Goal: Task Accomplishment & Management: Manage account settings

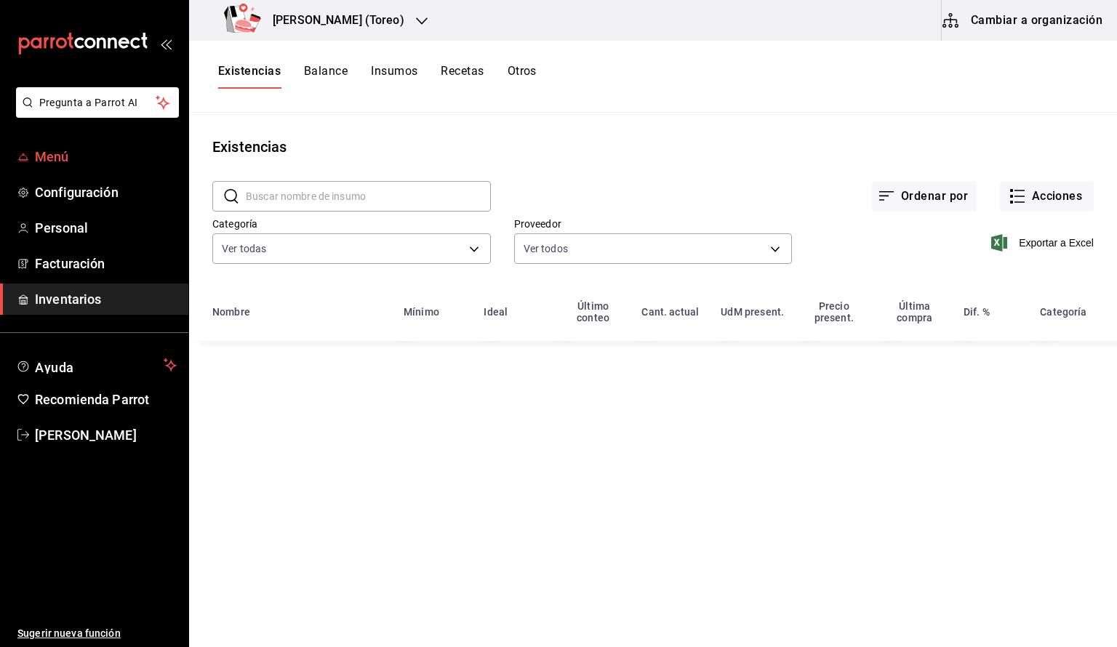
click at [127, 158] on span "Menú" at bounding box center [106, 157] width 142 height 20
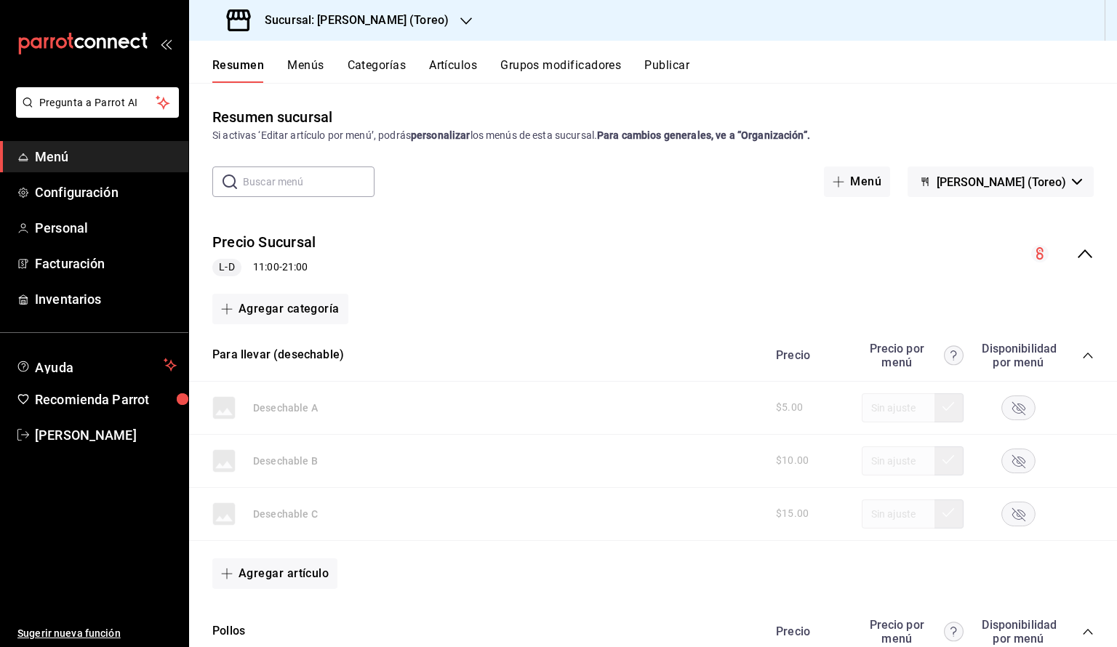
click at [303, 78] on button "Menús" at bounding box center [305, 70] width 36 height 25
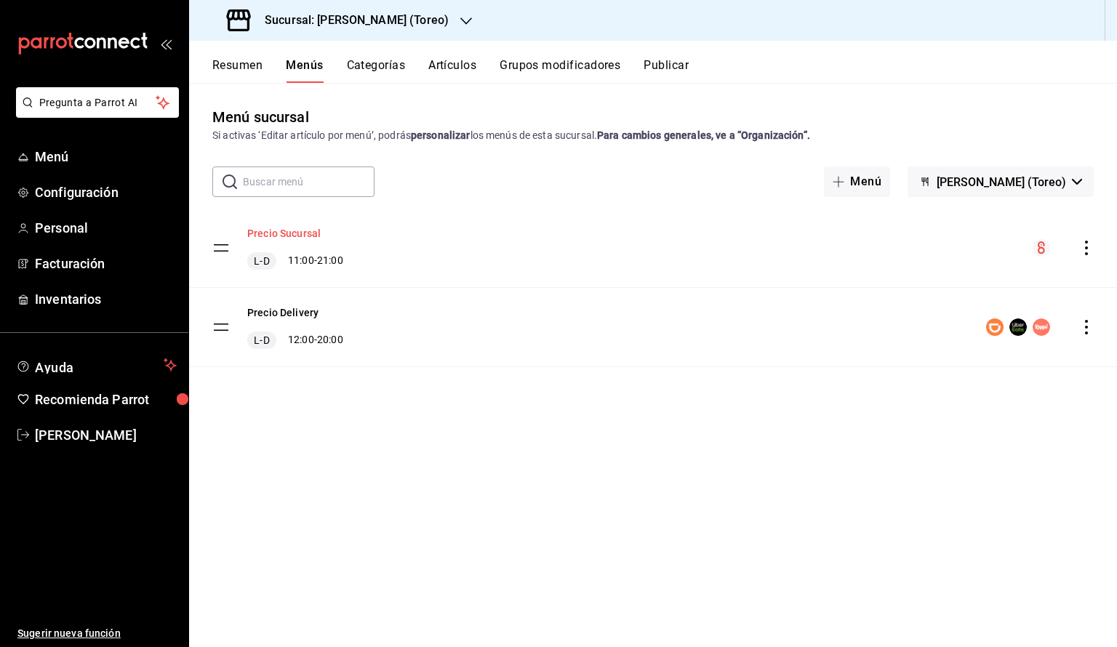
click at [273, 230] on button "Precio Sucursal" at bounding box center [283, 233] width 73 height 15
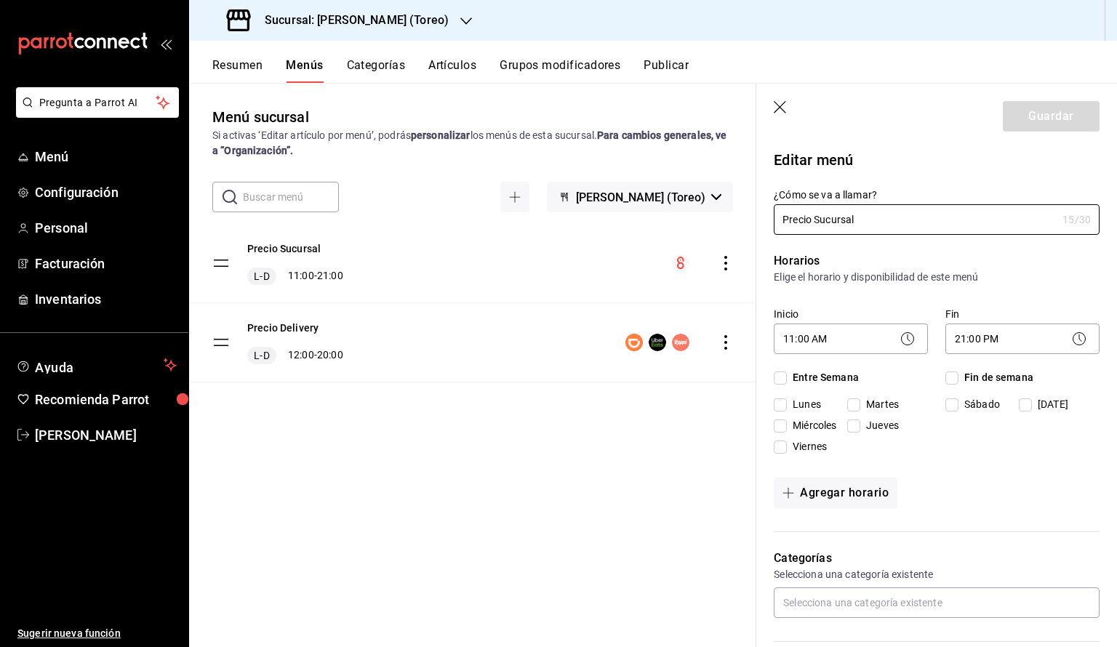
checkbox input "true"
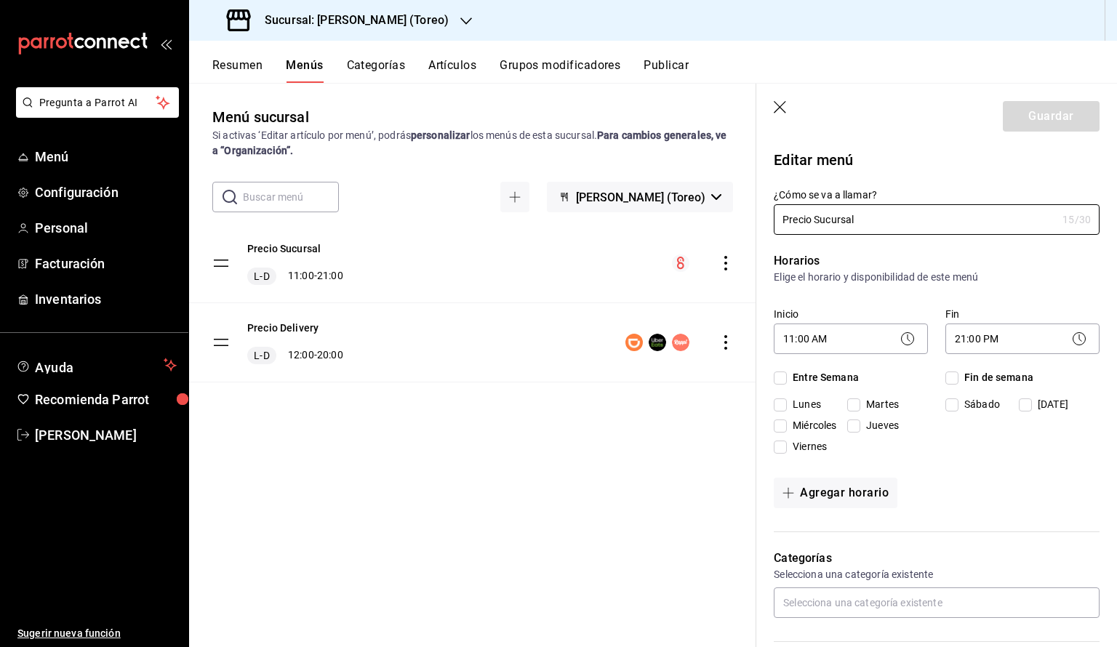
checkbox input "true"
click at [779, 104] on icon "button" at bounding box center [781, 108] width 15 height 15
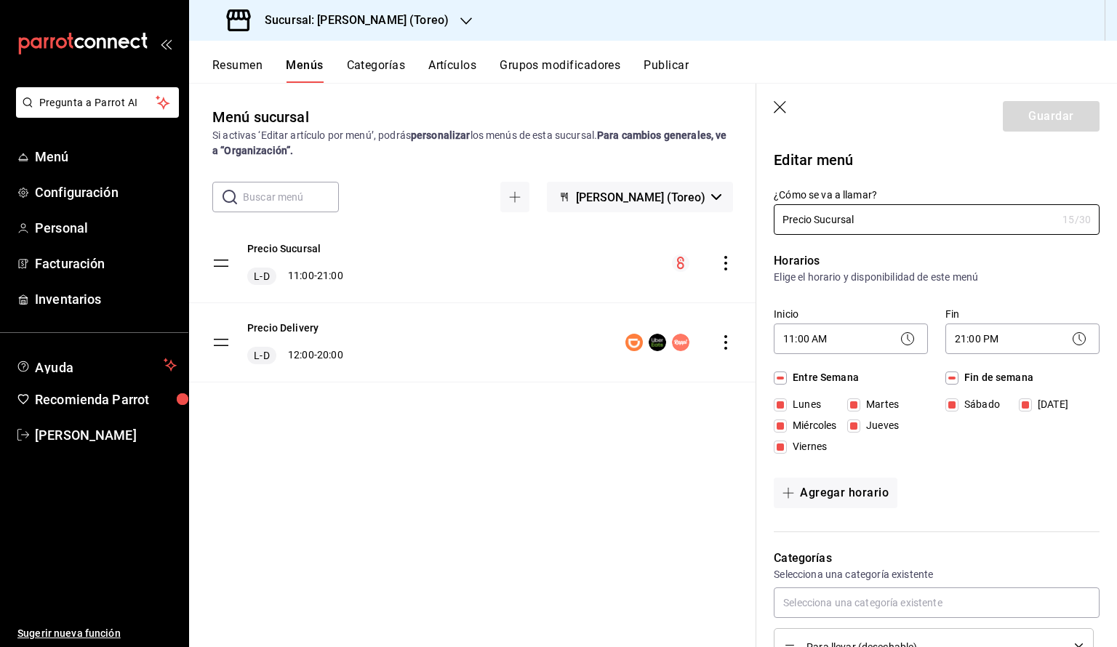
checkbox input "false"
type input "1756324492299"
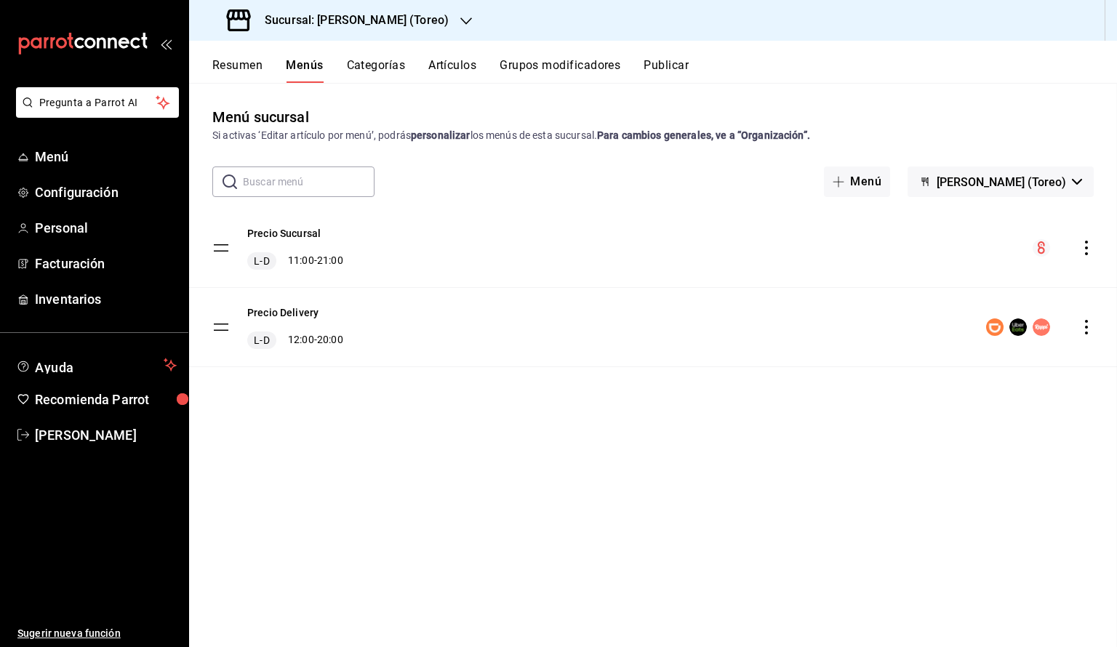
checkbox input "false"
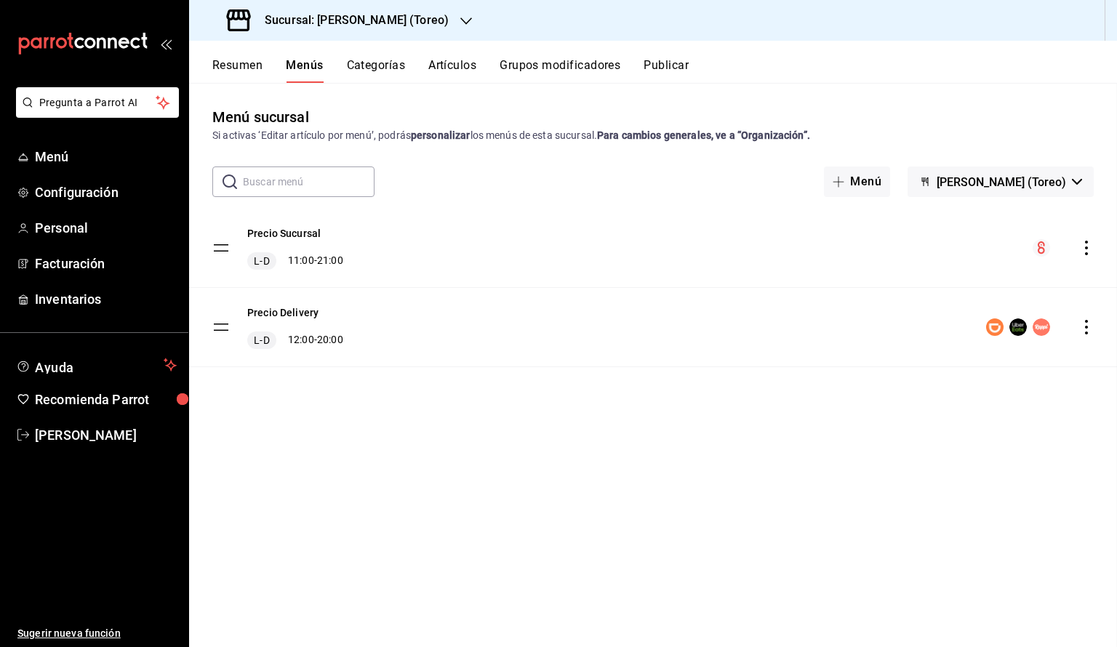
checkbox input "false"
click at [1088, 250] on icon "actions" at bounding box center [1086, 248] width 15 height 15
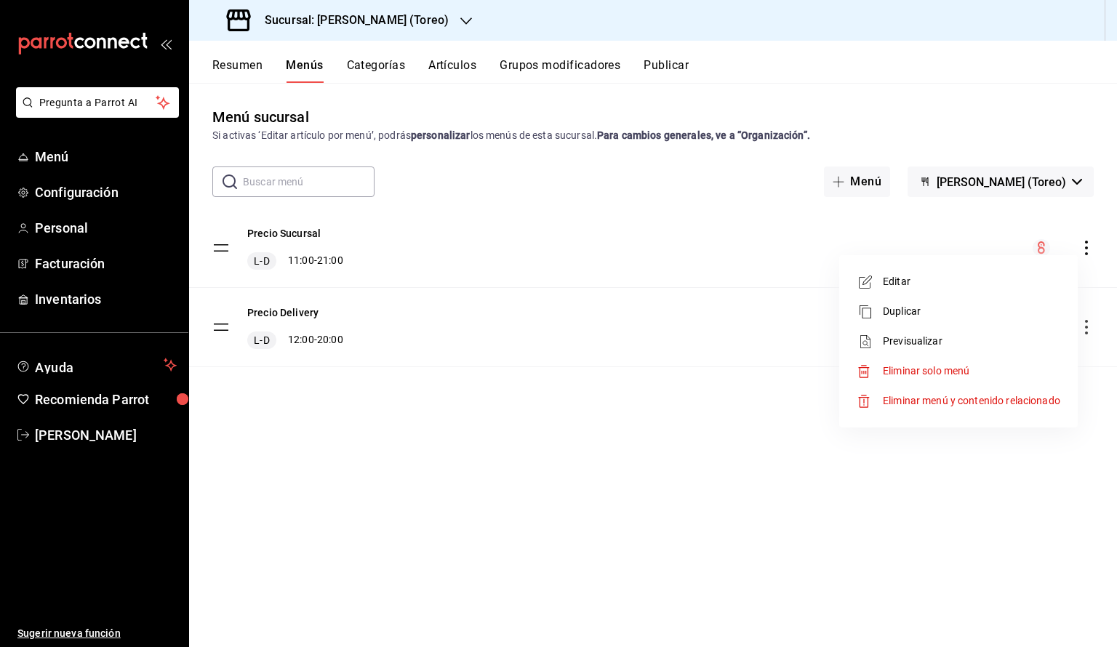
click at [433, 238] on div at bounding box center [558, 323] width 1117 height 647
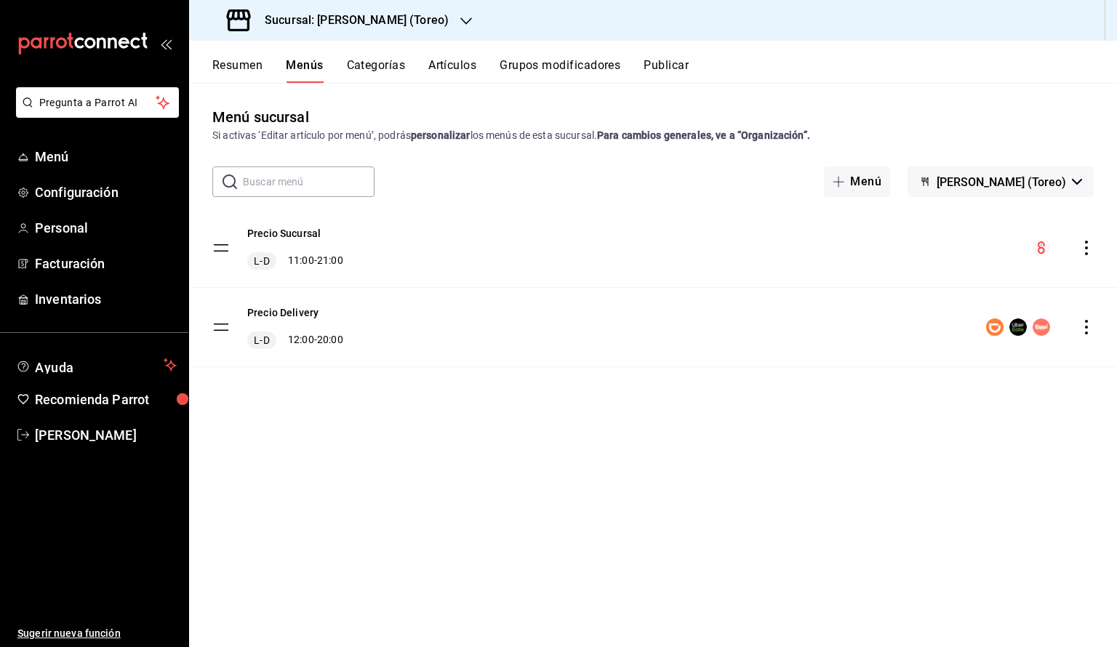
click at [470, 290] on div "Precio Delivery L-D 12:00 - 20:00" at bounding box center [653, 327] width 928 height 79
click at [267, 228] on button "Precio Sucursal" at bounding box center [283, 233] width 73 height 15
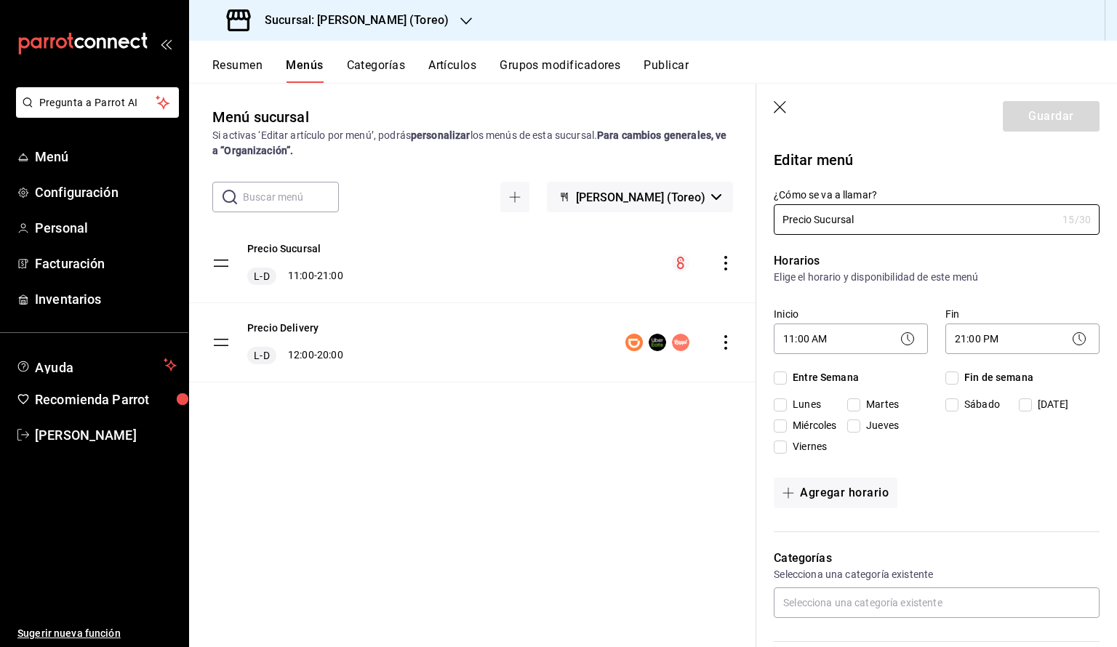
checkbox input "true"
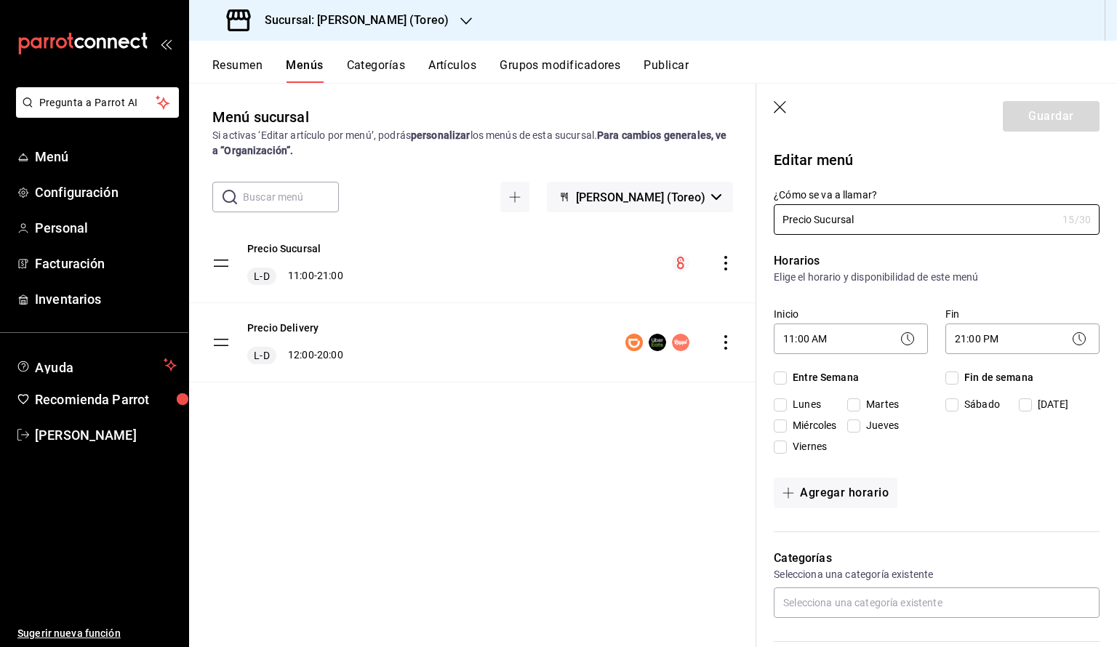
checkbox input "true"
click at [784, 115] on icon "button" at bounding box center [781, 108] width 15 height 15
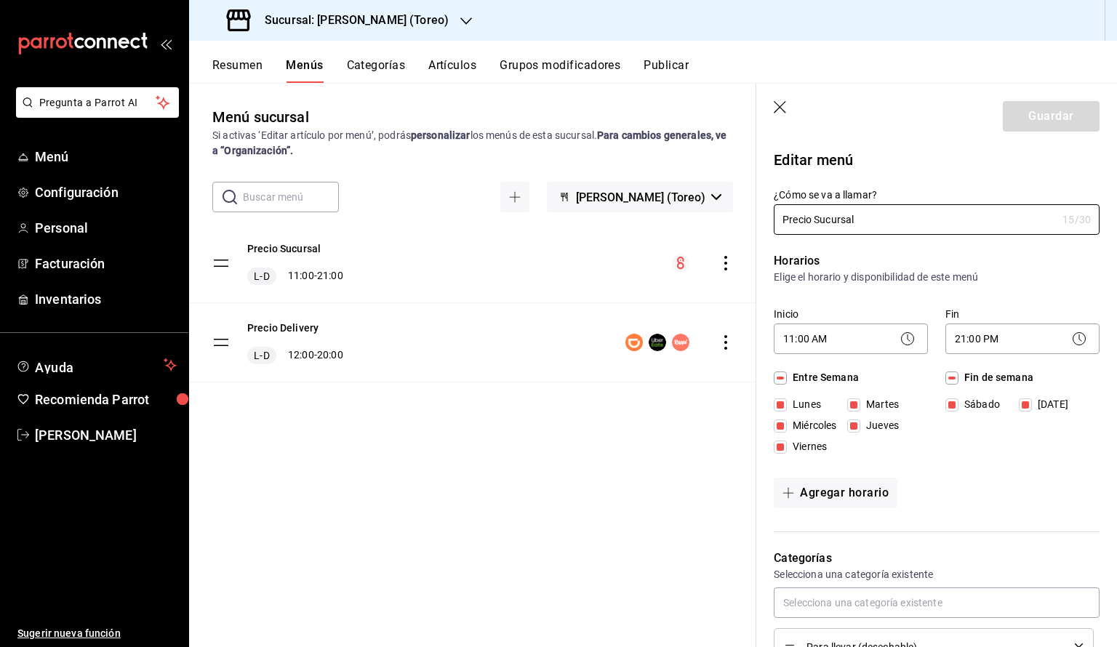
checkbox input "false"
type input "1756324511842"
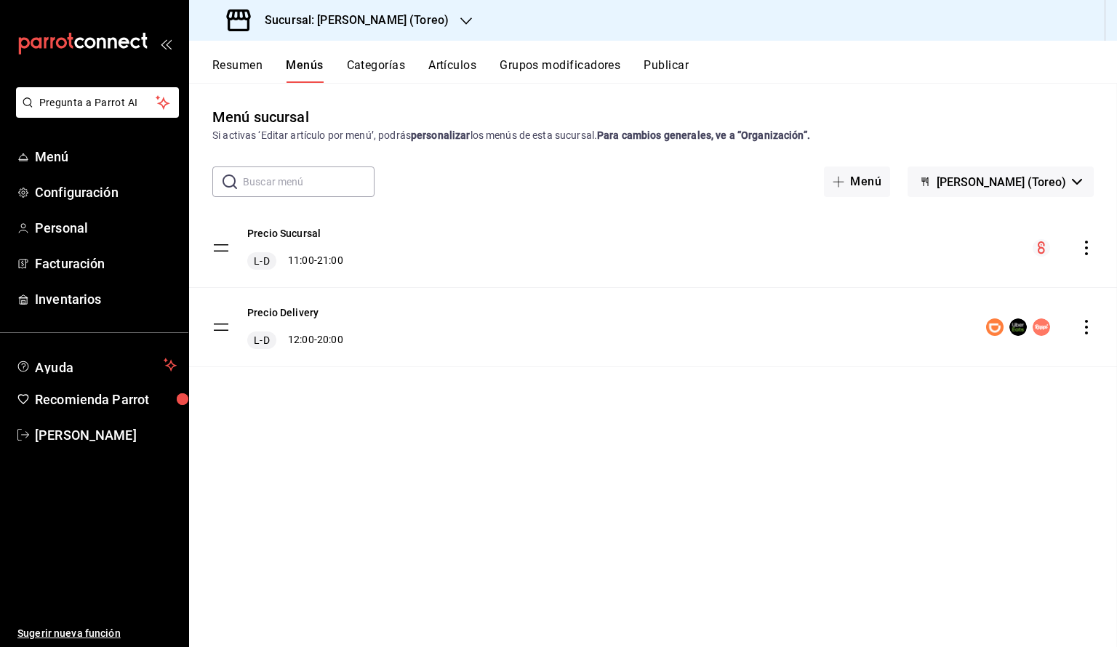
checkbox input "false"
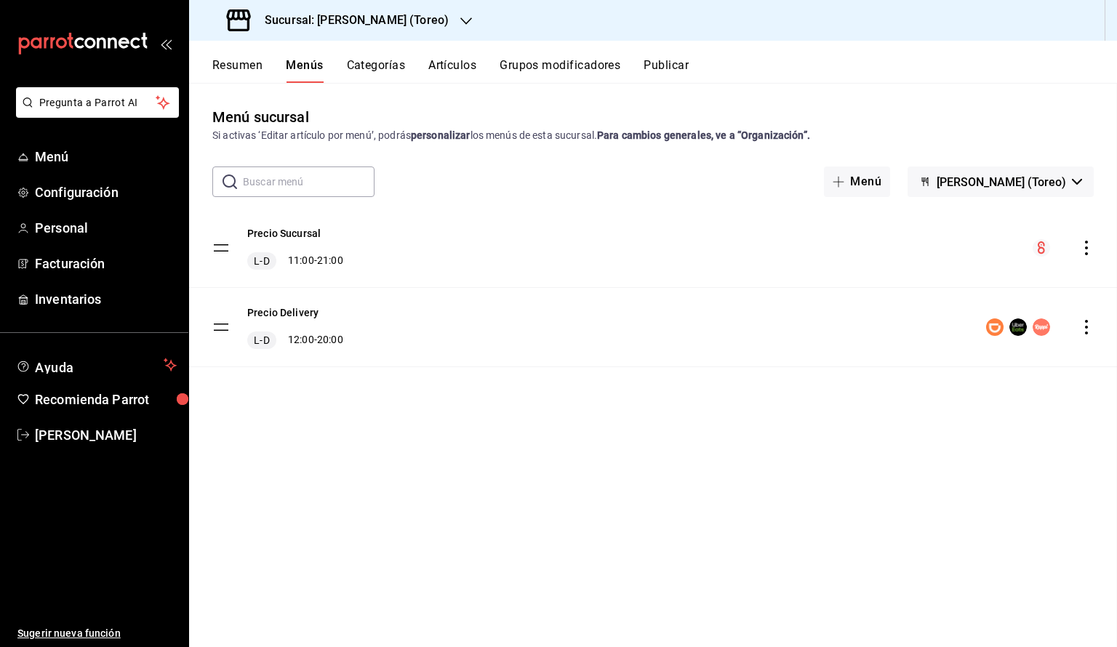
checkbox input "false"
click at [728, 276] on div "Precio Sucursal L-D 11:00 - 21:00" at bounding box center [653, 248] width 928 height 79
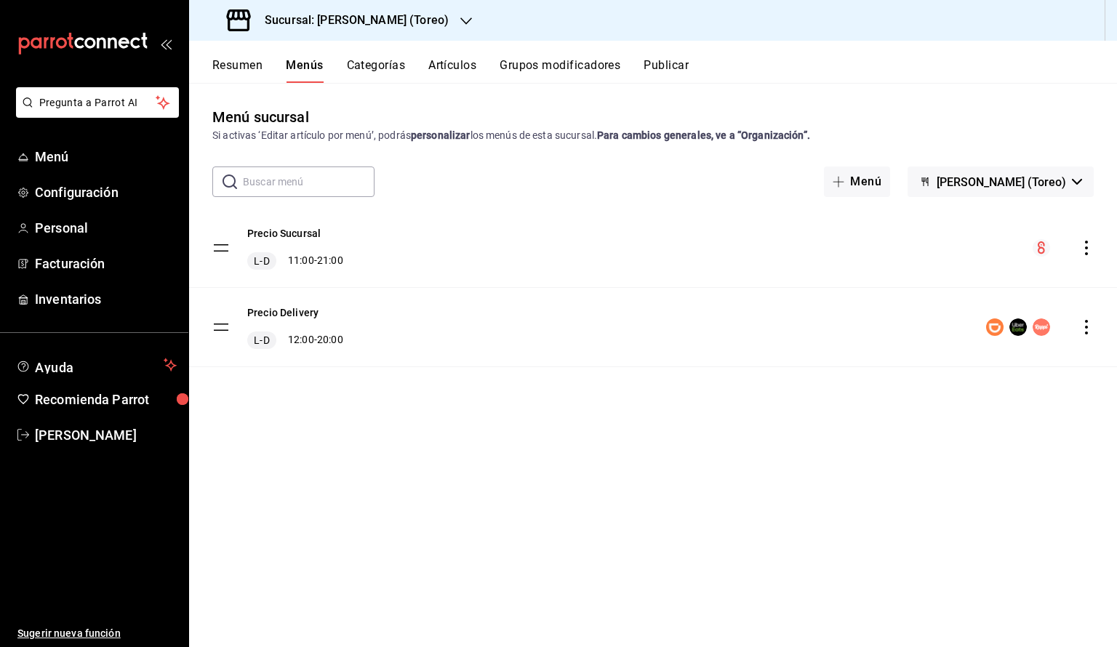
click at [404, 246] on div "Precio Sucursal L-D 11:00 - 21:00" at bounding box center [653, 248] width 928 height 79
click at [867, 246] on div "Precio Sucursal L-D 11:00 - 21:00" at bounding box center [653, 248] width 928 height 79
click at [1085, 244] on icon "actions" at bounding box center [1086, 248] width 15 height 15
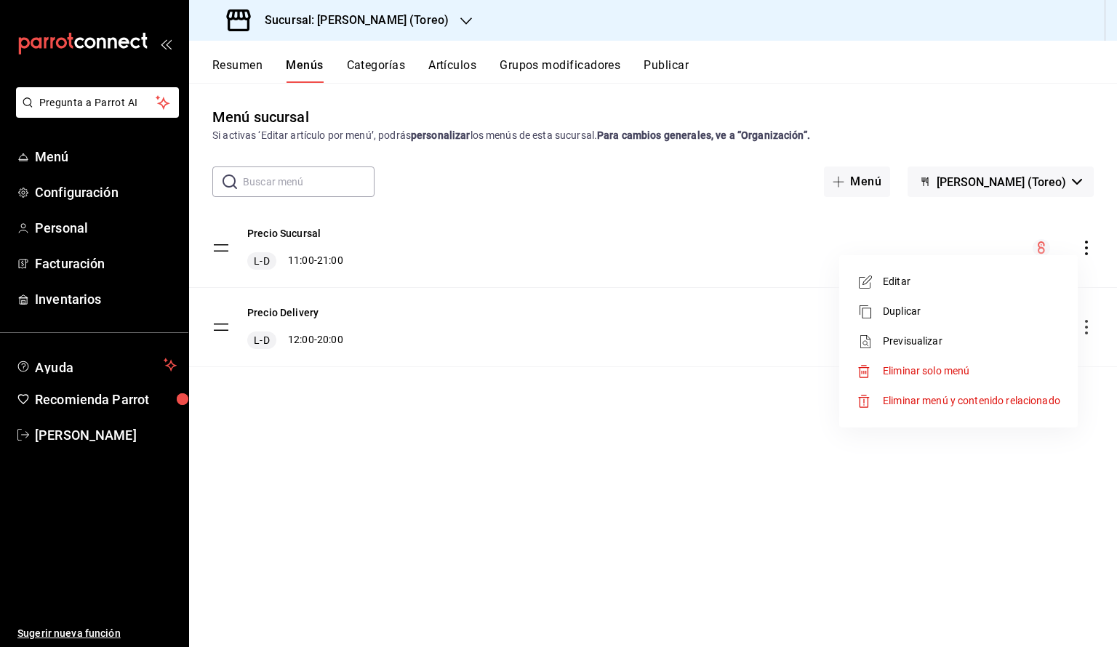
click at [1016, 334] on span "Previsualizar" at bounding box center [971, 341] width 177 height 15
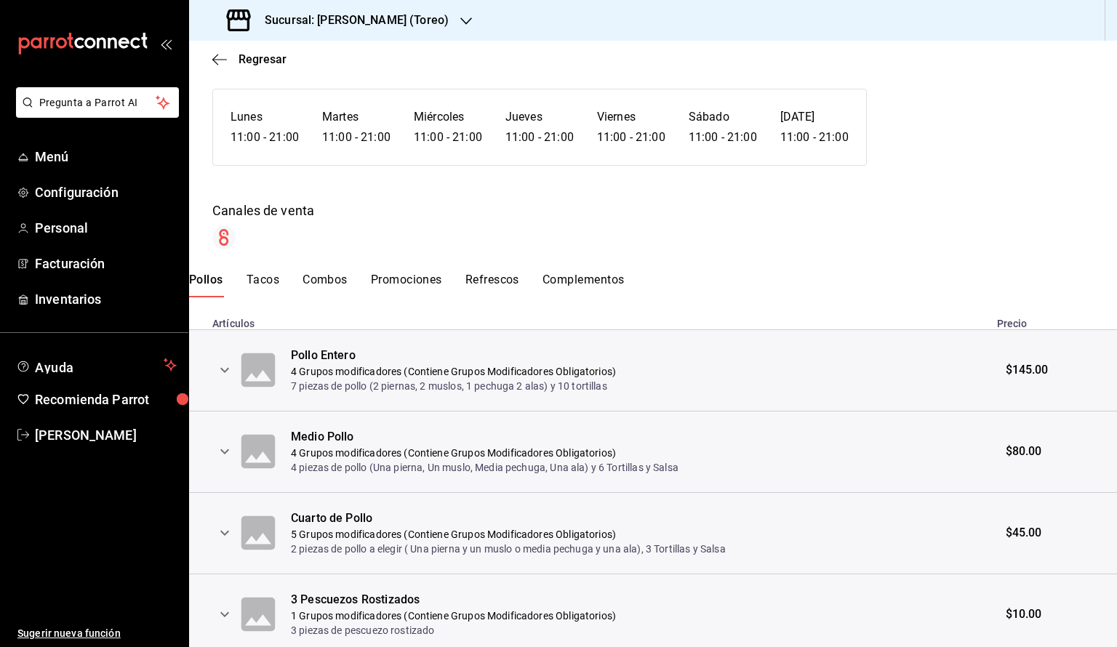
scroll to position [162, 0]
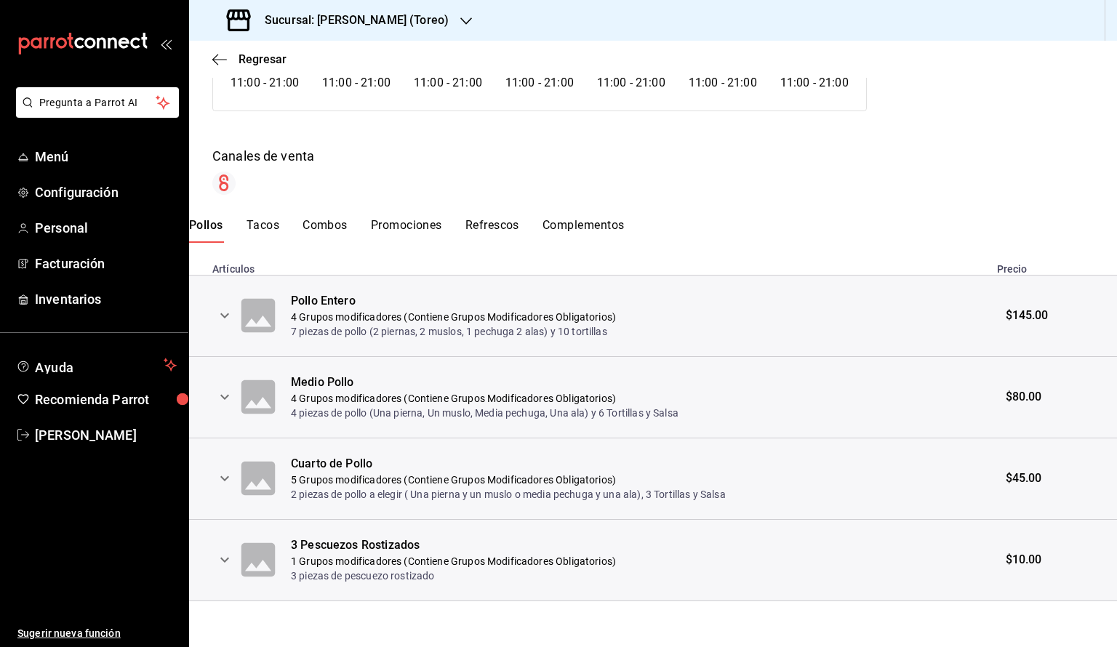
click at [281, 222] on div "Pollos Tacos Combos Promociones Refrescos Complementos" at bounding box center [653, 230] width 928 height 25
click at [244, 228] on div "Pollos Tacos Combos Promociones Refrescos Complementos" at bounding box center [653, 230] width 928 height 25
click at [271, 232] on button "Tacos" at bounding box center [262, 230] width 33 height 25
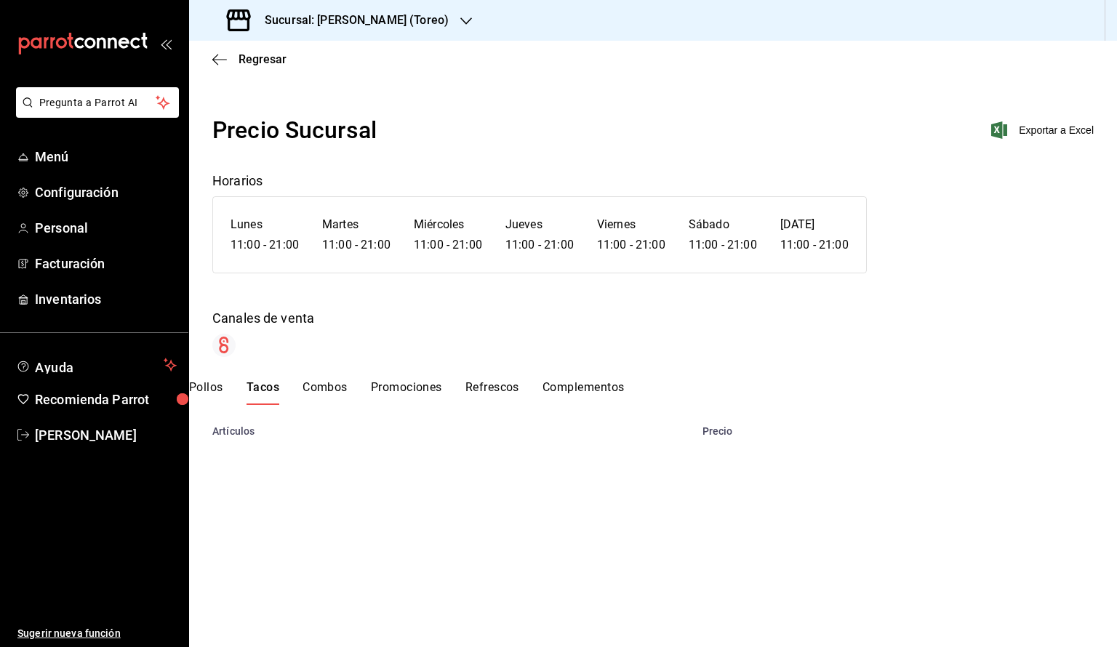
click at [334, 390] on button "Combos" at bounding box center [324, 392] width 45 height 25
click at [402, 388] on button "Promociones" at bounding box center [406, 392] width 71 height 25
click at [324, 389] on button "Combos" at bounding box center [324, 392] width 45 height 25
click at [218, 390] on button "Pollos" at bounding box center [206, 392] width 34 height 25
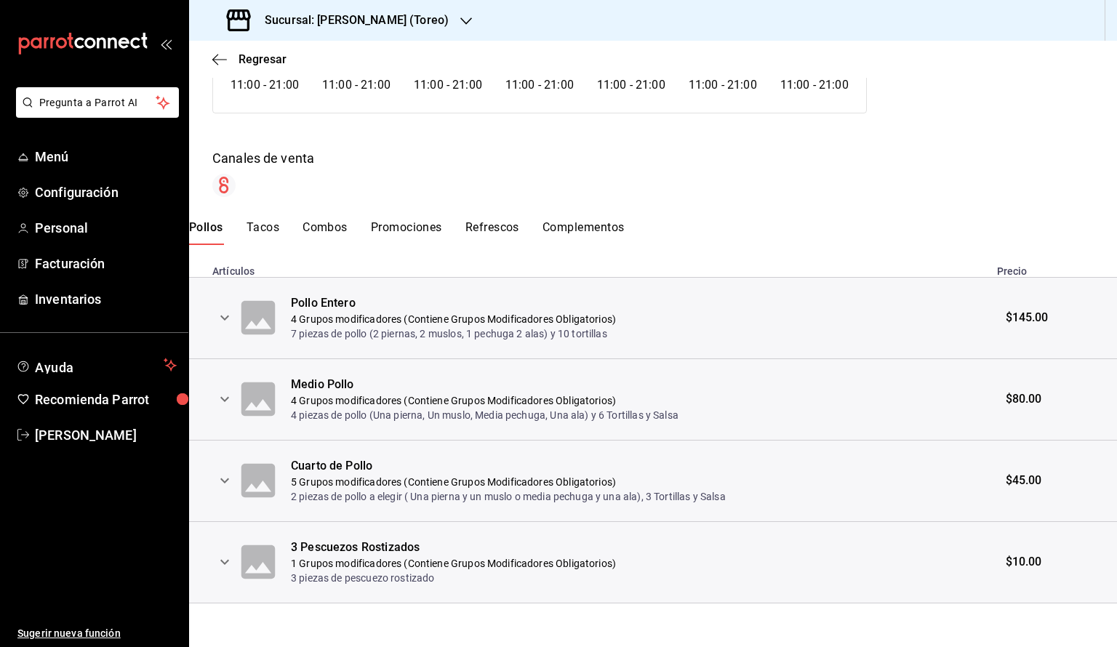
scroll to position [162, 0]
click at [228, 561] on icon "expand row" at bounding box center [224, 559] width 17 height 17
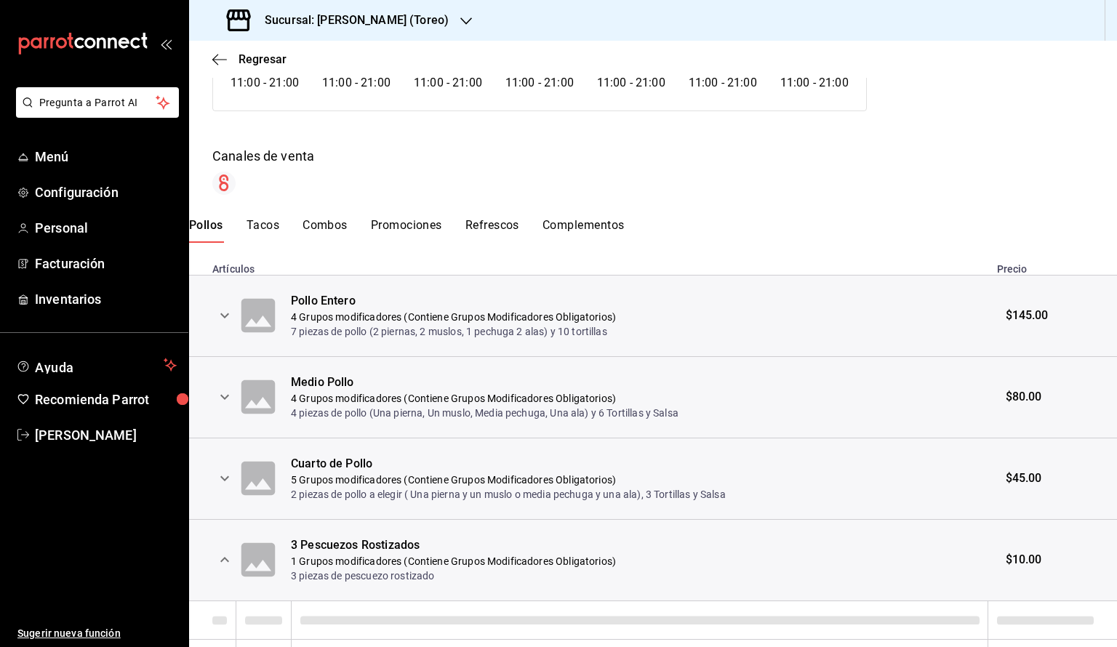
click at [228, 561] on icon "expand row" at bounding box center [224, 559] width 17 height 17
click at [223, 480] on icon "expand row" at bounding box center [224, 478] width 17 height 17
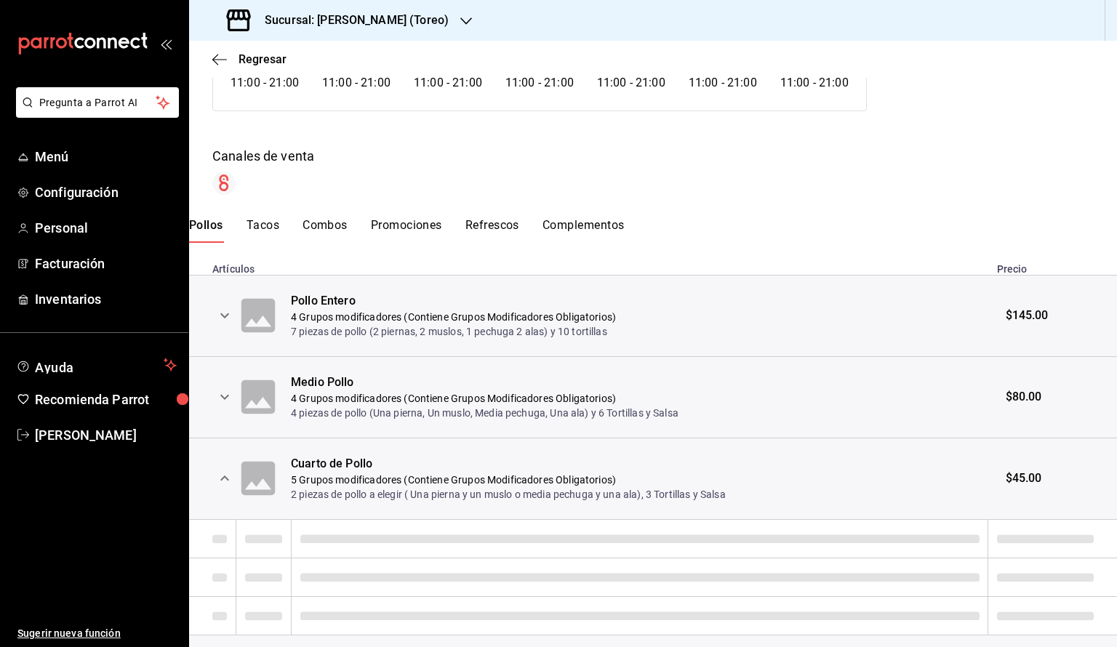
click at [223, 480] on icon "expand row" at bounding box center [224, 478] width 17 height 17
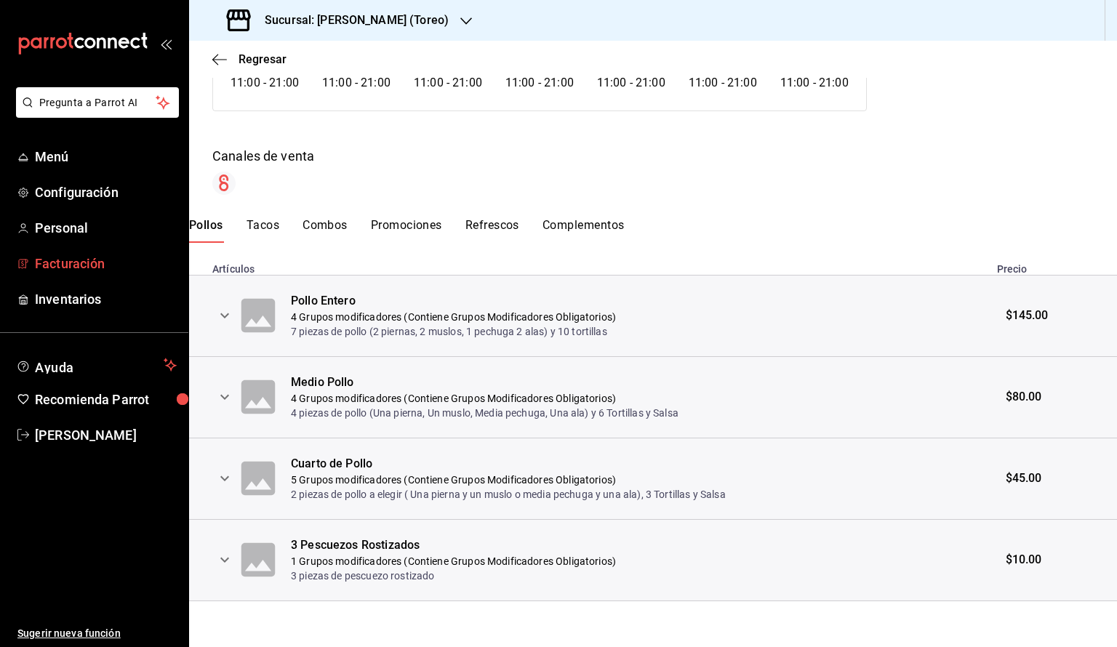
click at [115, 266] on span "Facturación" at bounding box center [106, 264] width 142 height 20
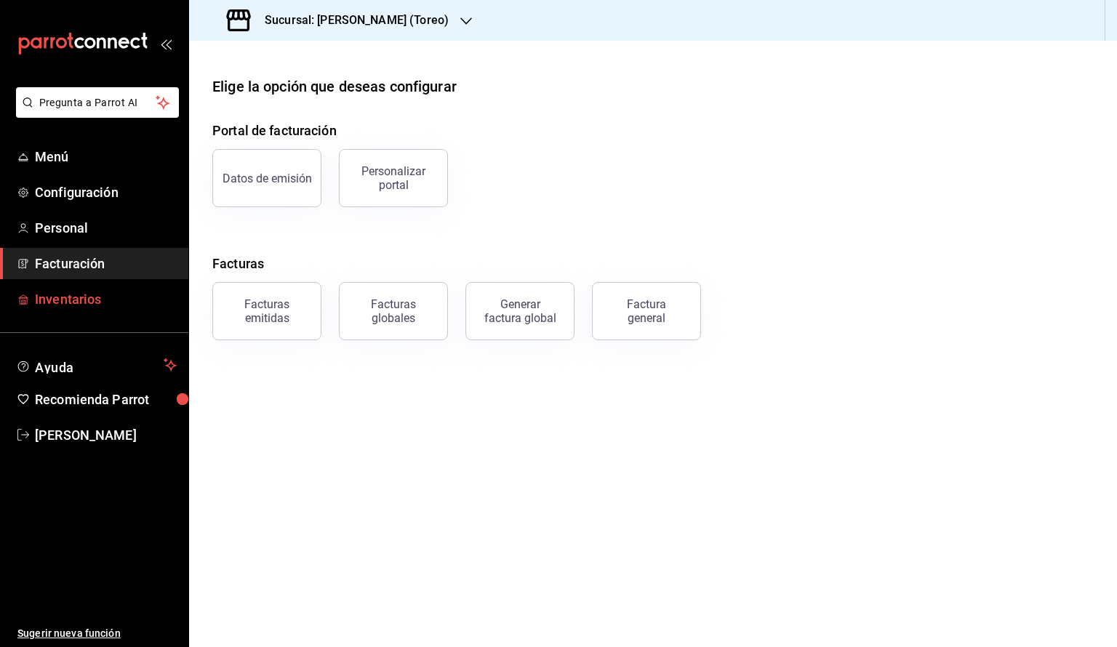
click at [71, 301] on span "Inventarios" at bounding box center [106, 299] width 142 height 20
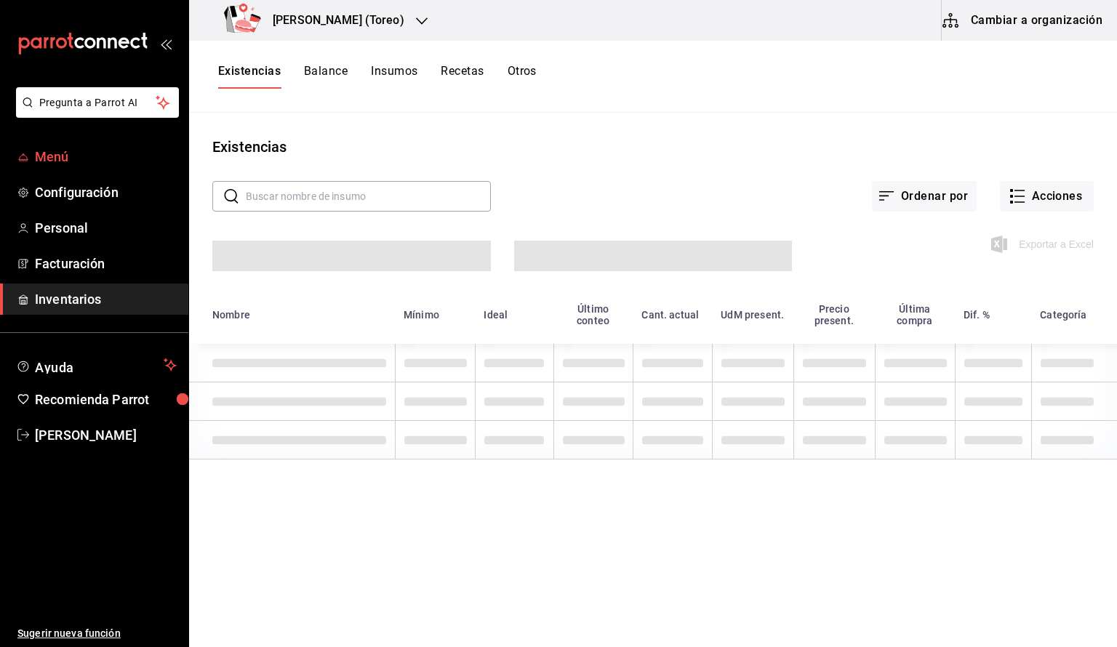
click at [84, 163] on span "Menú" at bounding box center [106, 157] width 142 height 20
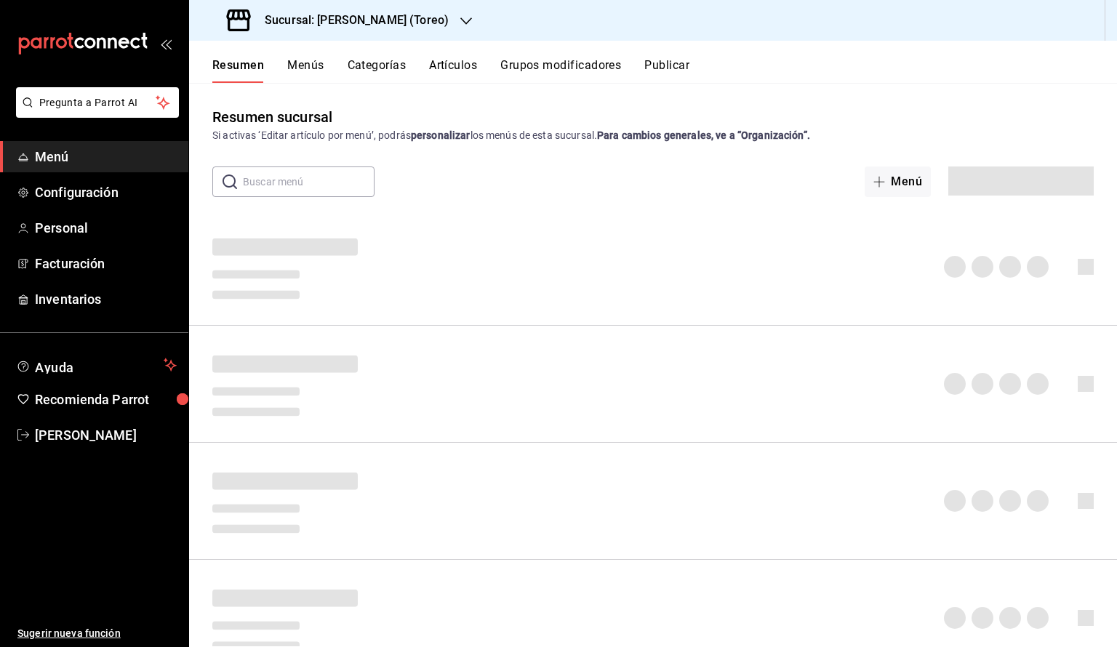
click at [308, 63] on button "Menús" at bounding box center [305, 70] width 36 height 25
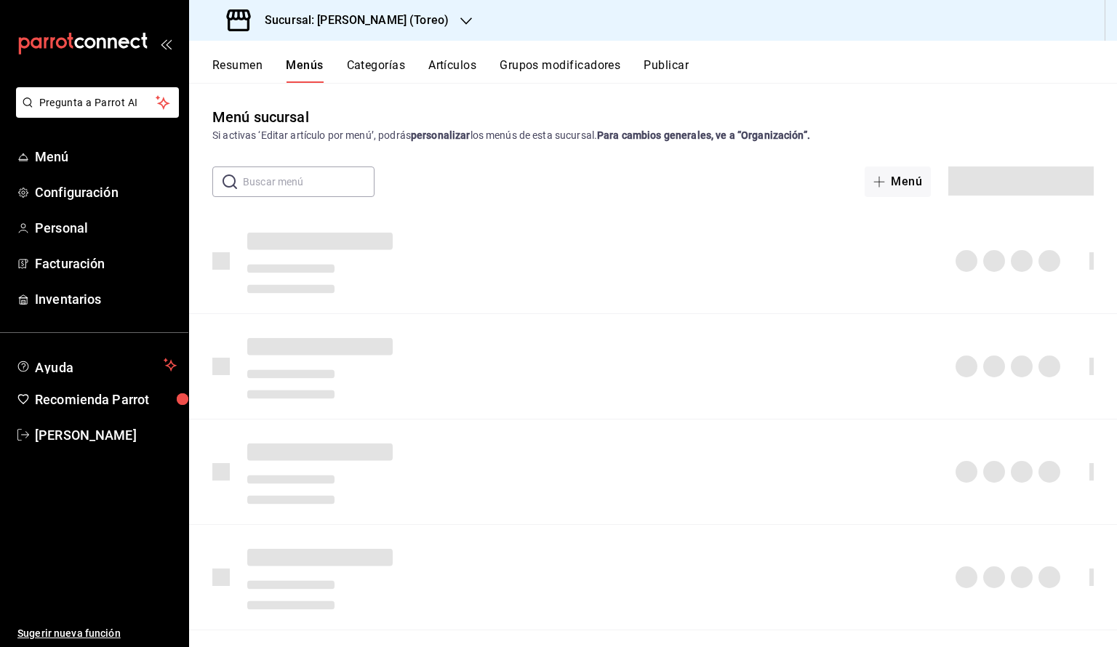
click at [390, 71] on button "Categorías" at bounding box center [376, 70] width 59 height 25
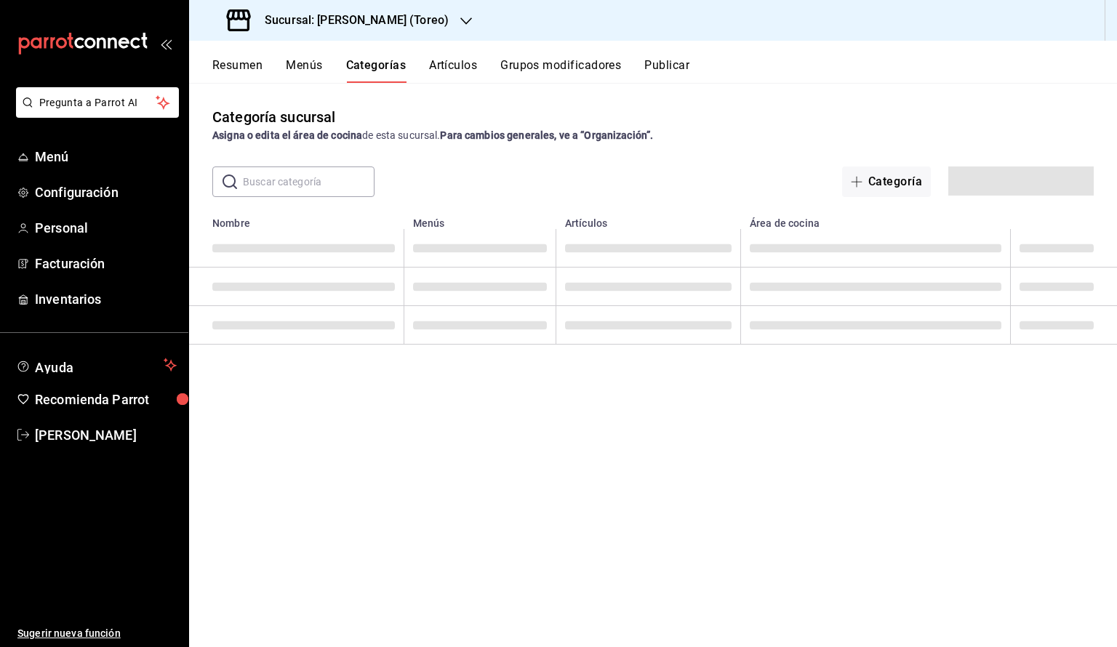
click at [297, 71] on button "Menús" at bounding box center [304, 70] width 36 height 25
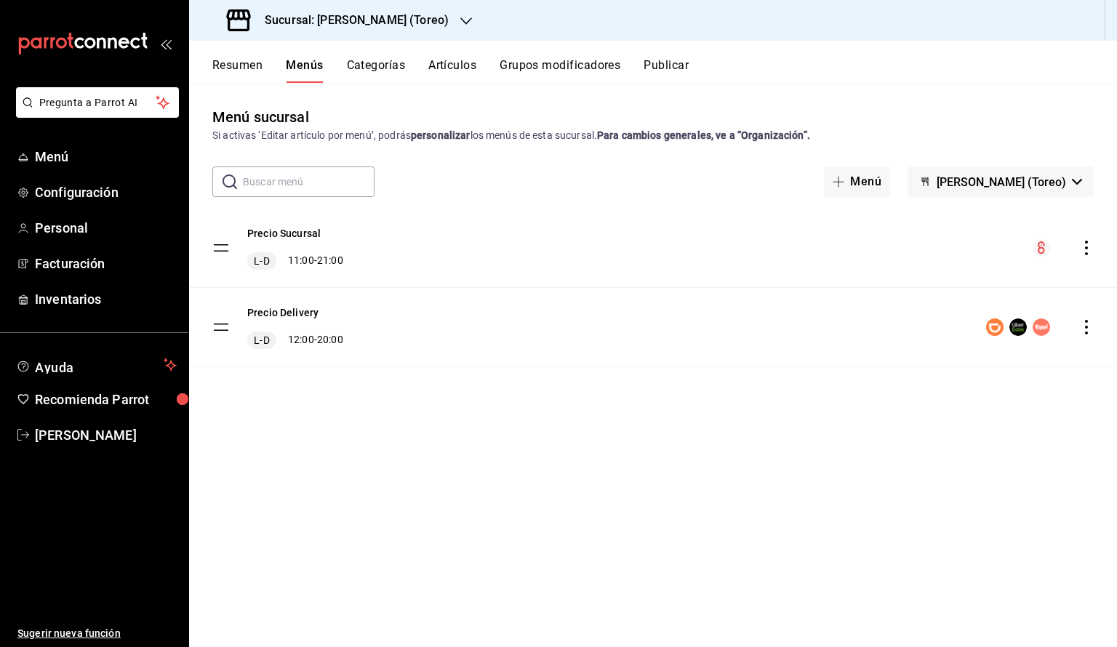
click at [228, 249] on tbody "Precio Sucursal L-D 11:00 - 21:00 Precio Delivery L-D 12:00 - 20:00" at bounding box center [653, 288] width 928 height 158
click at [233, 75] on button "Resumen" at bounding box center [237, 70] width 50 height 25
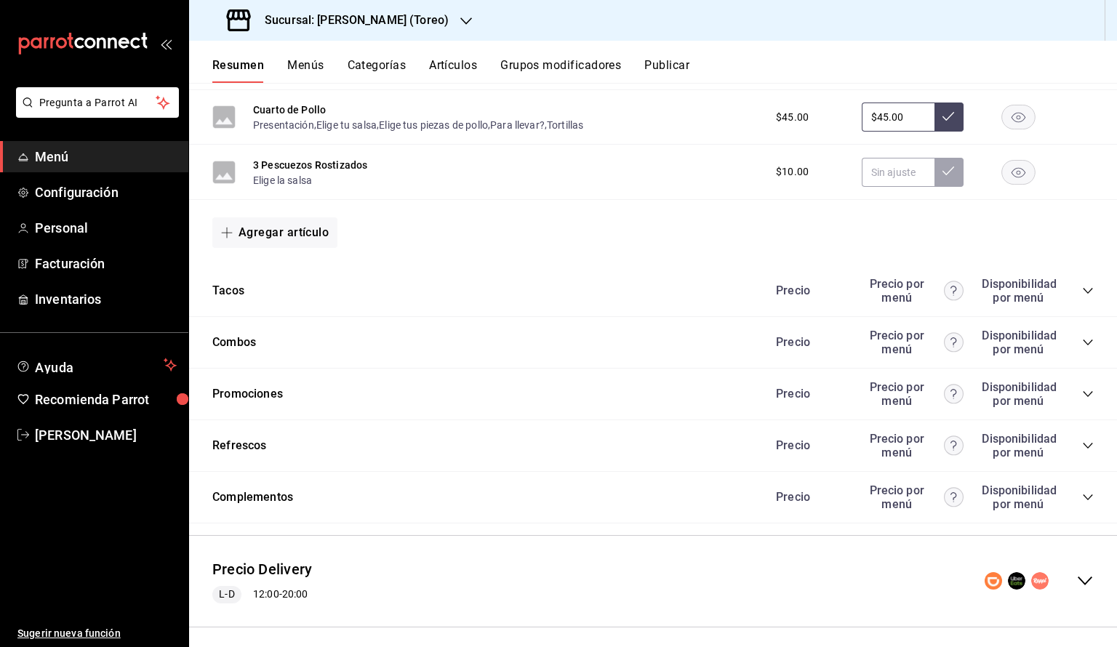
scroll to position [686, 0]
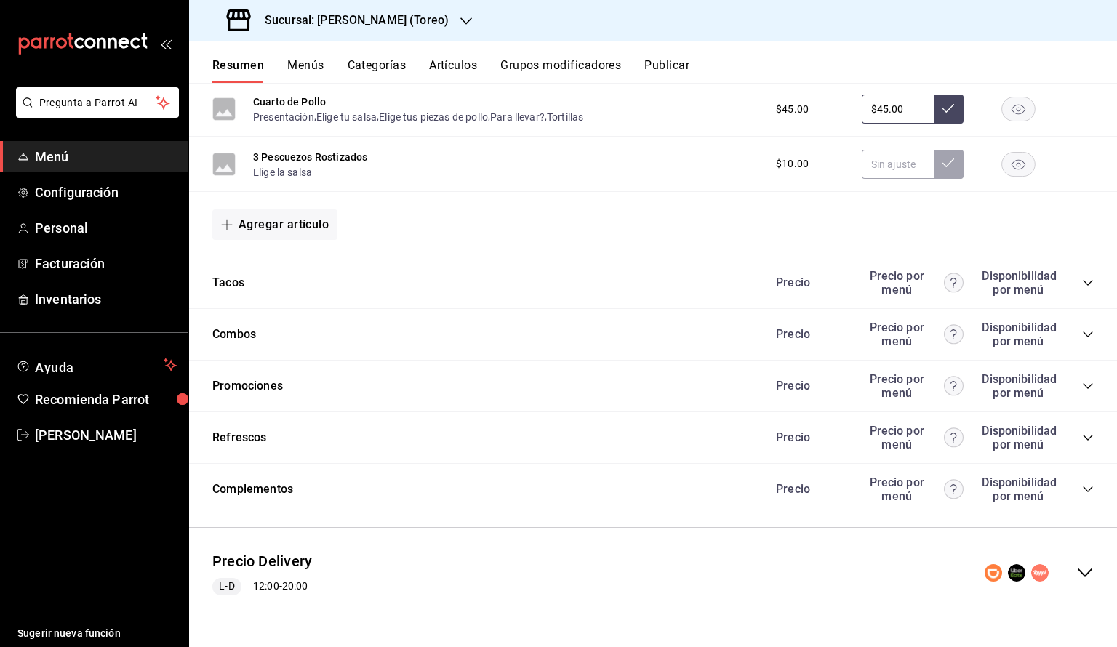
click at [1085, 285] on icon "collapse-category-row" at bounding box center [1088, 283] width 12 height 12
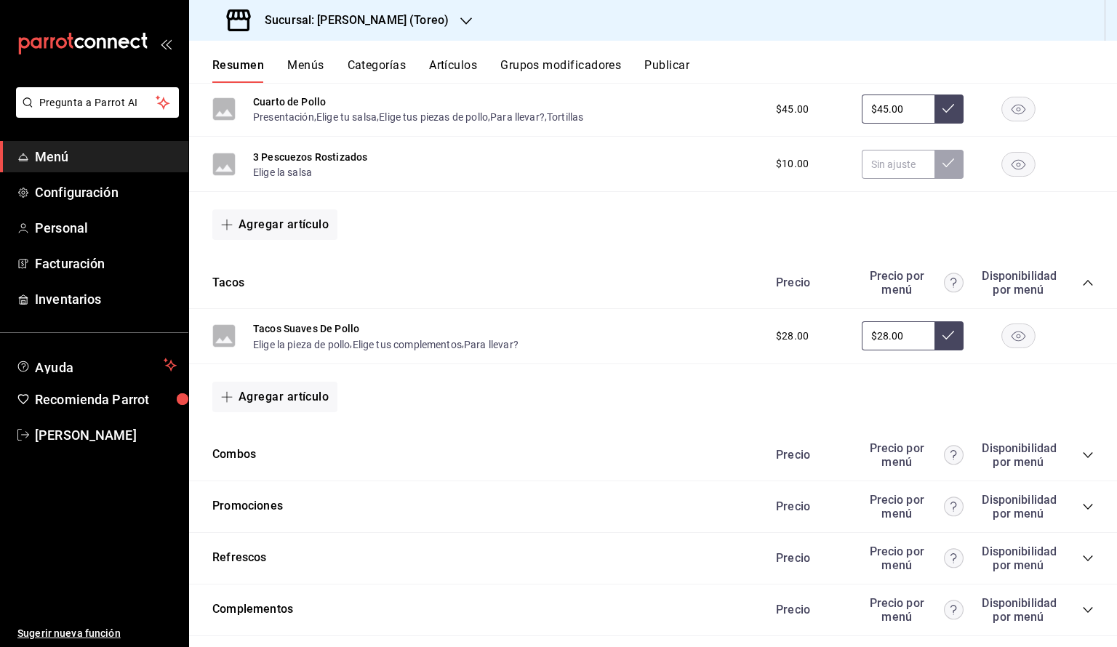
click at [1085, 285] on icon "collapse-category-row" at bounding box center [1088, 283] width 12 height 12
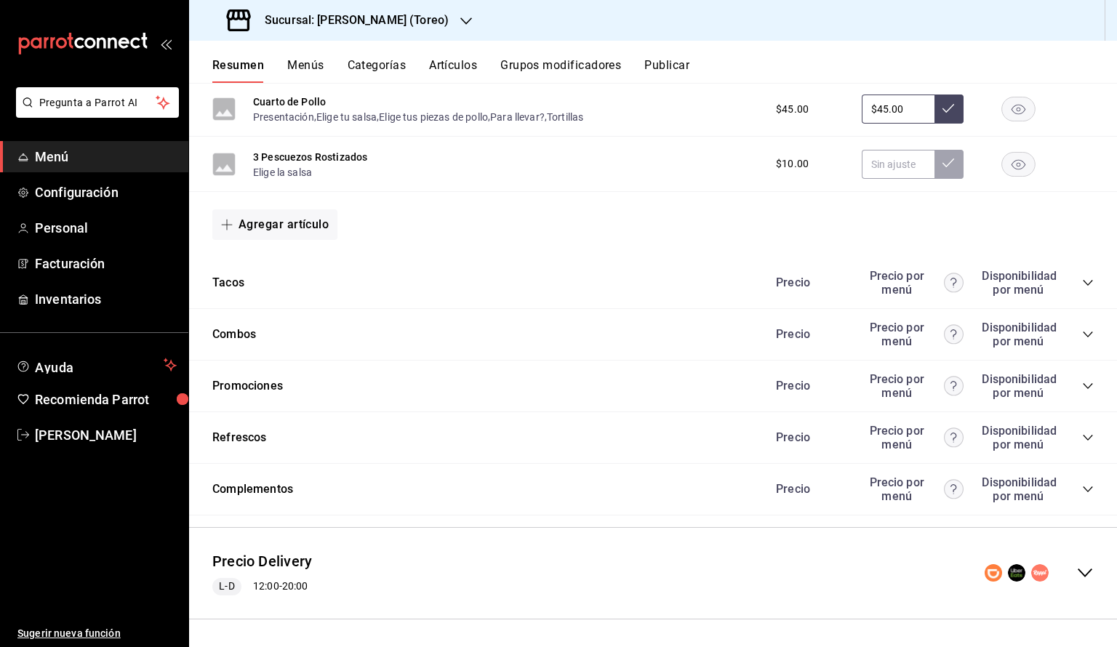
click at [1077, 329] on div "Precio Precio por menú Disponibilidad por menú" at bounding box center [927, 335] width 332 height 28
click at [1082, 332] on icon "collapse-category-row" at bounding box center [1088, 335] width 12 height 12
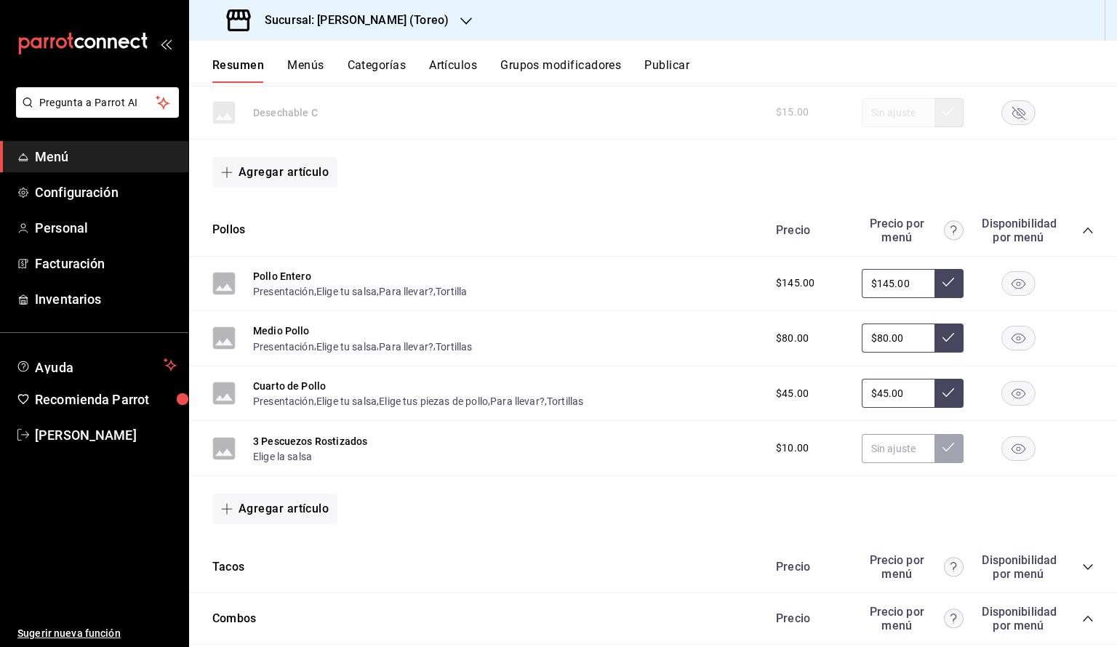
scroll to position [393, 0]
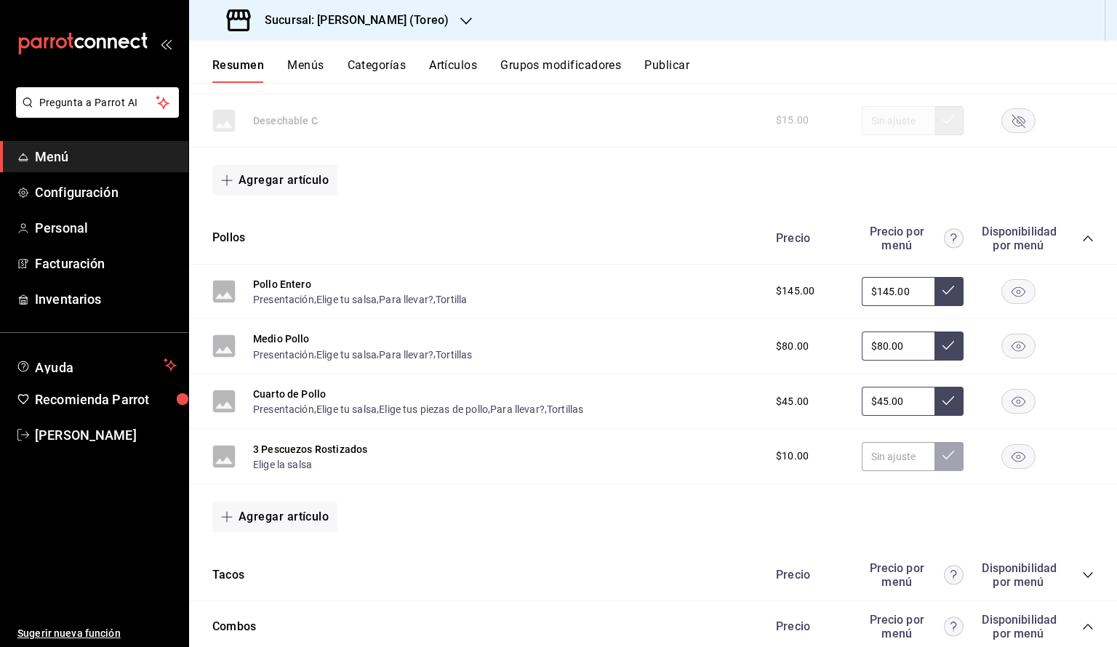
click at [1091, 238] on icon "collapse-category-row" at bounding box center [1087, 239] width 9 height 6
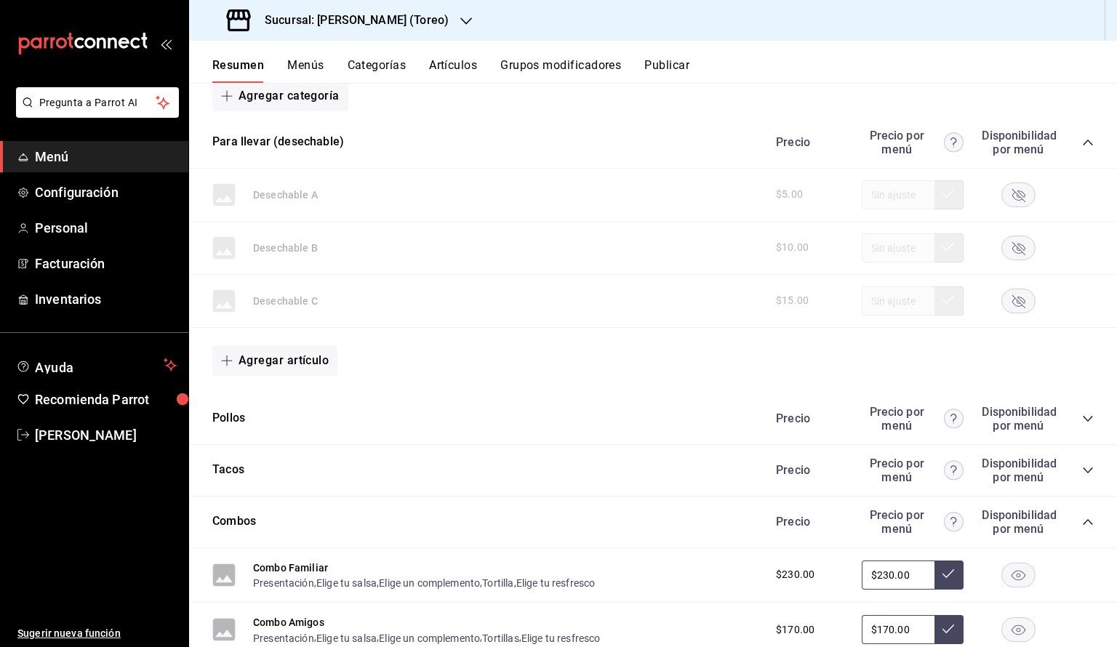
scroll to position [206, 0]
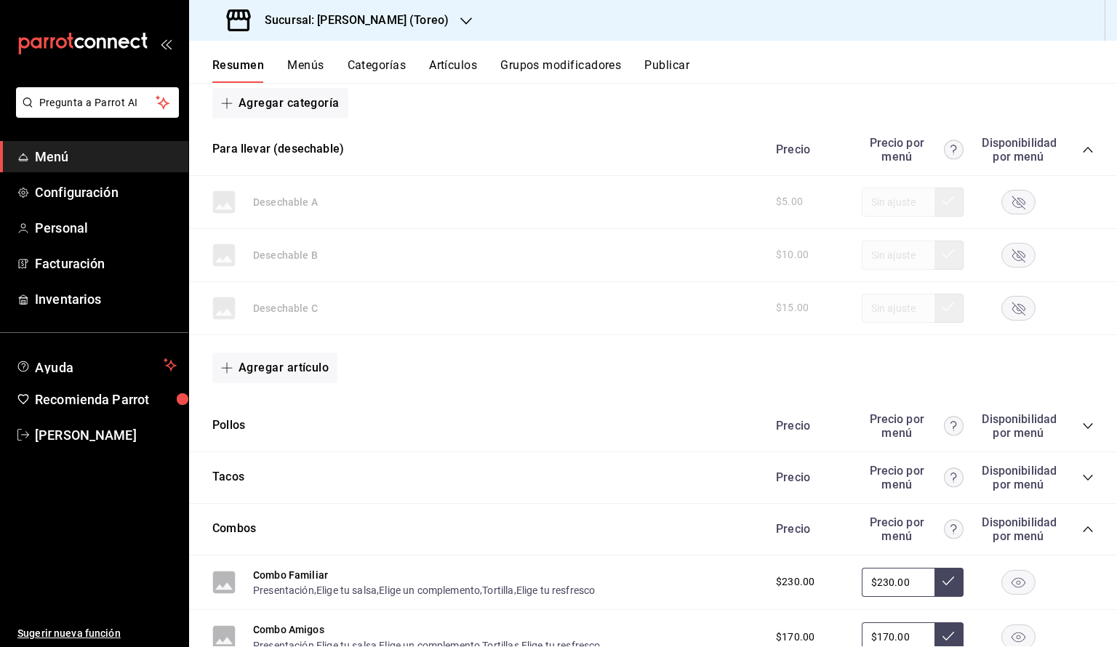
click at [1096, 148] on div "Para llevar (desechable) Precio Precio por menú Disponibilidad por menú" at bounding box center [653, 150] width 928 height 52
click at [1085, 147] on icon "collapse-category-row" at bounding box center [1088, 150] width 12 height 12
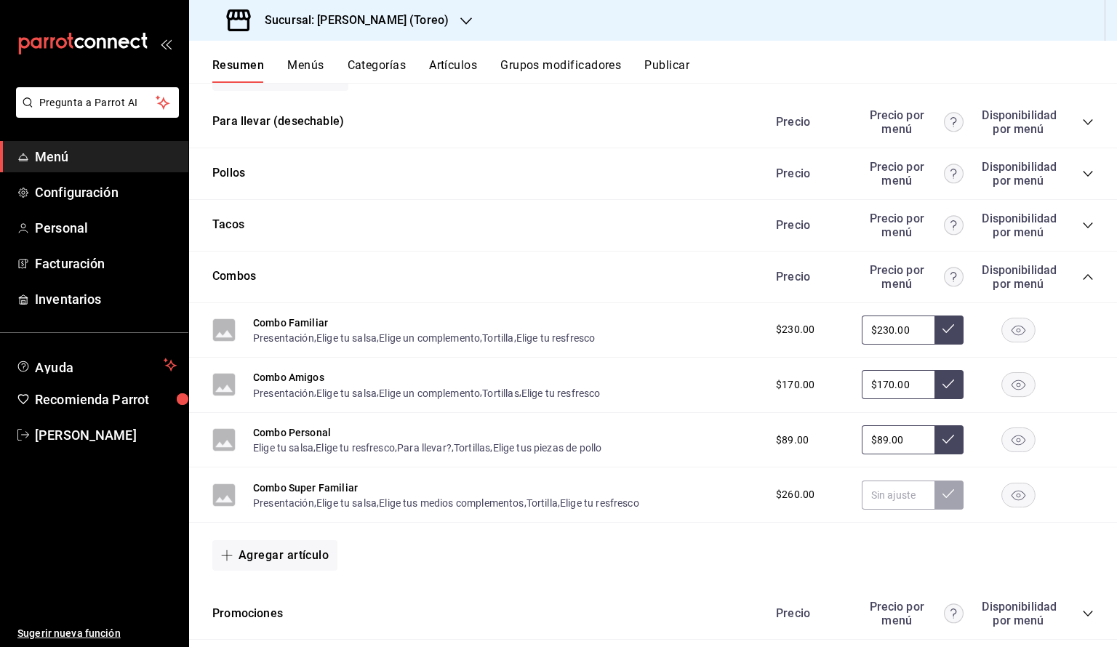
scroll to position [234, 0]
click at [886, 496] on input "text" at bounding box center [898, 494] width 73 height 29
type input "$270.00"
click at [950, 499] on button at bounding box center [948, 494] width 29 height 29
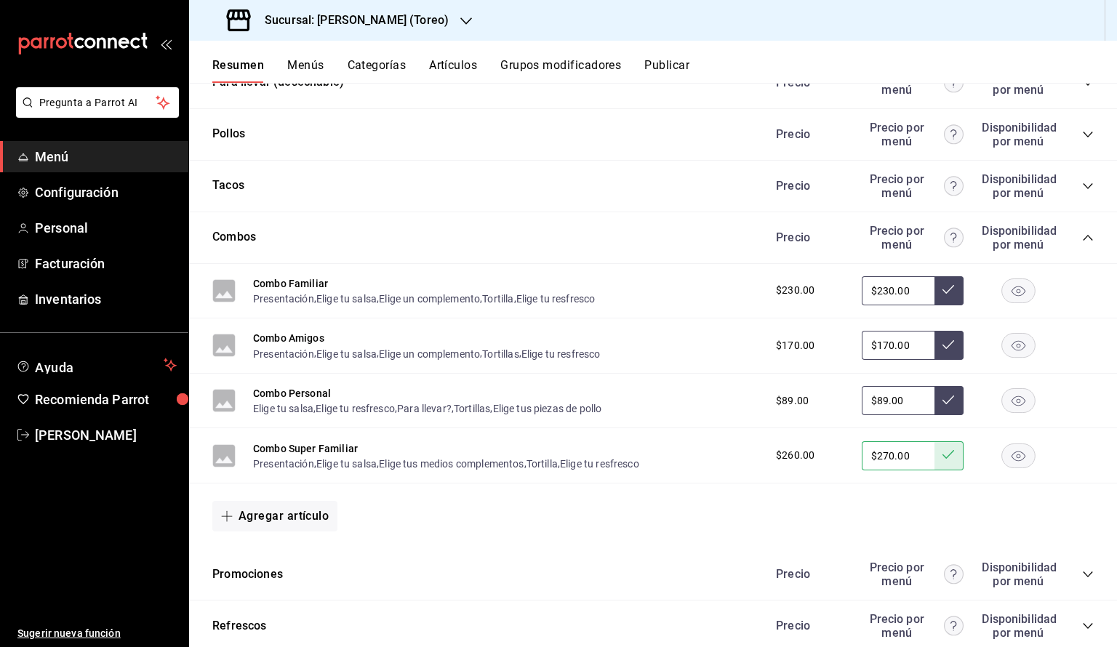
scroll to position [262, 0]
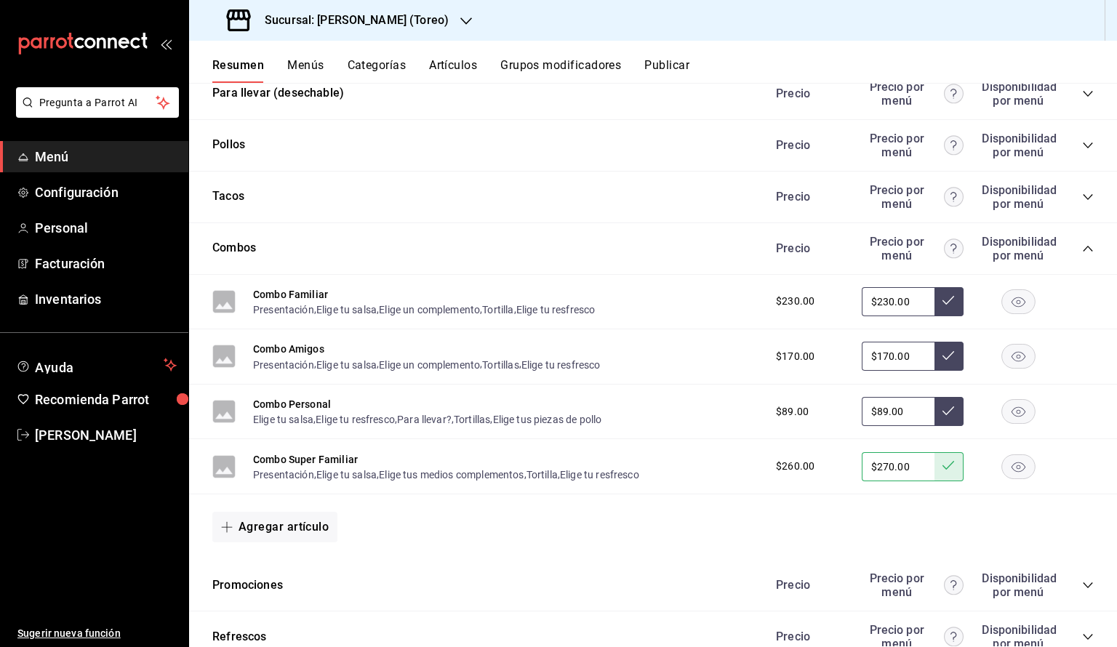
click at [1087, 249] on icon "collapse-category-row" at bounding box center [1088, 249] width 12 height 12
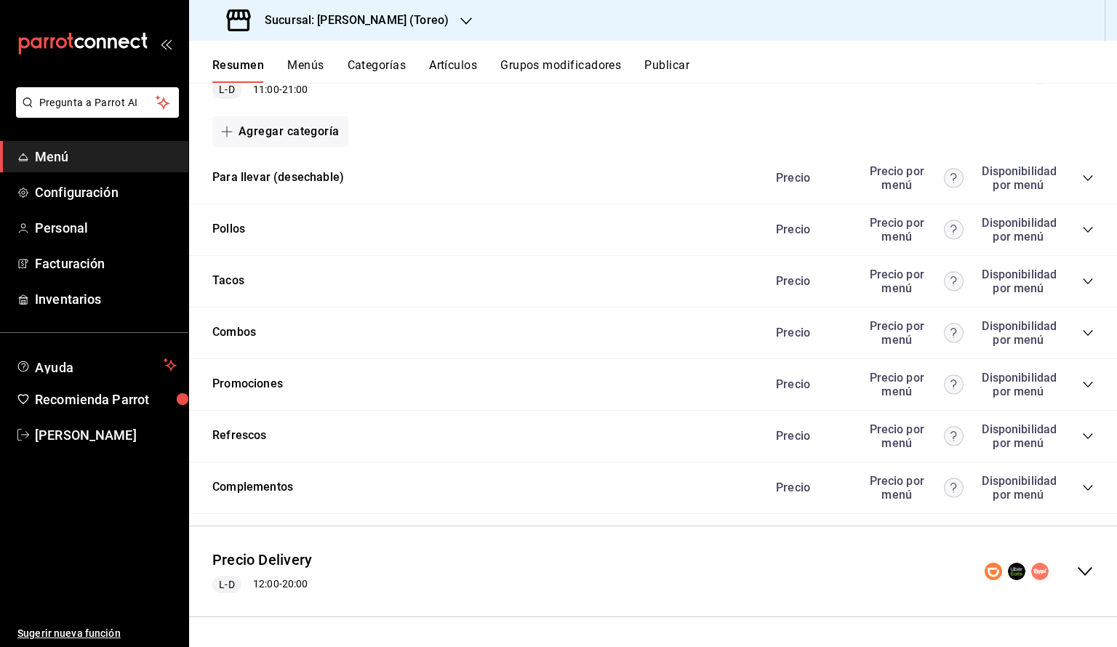
scroll to position [178, 0]
click at [1089, 385] on icon "collapse-category-row" at bounding box center [1088, 385] width 12 height 12
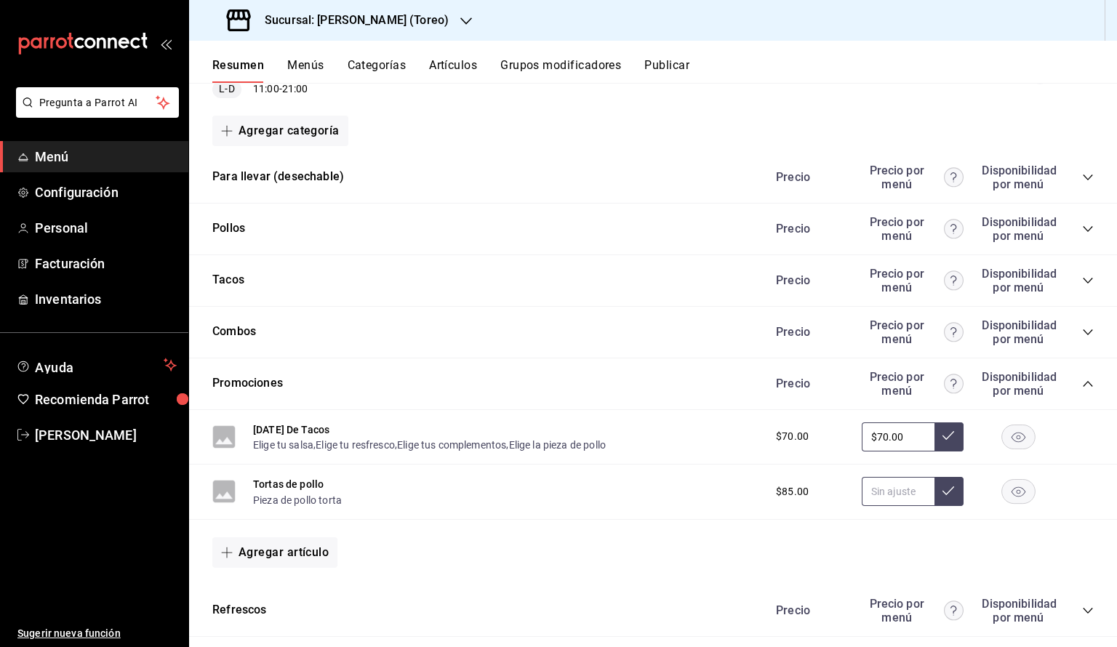
click at [907, 489] on input "text" at bounding box center [898, 491] width 73 height 29
type input "$8.00"
type input "$7.00"
click at [945, 498] on button at bounding box center [948, 491] width 29 height 29
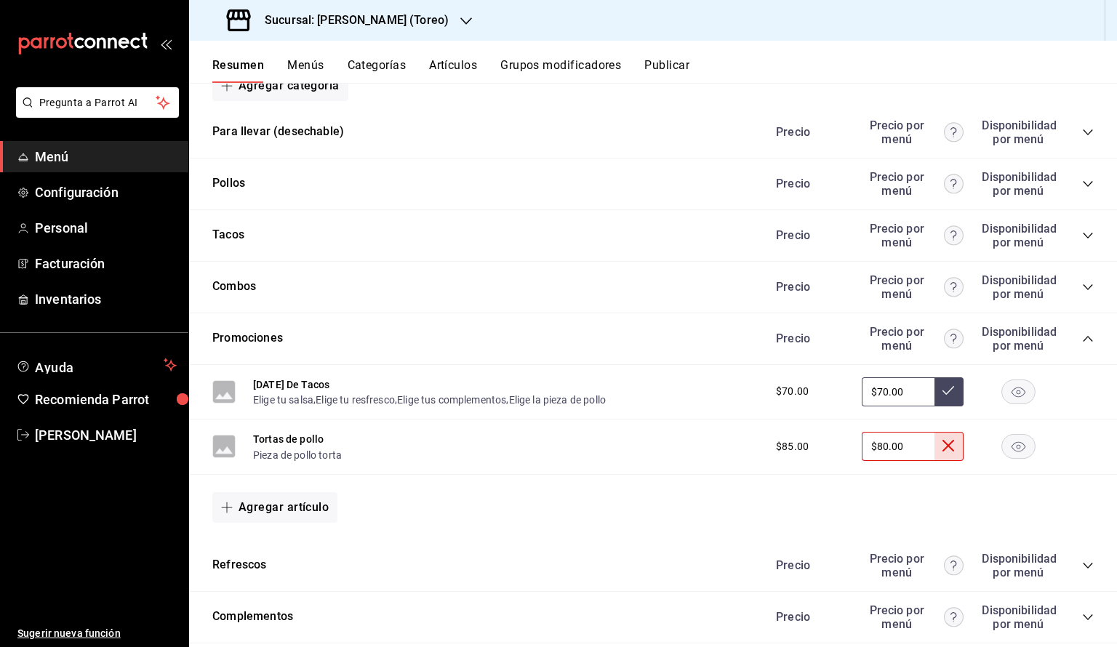
scroll to position [227, 0]
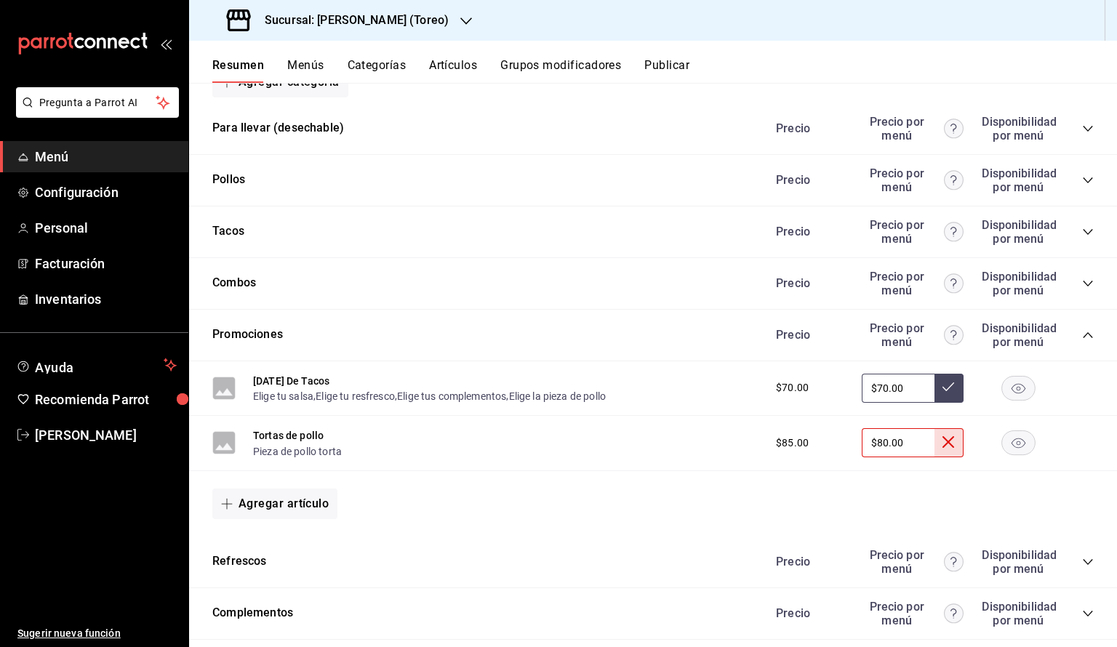
click at [920, 440] on input "$80.00" at bounding box center [898, 442] width 73 height 29
click at [945, 453] on button at bounding box center [948, 442] width 29 height 29
click at [919, 496] on div "Agregar artículo" at bounding box center [652, 504] width 881 height 31
click at [918, 439] on input "$80.00" at bounding box center [898, 442] width 73 height 29
type input "$8.00"
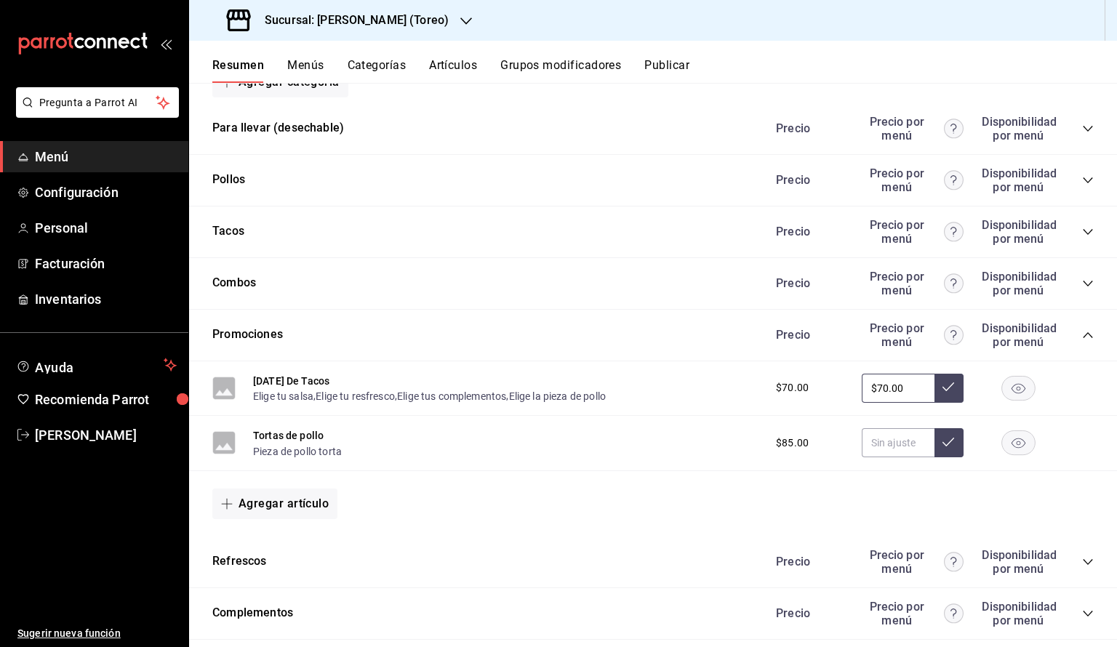
click at [892, 478] on div "Agregar artículo" at bounding box center [653, 503] width 928 height 65
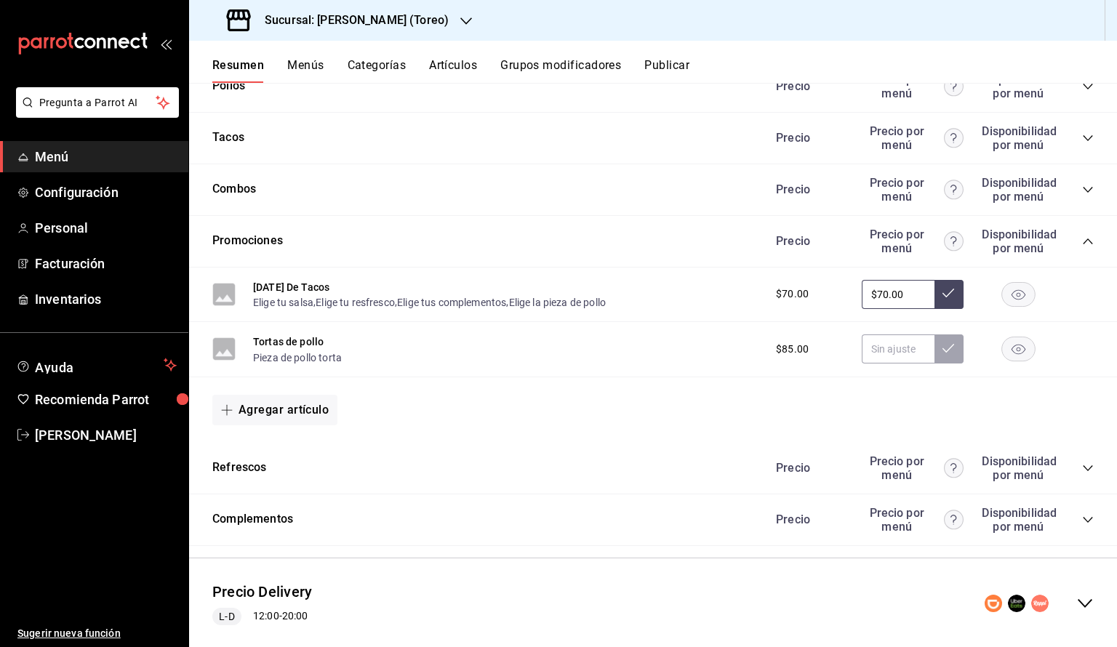
scroll to position [352, 0]
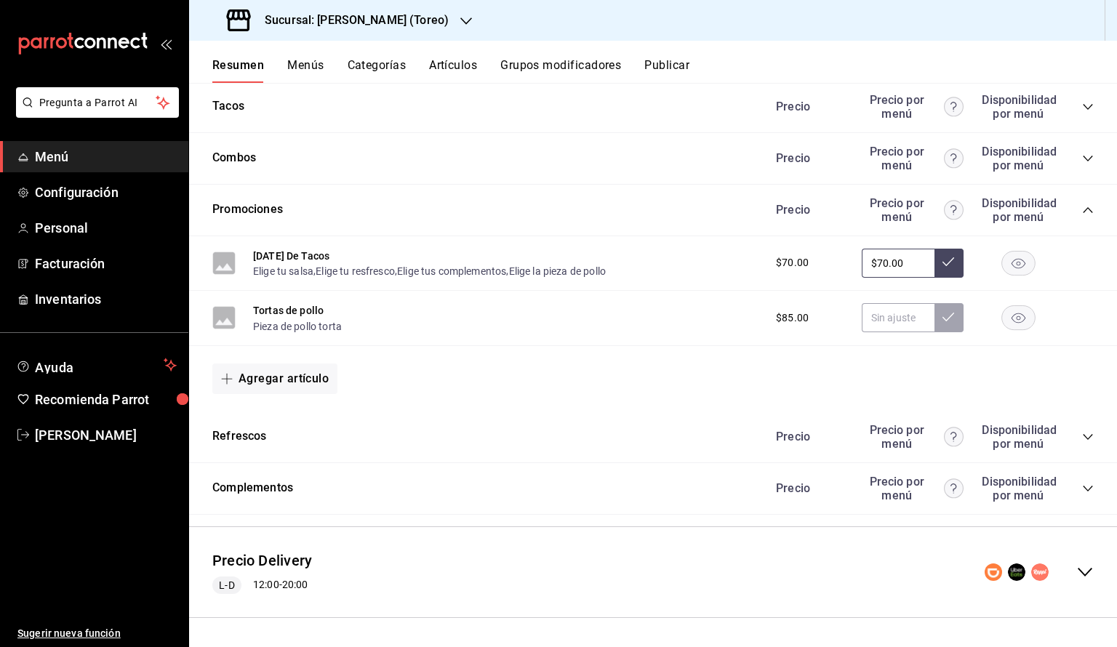
click at [1087, 438] on icon "collapse-category-row" at bounding box center [1088, 437] width 12 height 12
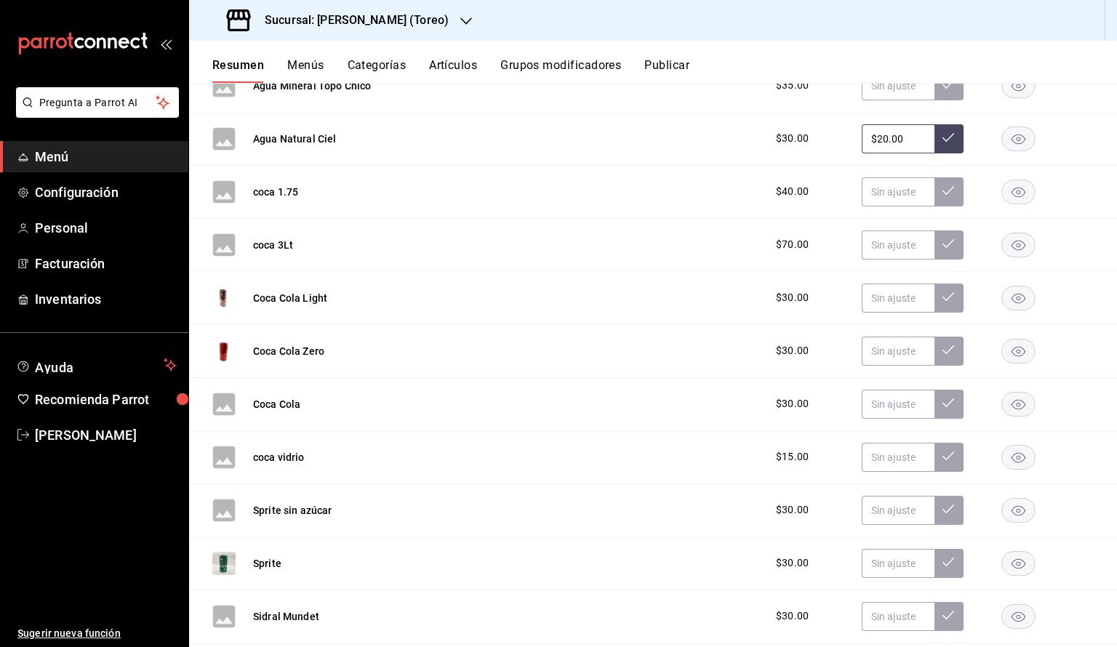
scroll to position [813, 0]
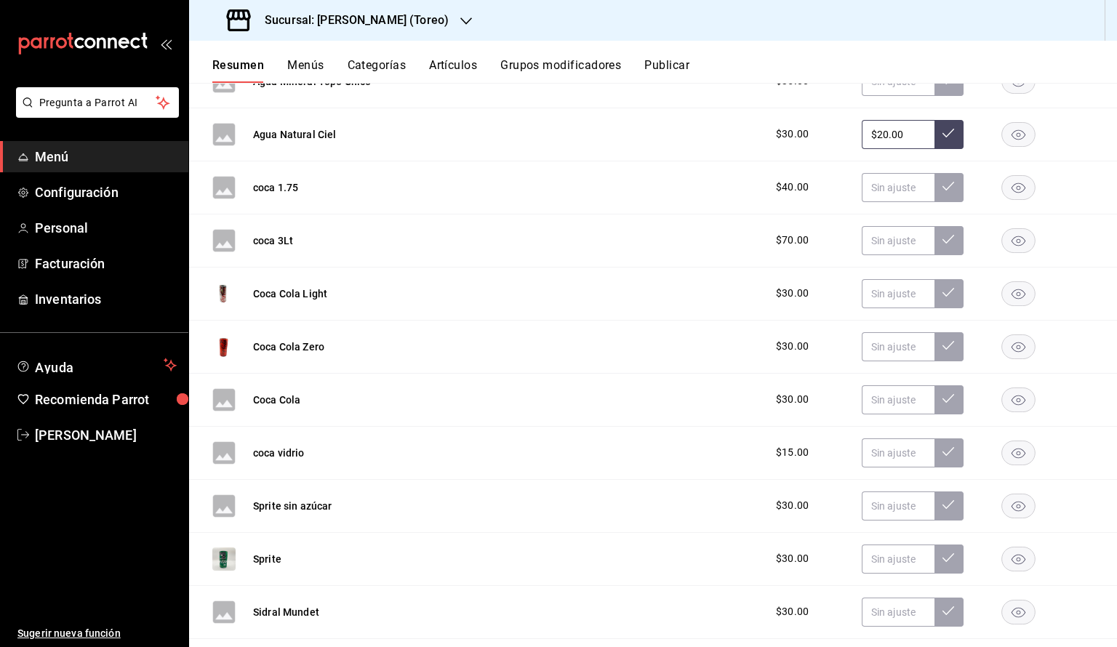
click at [889, 132] on input "$20.00" at bounding box center [898, 134] width 73 height 29
type input "$2.00"
type input "$15.00"
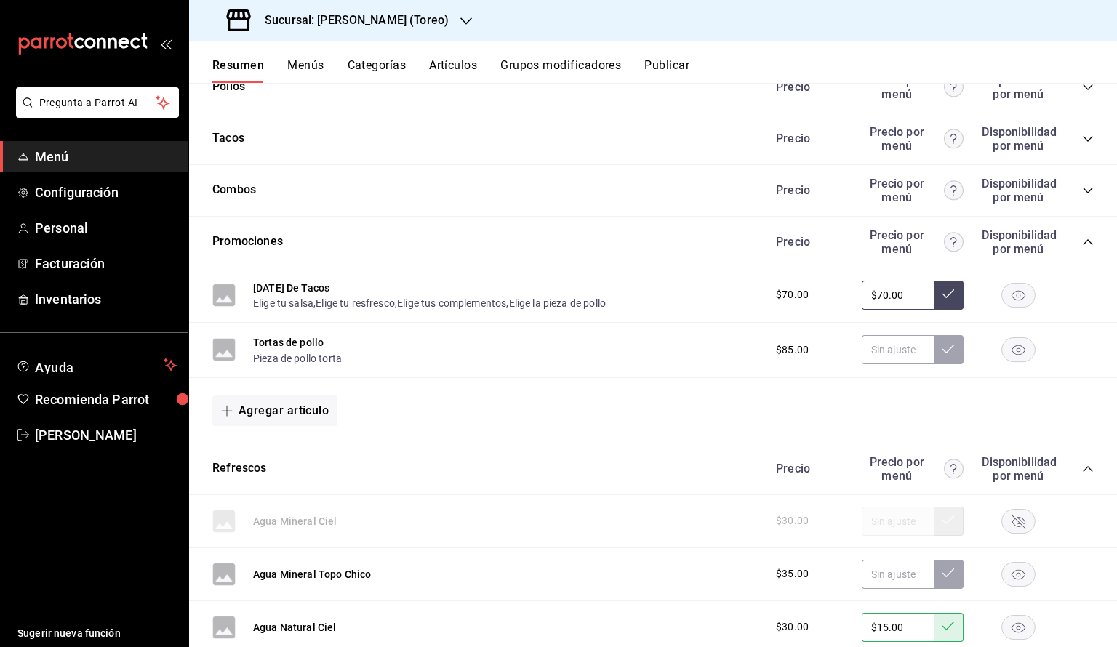
scroll to position [307, 0]
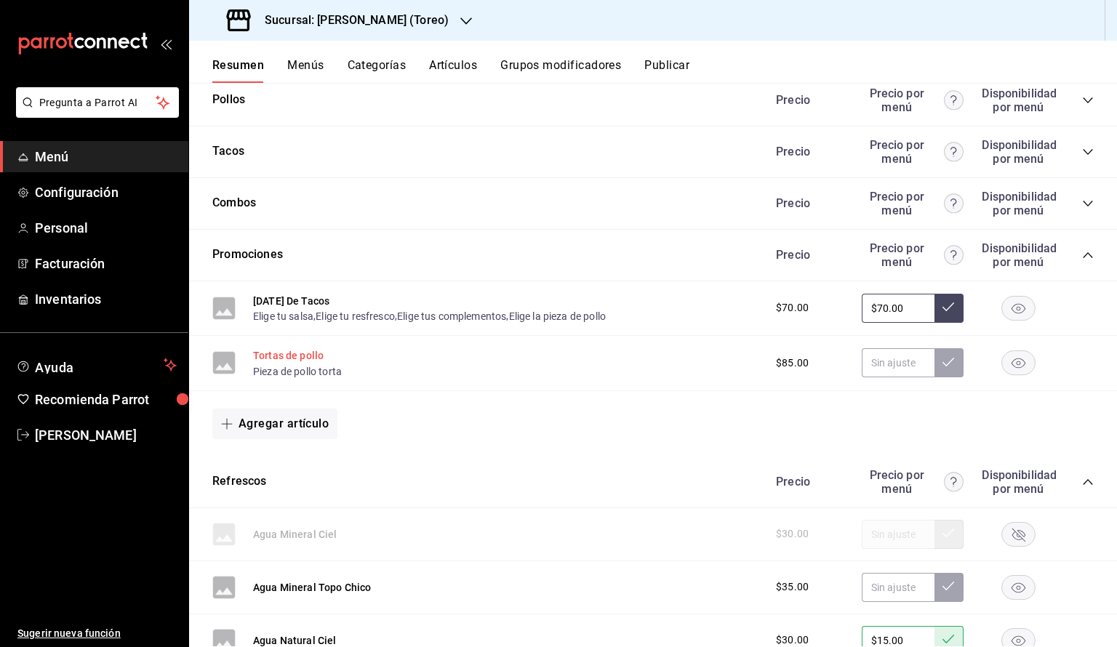
click at [285, 355] on button "Tortas de pollo" at bounding box center [288, 355] width 71 height 15
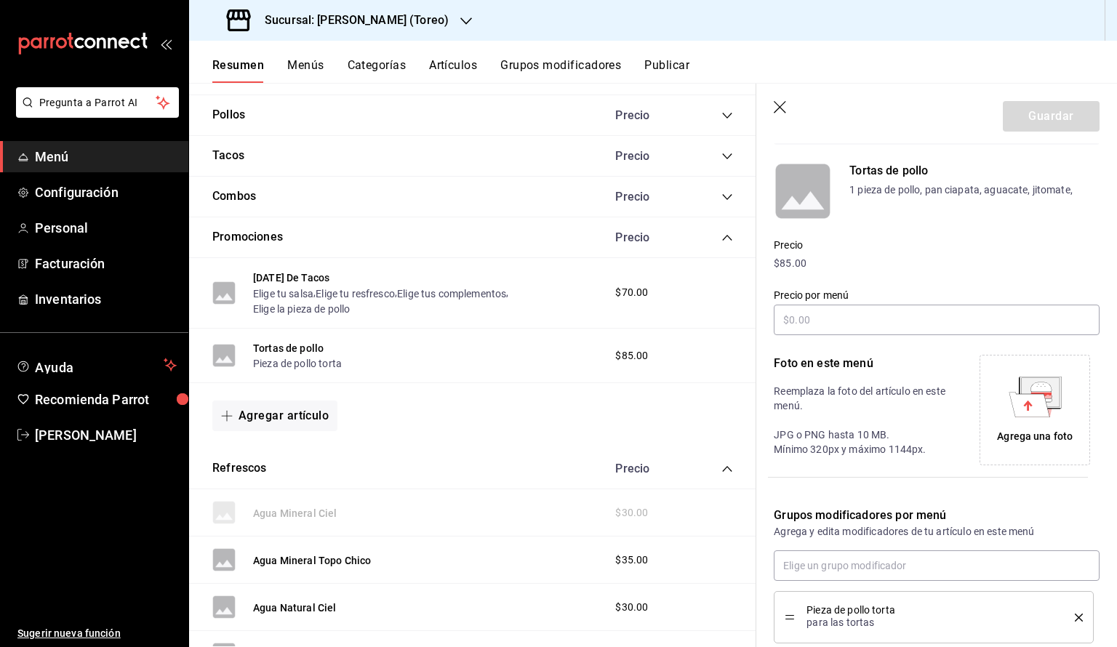
scroll to position [108, 0]
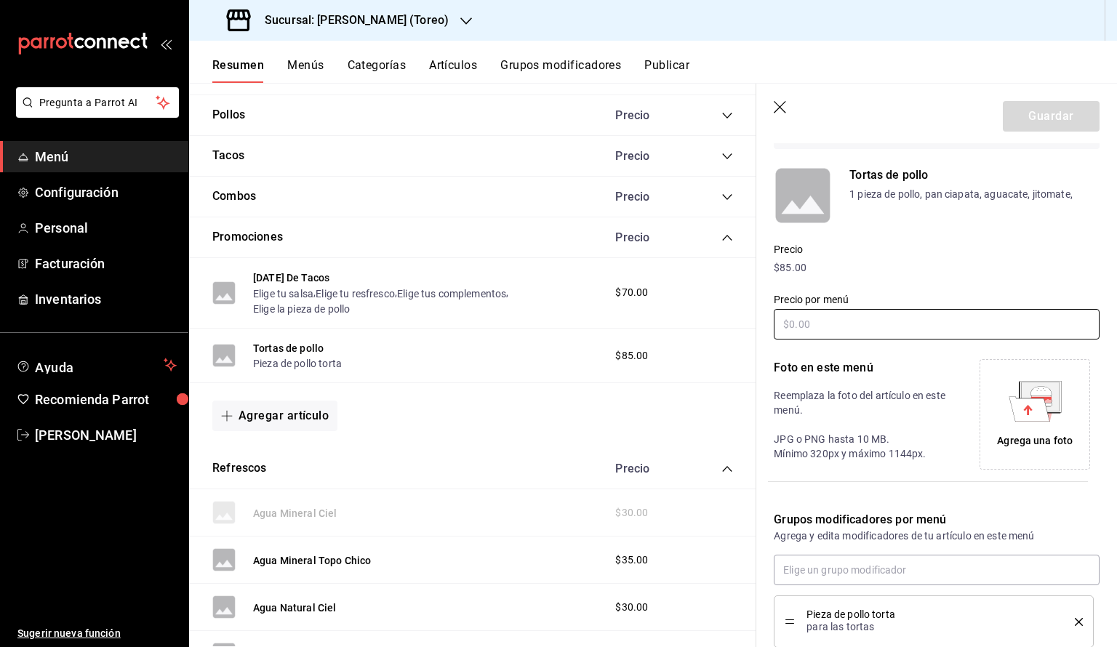
click at [899, 313] on input "text" at bounding box center [937, 324] width 326 height 31
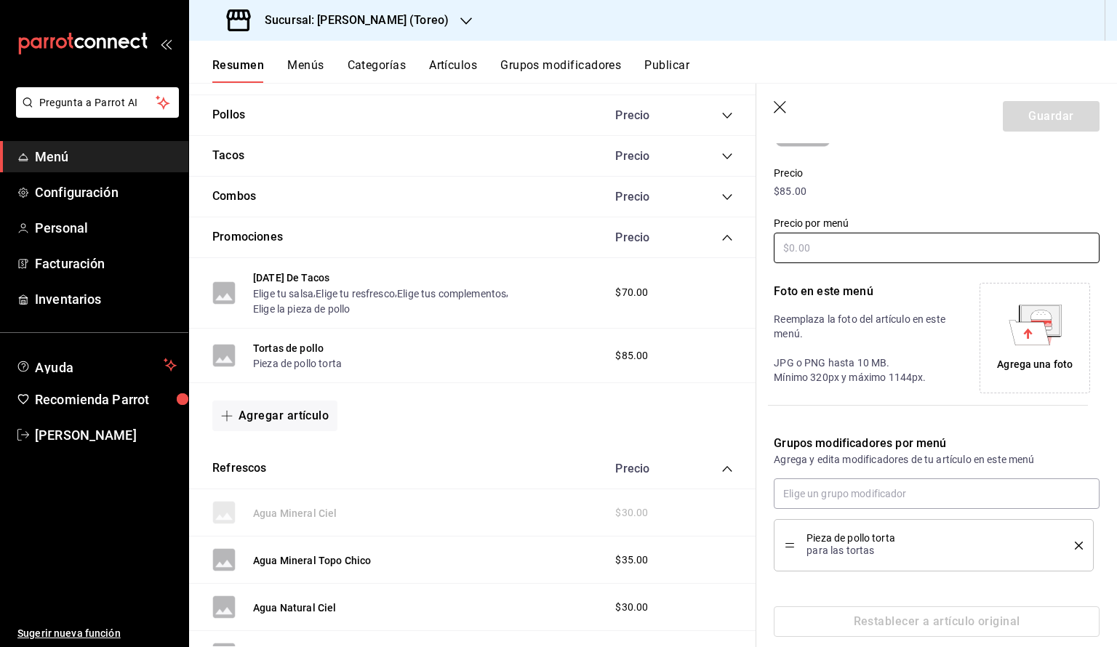
scroll to position [204, 0]
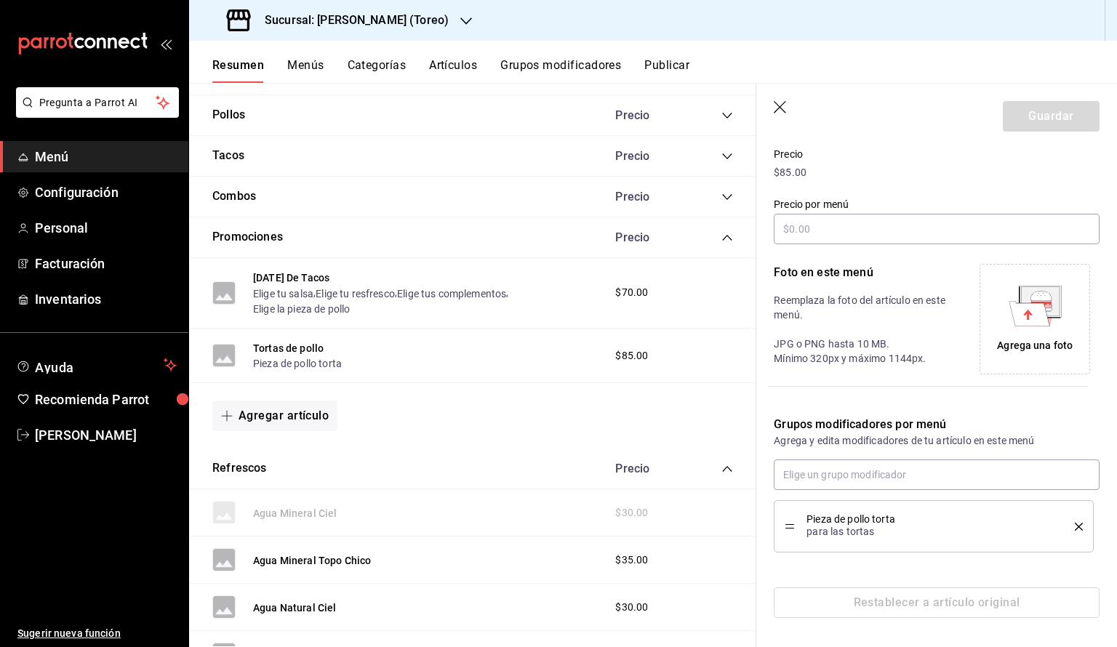
click at [781, 111] on icon "button" at bounding box center [781, 108] width 15 height 15
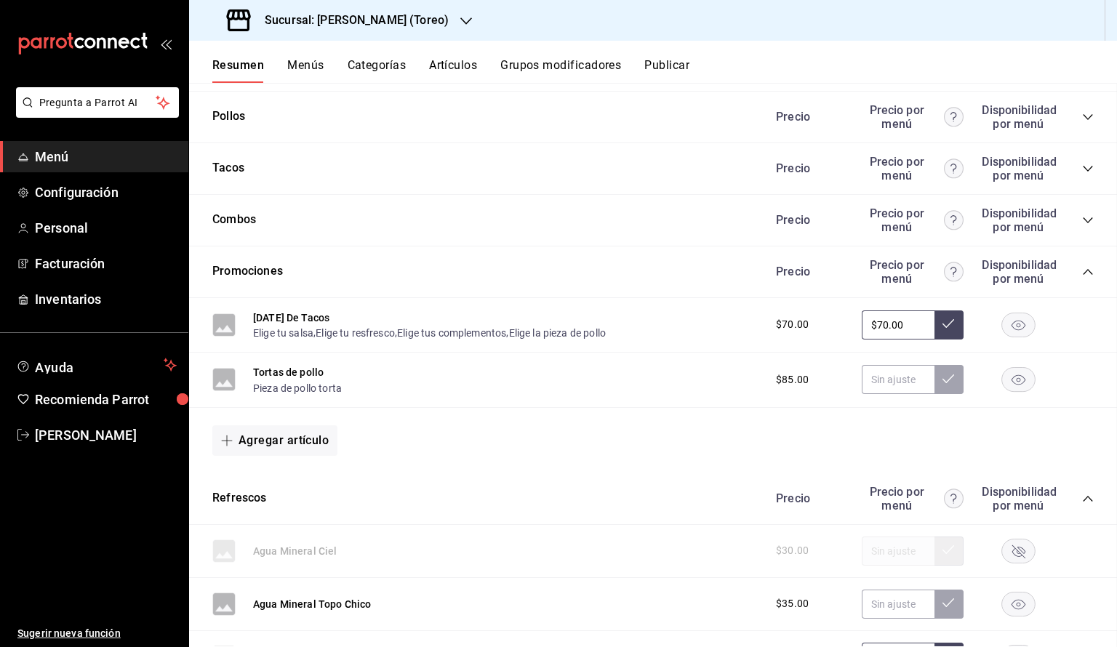
scroll to position [295, 0]
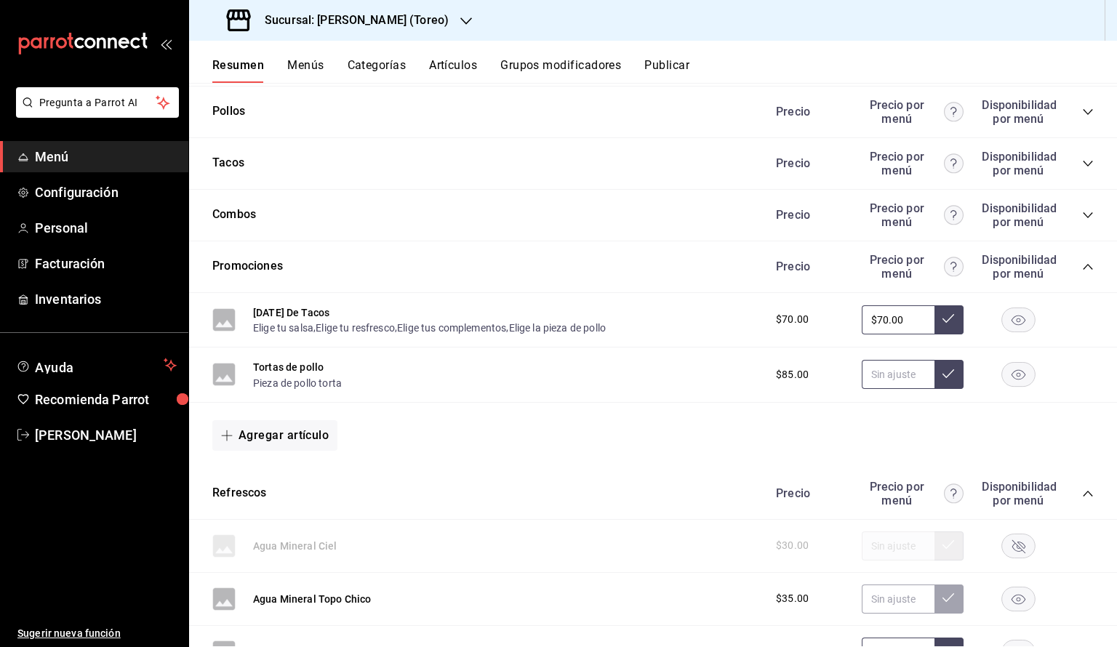
click at [913, 375] on input "text" at bounding box center [898, 374] width 73 height 29
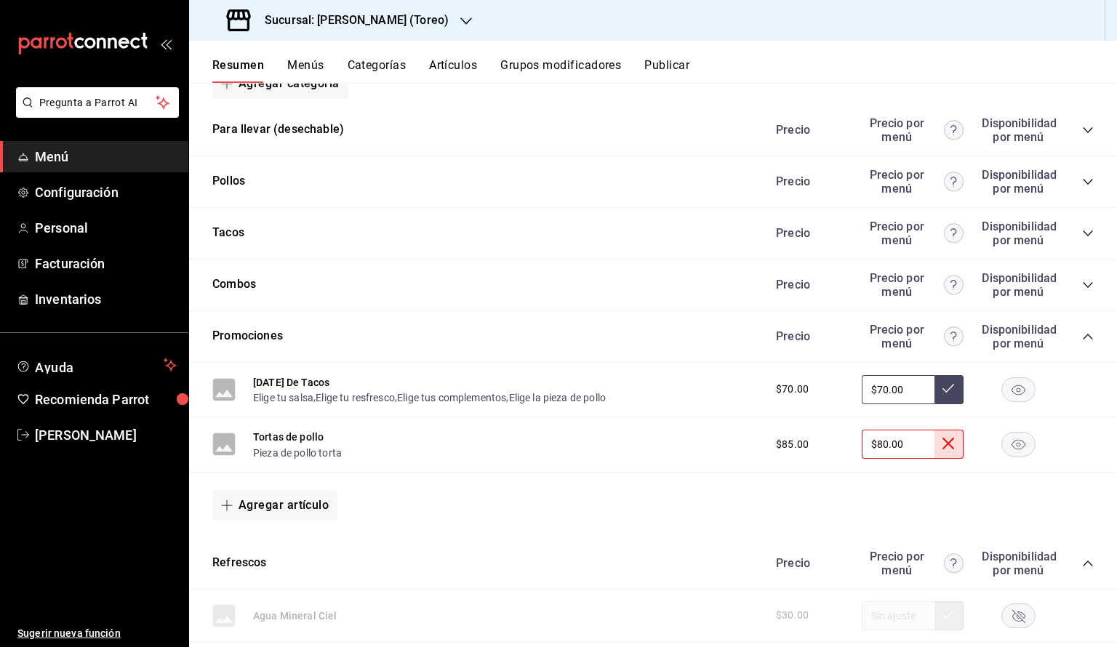
scroll to position [230, 0]
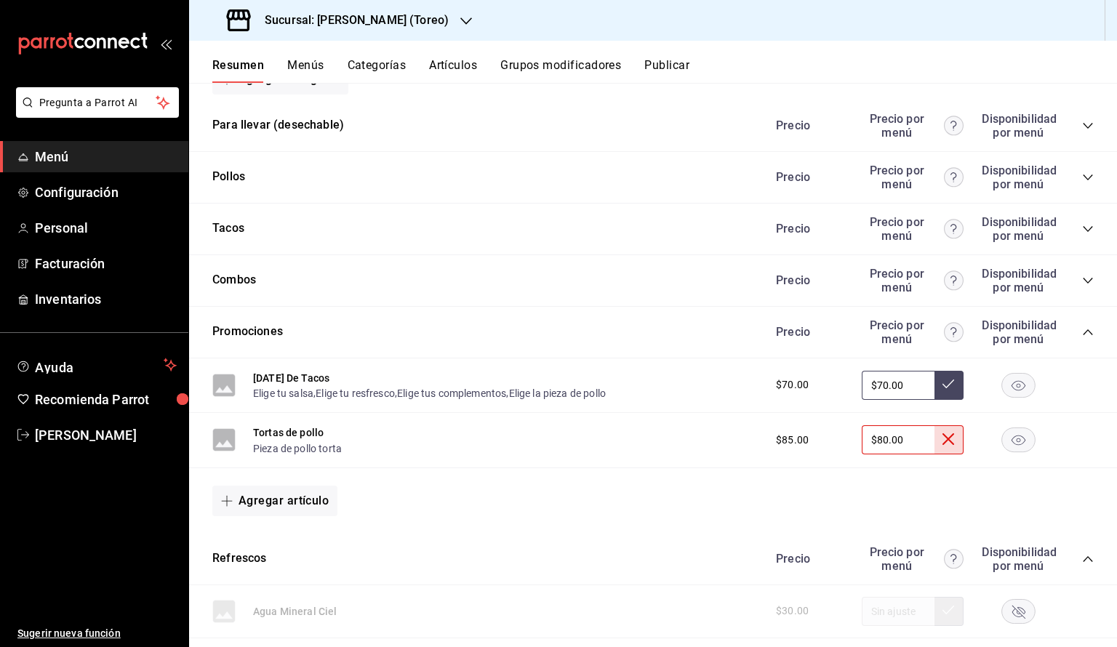
click at [958, 441] on button at bounding box center [948, 439] width 29 height 29
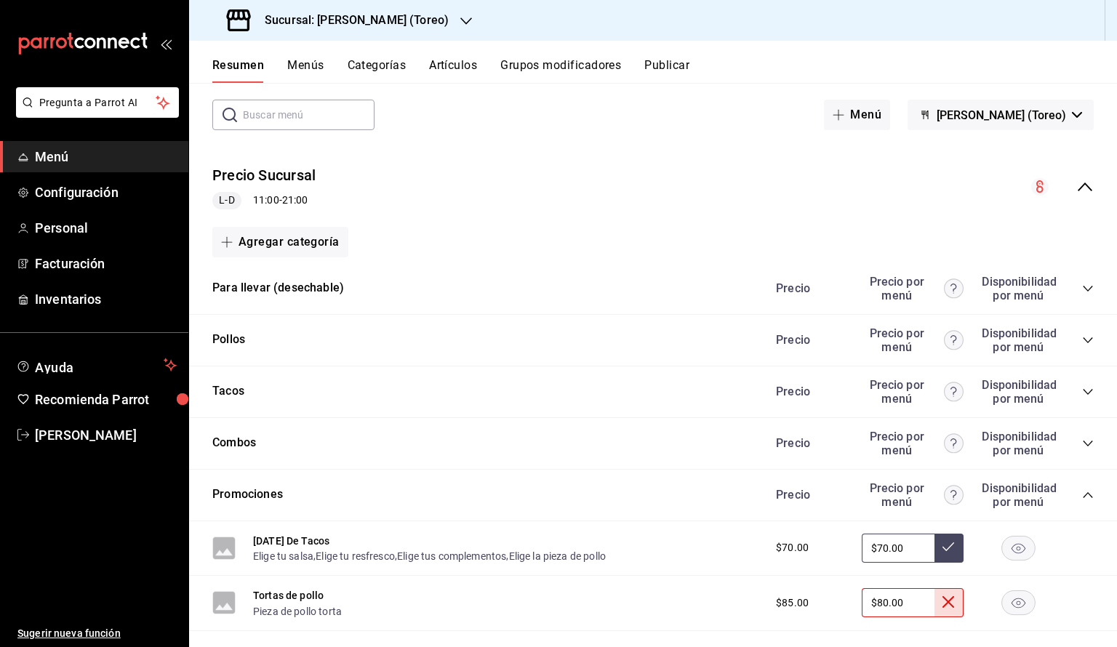
scroll to position [64, 0]
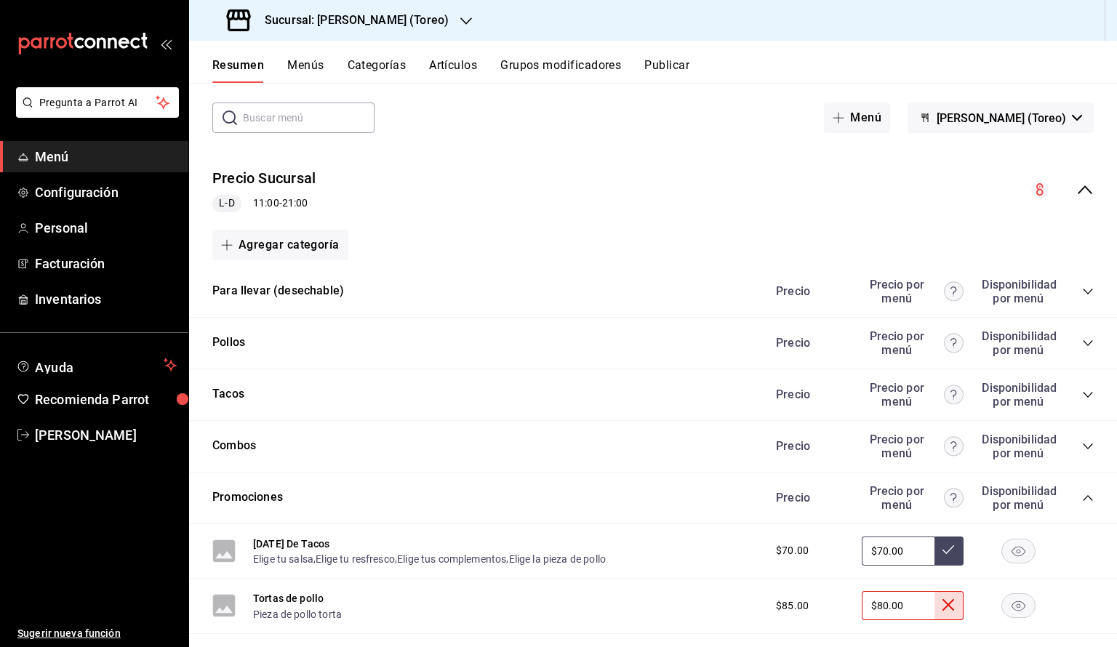
click at [944, 603] on icon at bounding box center [948, 605] width 12 height 12
click at [907, 609] on input "$80.00" at bounding box center [898, 605] width 73 height 29
type input "$8.00"
click at [719, 630] on div "Tortas de pollo Pieza de pollo torta $85.00" at bounding box center [653, 606] width 928 height 55
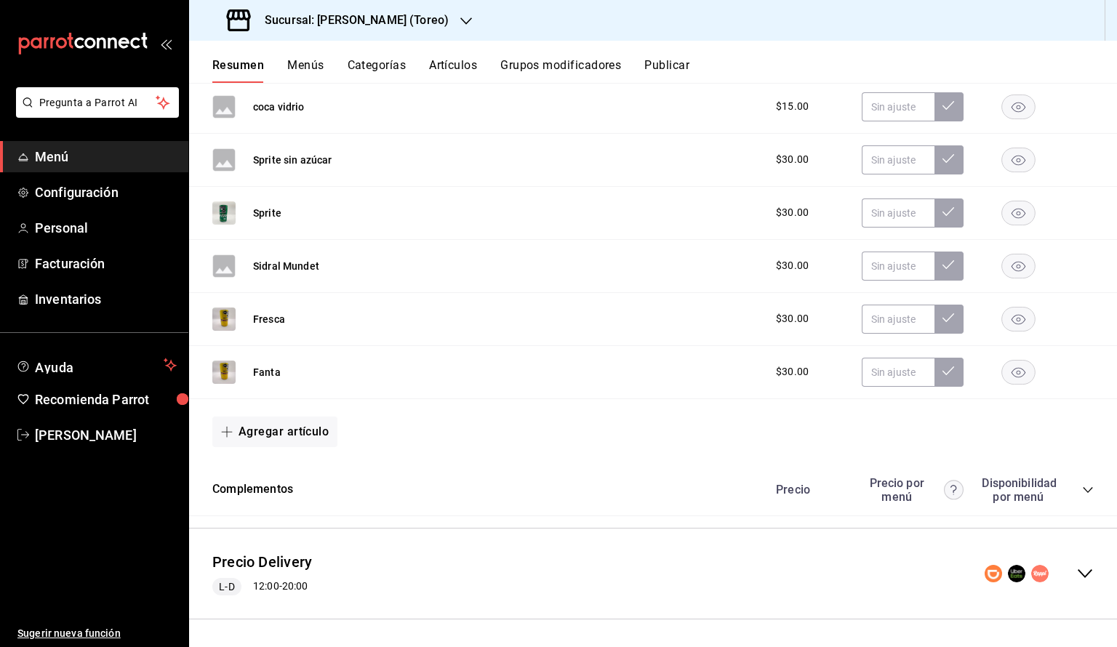
scroll to position [0, 0]
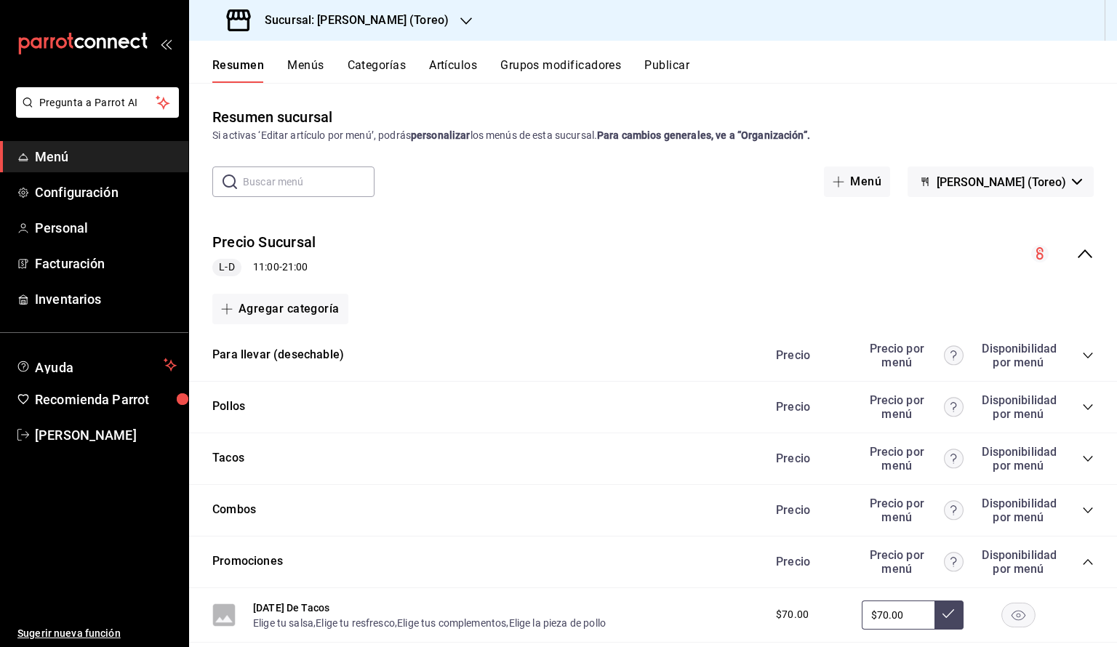
click at [252, 68] on button "Resumen" at bounding box center [238, 70] width 52 height 25
click at [305, 71] on button "Menús" at bounding box center [305, 70] width 36 height 25
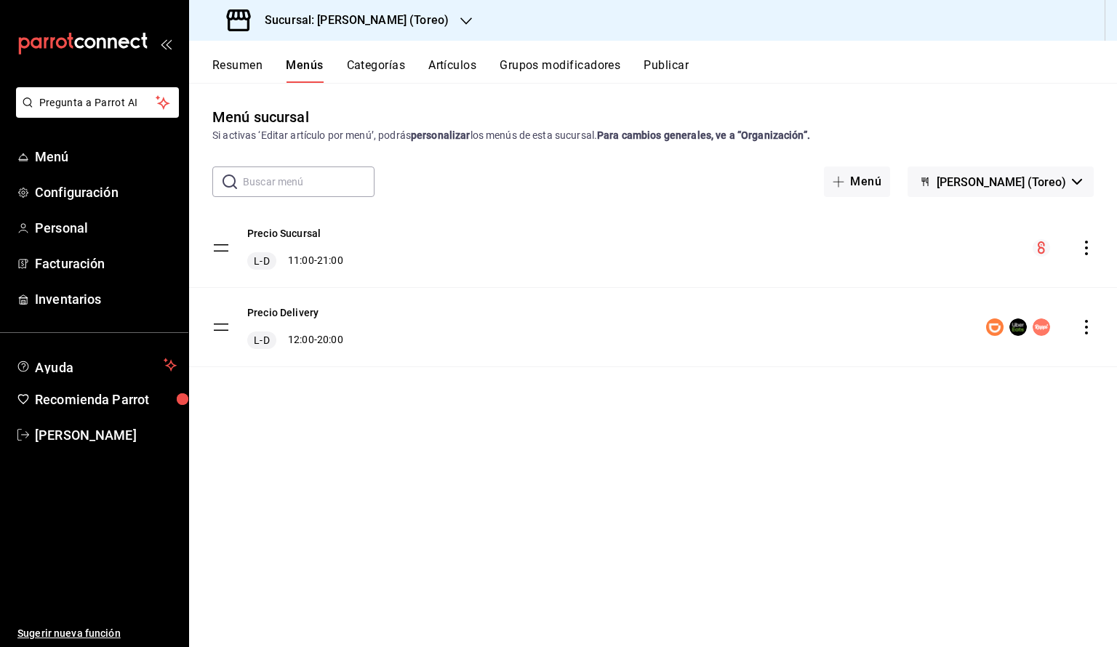
click at [259, 68] on button "Resumen" at bounding box center [237, 70] width 50 height 25
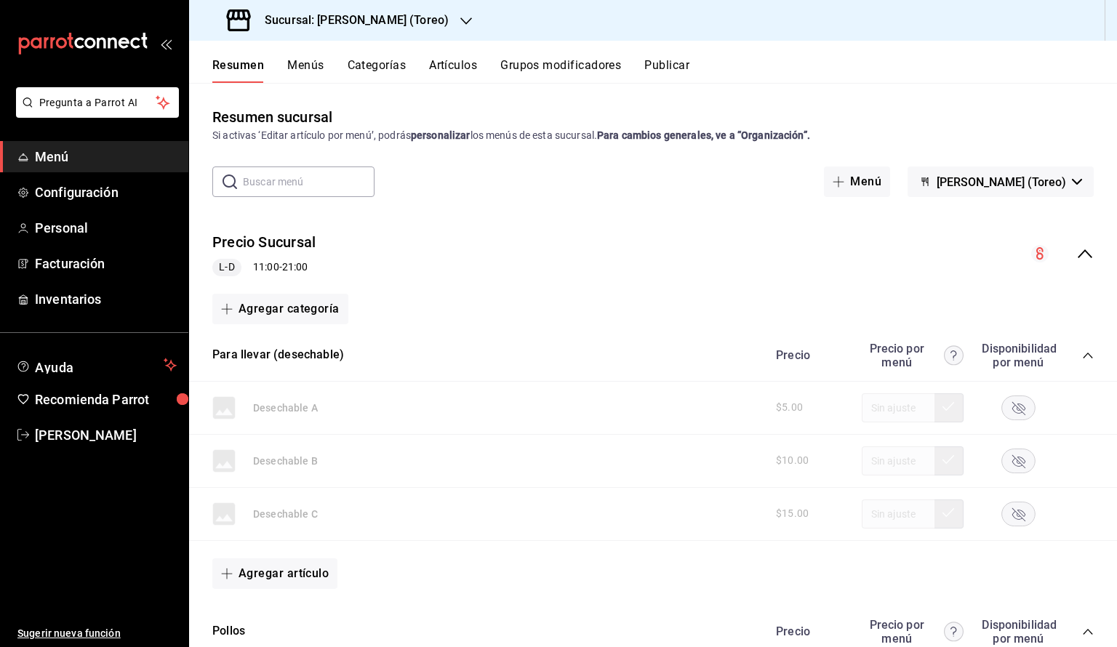
click at [389, 101] on div "Resumen sucursal Si activas ‘Editar artículo por menú’, podrás personalizar los…" at bounding box center [653, 364] width 928 height 563
click at [118, 310] on link "Inventarios" at bounding box center [94, 299] width 188 height 31
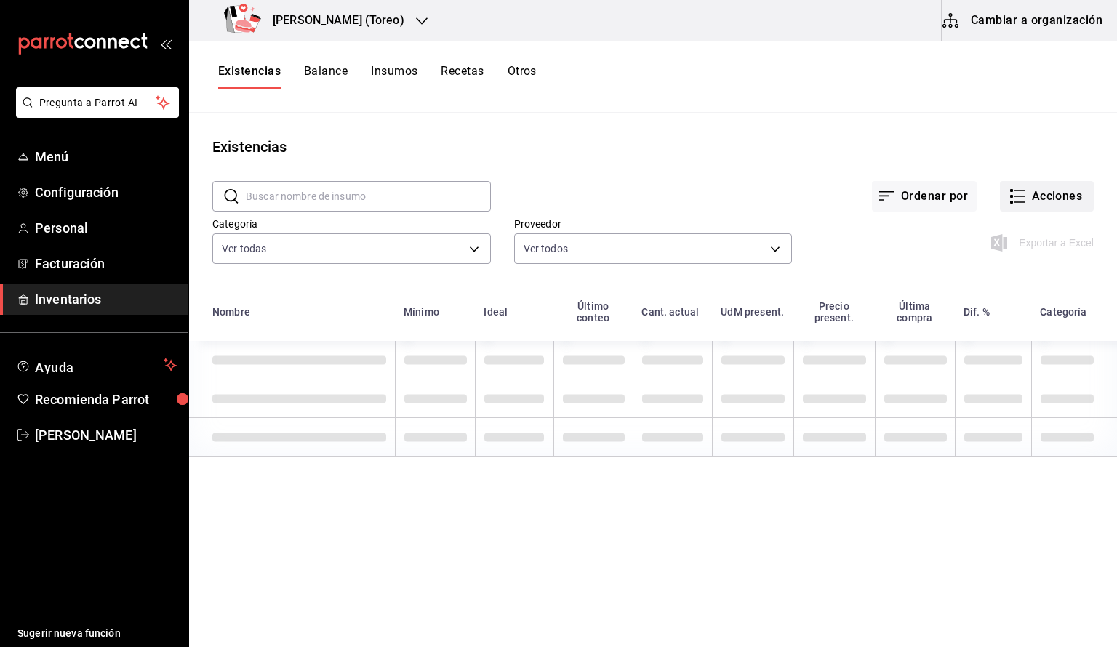
click at [1027, 196] on button "Acciones" at bounding box center [1047, 196] width 94 height 31
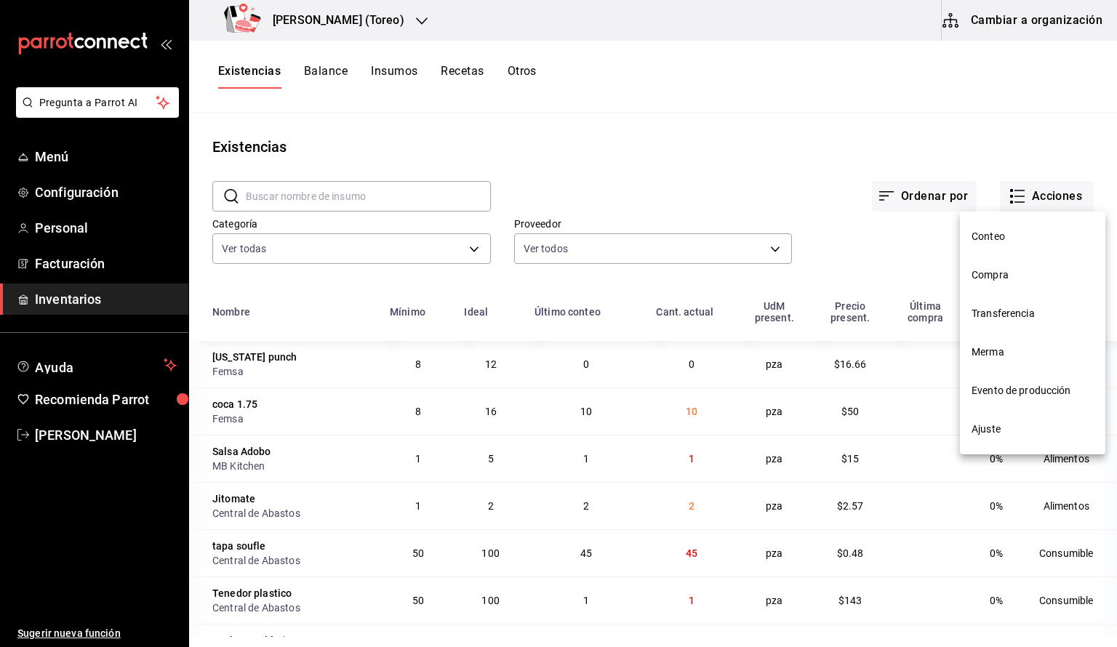
click at [1005, 234] on span "Conteo" at bounding box center [1032, 236] width 122 height 15
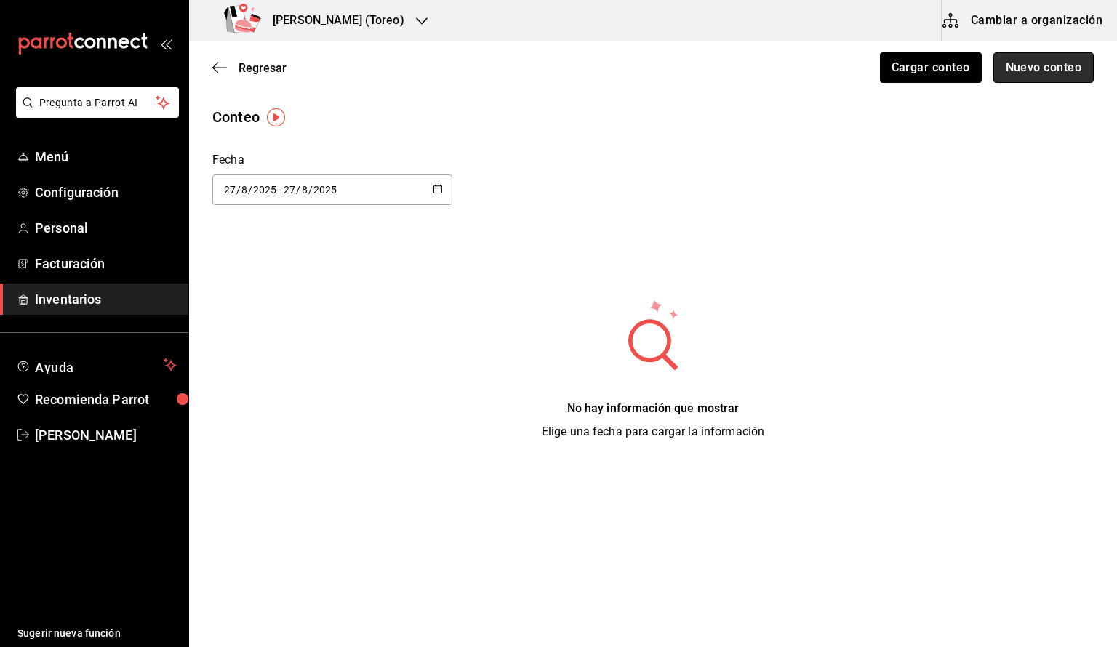
click at [1035, 67] on button "Nuevo conteo" at bounding box center [1043, 67] width 101 height 31
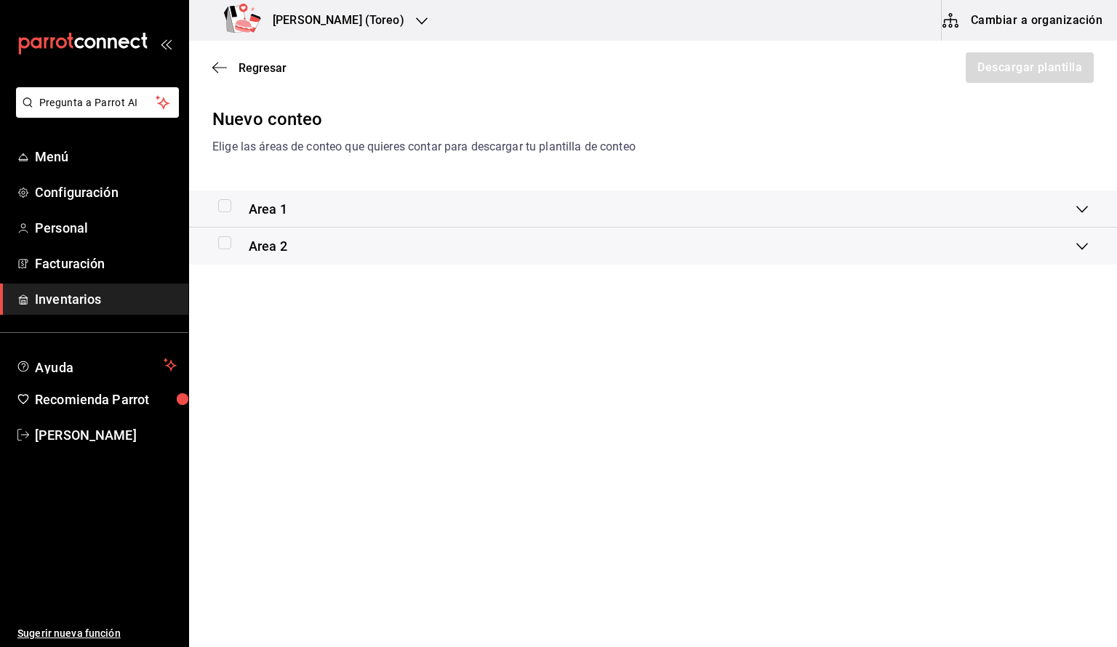
click at [229, 208] on input "checkbox" at bounding box center [224, 205] width 13 height 13
checkbox input "true"
click at [1058, 65] on button "Descargar plantilla" at bounding box center [1028, 67] width 129 height 31
click at [260, 72] on span "Regresar" at bounding box center [262, 68] width 48 height 14
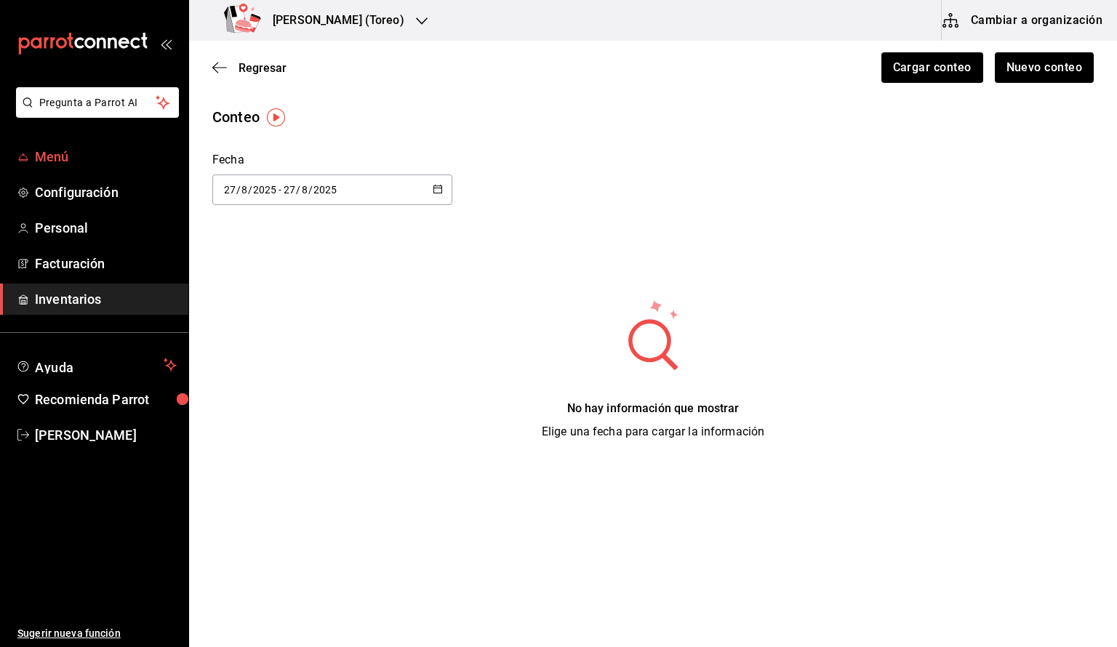
click at [124, 166] on span "Menú" at bounding box center [106, 157] width 142 height 20
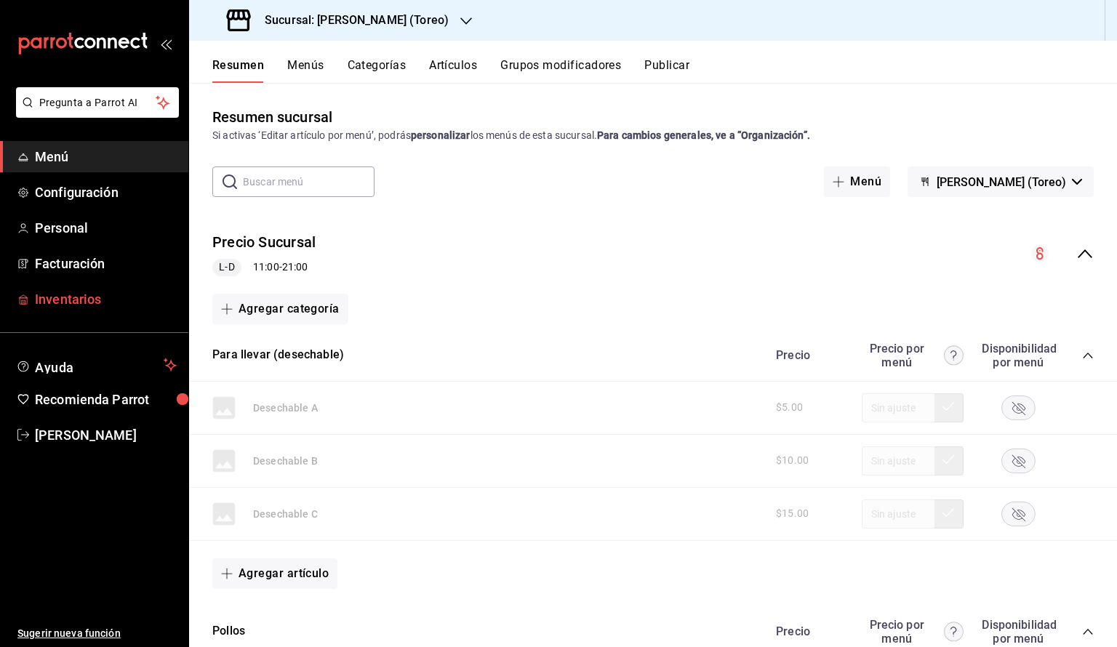
click at [79, 296] on span "Inventarios" at bounding box center [106, 299] width 142 height 20
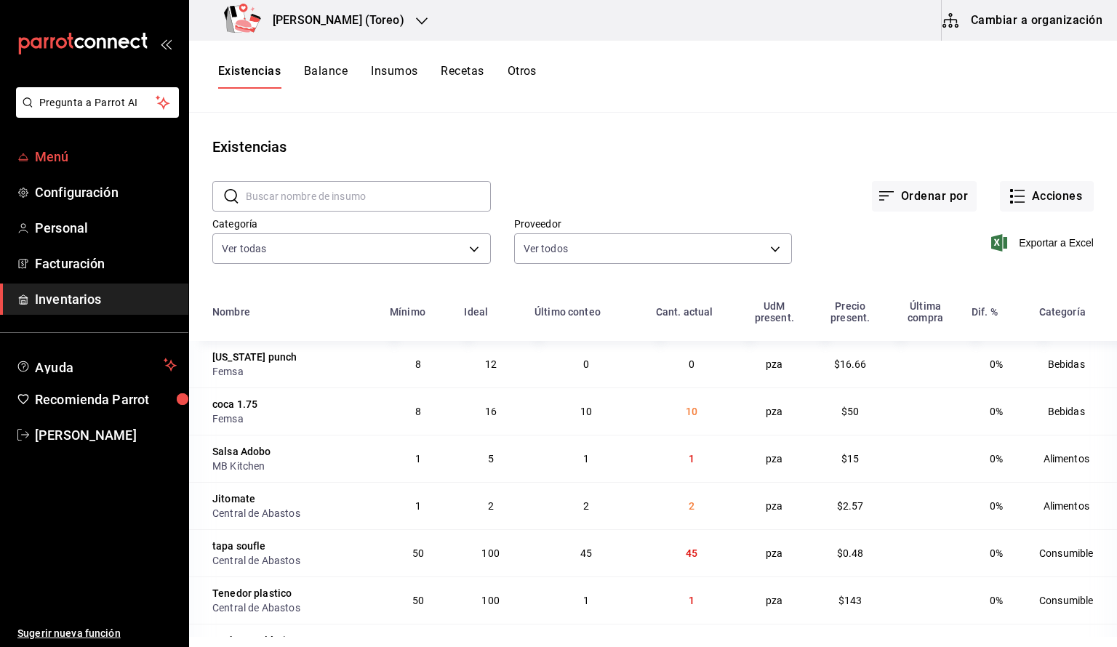
click at [122, 156] on span "Menú" at bounding box center [106, 157] width 142 height 20
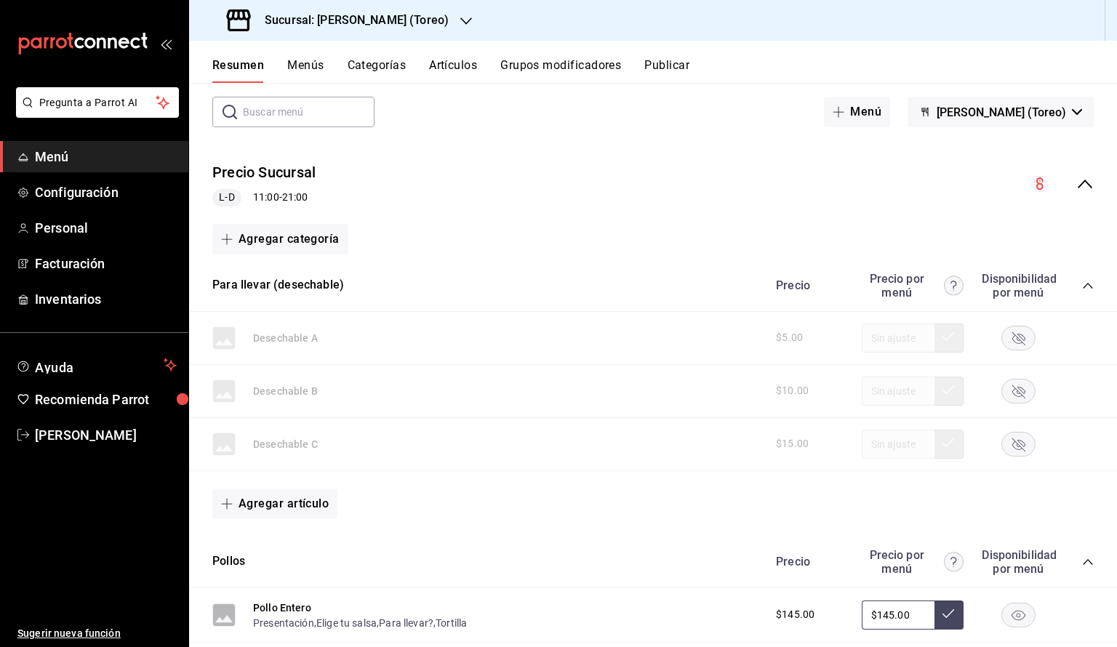
scroll to position [41, 0]
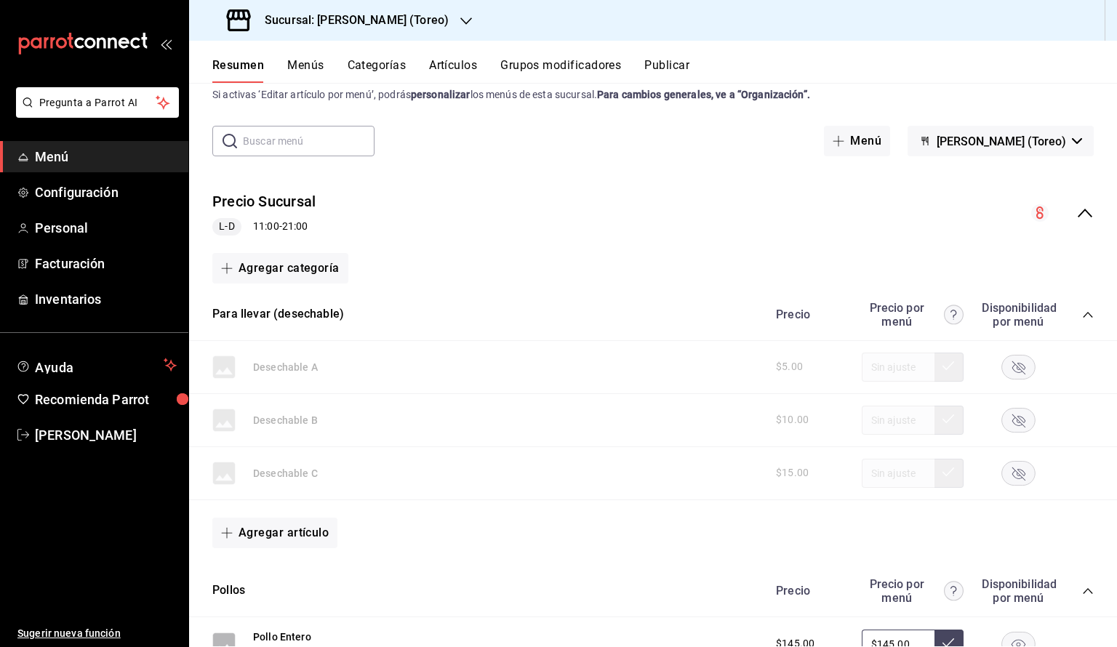
click at [1072, 220] on div "collapse-menu-row" at bounding box center [1062, 212] width 63 height 17
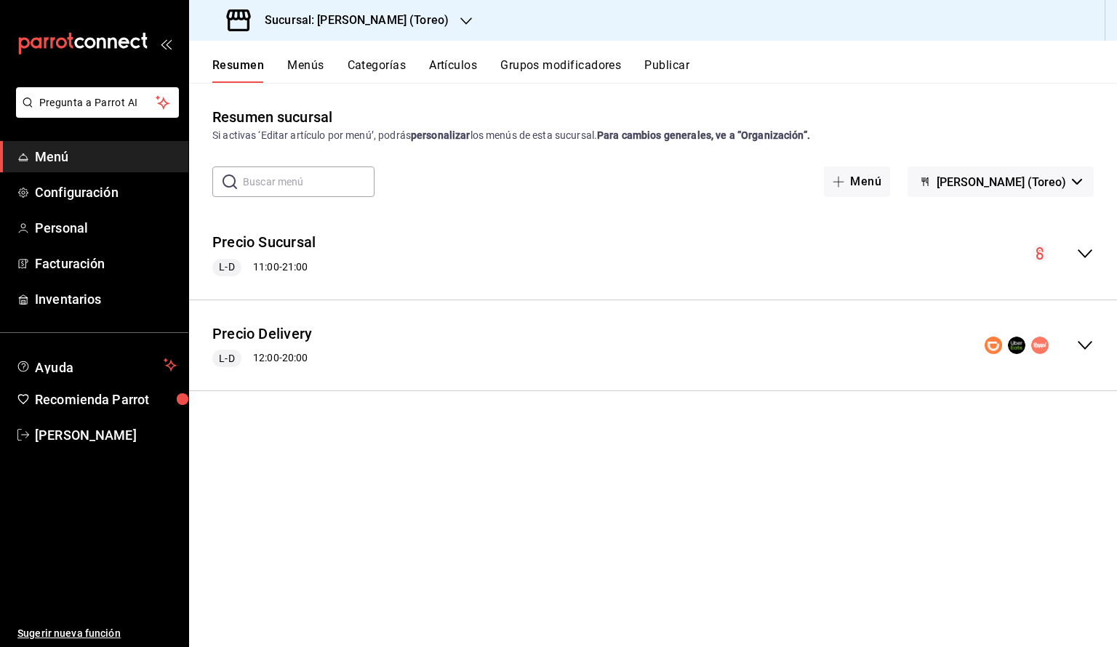
scroll to position [0, 0]
click at [1091, 253] on icon "collapse-menu-row" at bounding box center [1084, 253] width 17 height 17
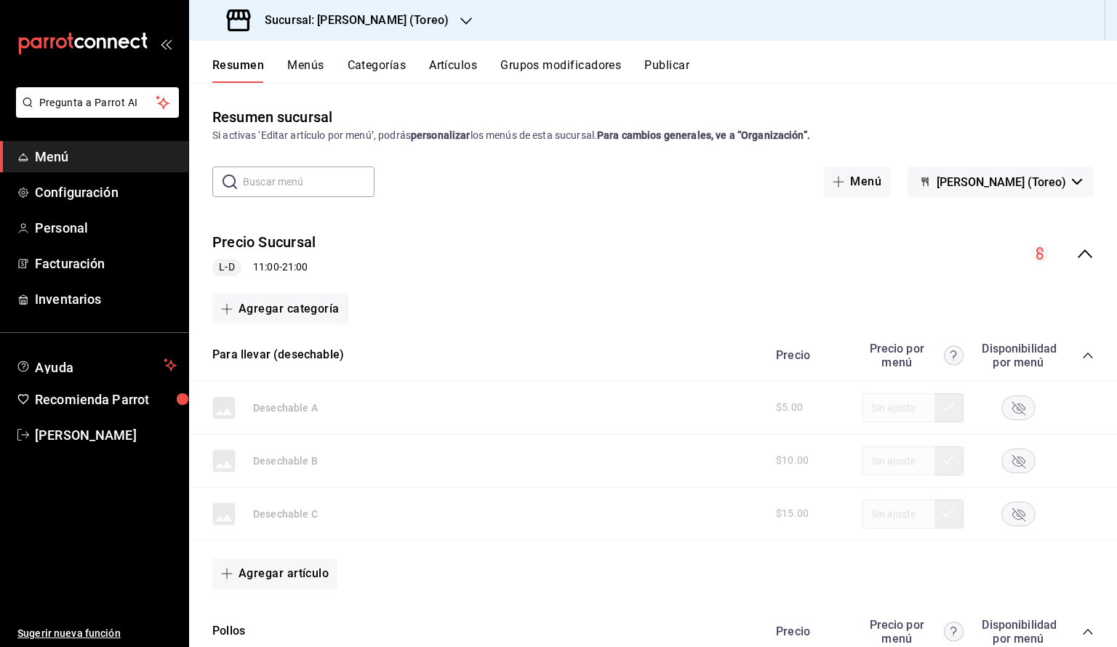
click at [1089, 360] on icon "collapse-category-row" at bounding box center [1088, 356] width 12 height 12
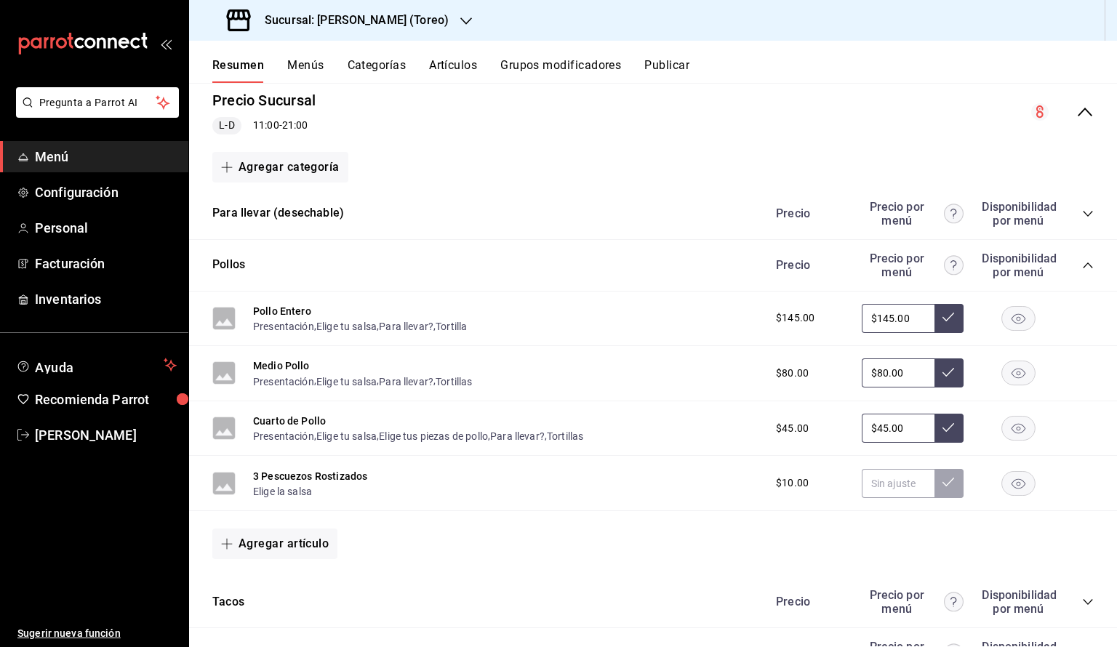
scroll to position [142, 0]
click at [1093, 262] on div "Pollos Precio Precio por menú Disponibilidad por menú" at bounding box center [653, 265] width 928 height 52
click at [1087, 266] on icon "collapse-category-row" at bounding box center [1088, 265] width 12 height 12
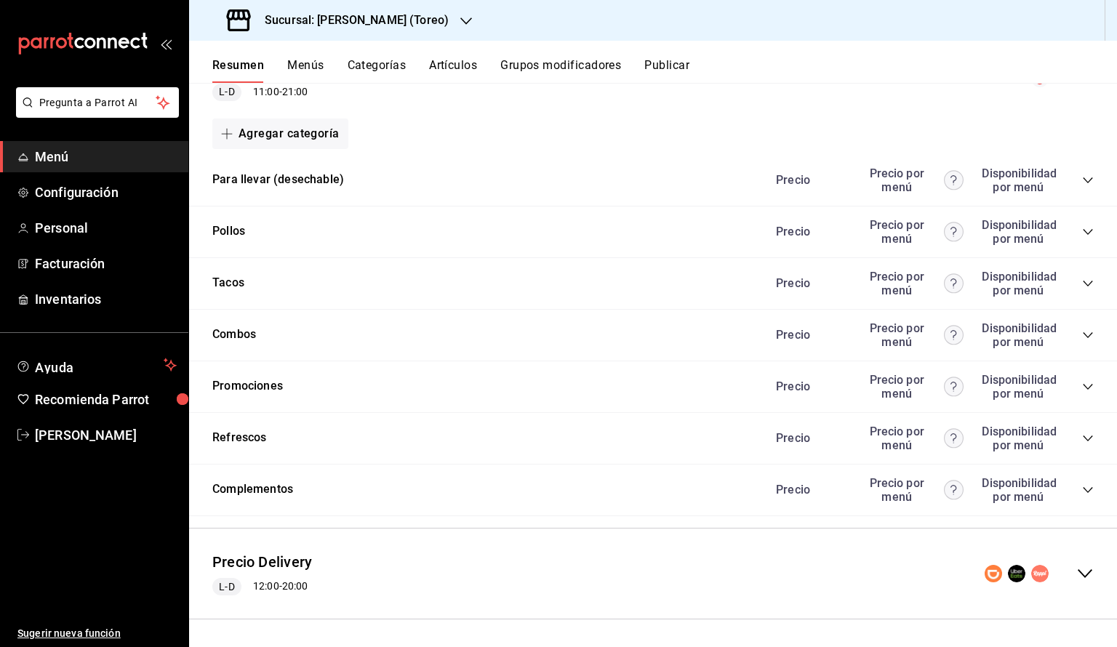
scroll to position [178, 0]
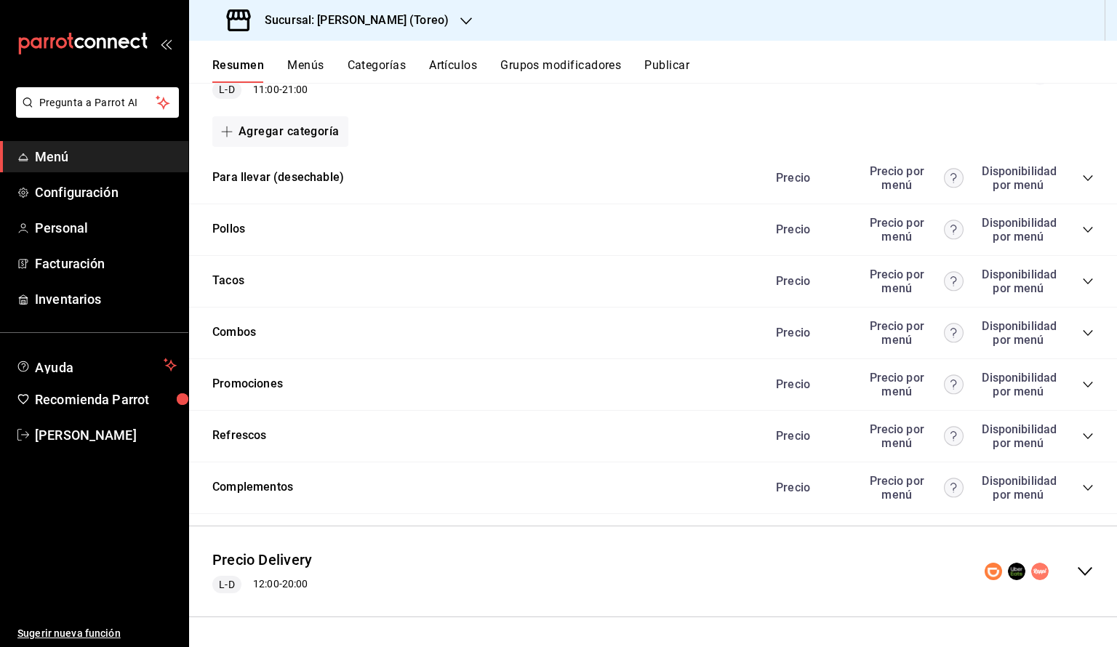
click at [1091, 438] on icon "collapse-category-row" at bounding box center [1088, 436] width 12 height 12
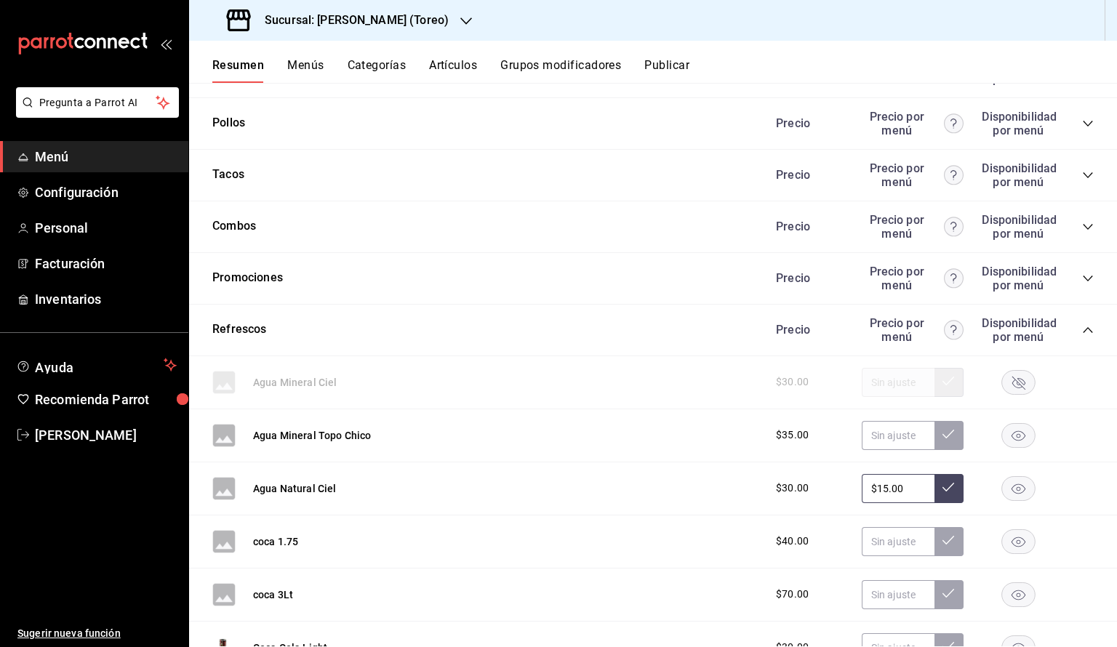
scroll to position [285, 0]
click at [922, 480] on input "$15.00" at bounding box center [898, 487] width 73 height 29
type input "$1.00"
type input "$25.00"
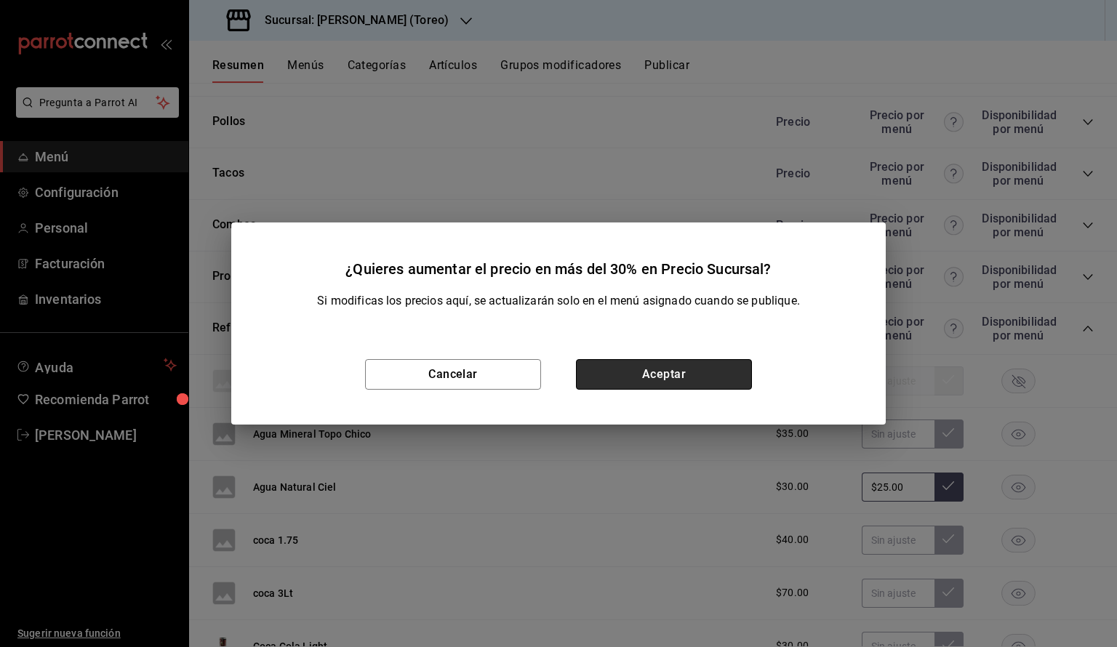
click at [677, 373] on button "Aceptar" at bounding box center [664, 374] width 176 height 31
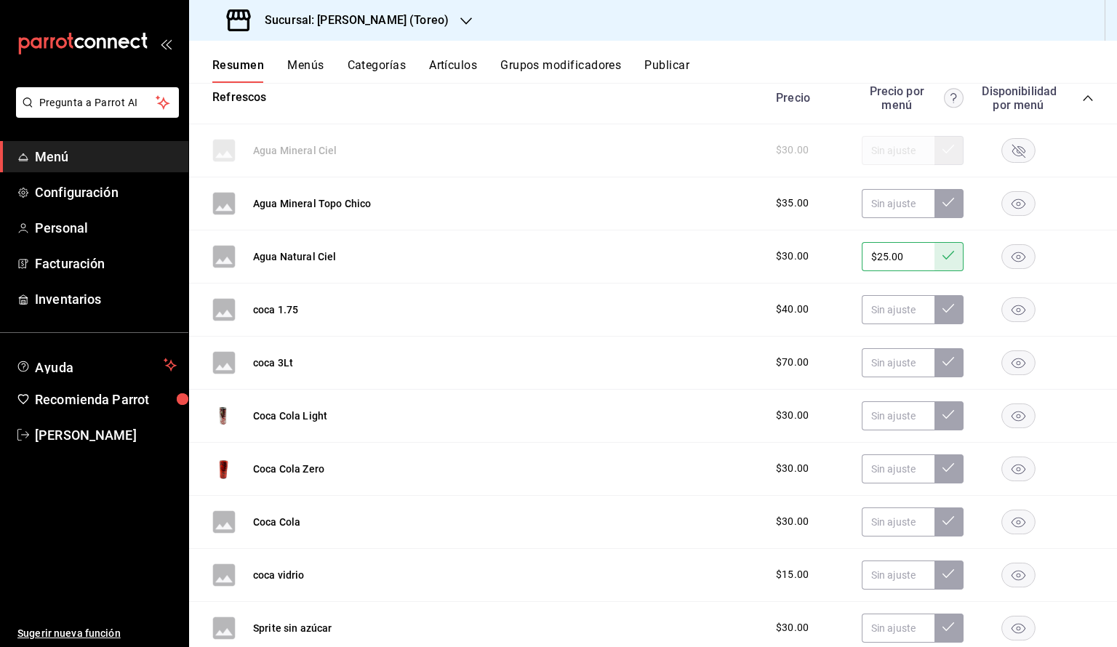
scroll to position [491, 0]
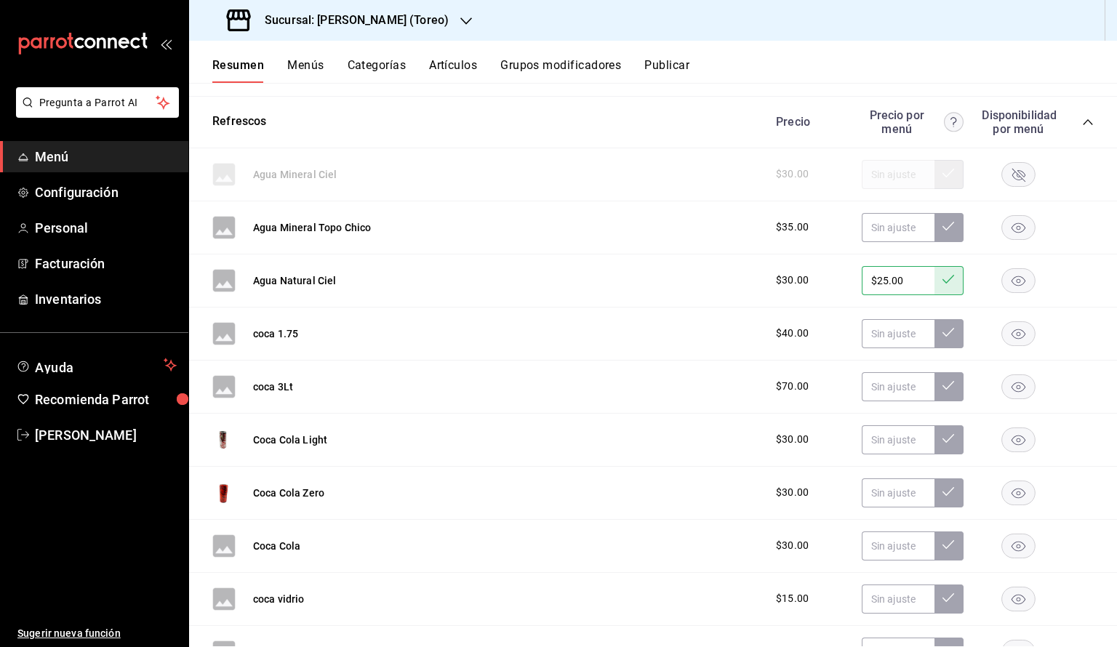
click at [1089, 121] on icon "collapse-category-row" at bounding box center [1087, 122] width 9 height 6
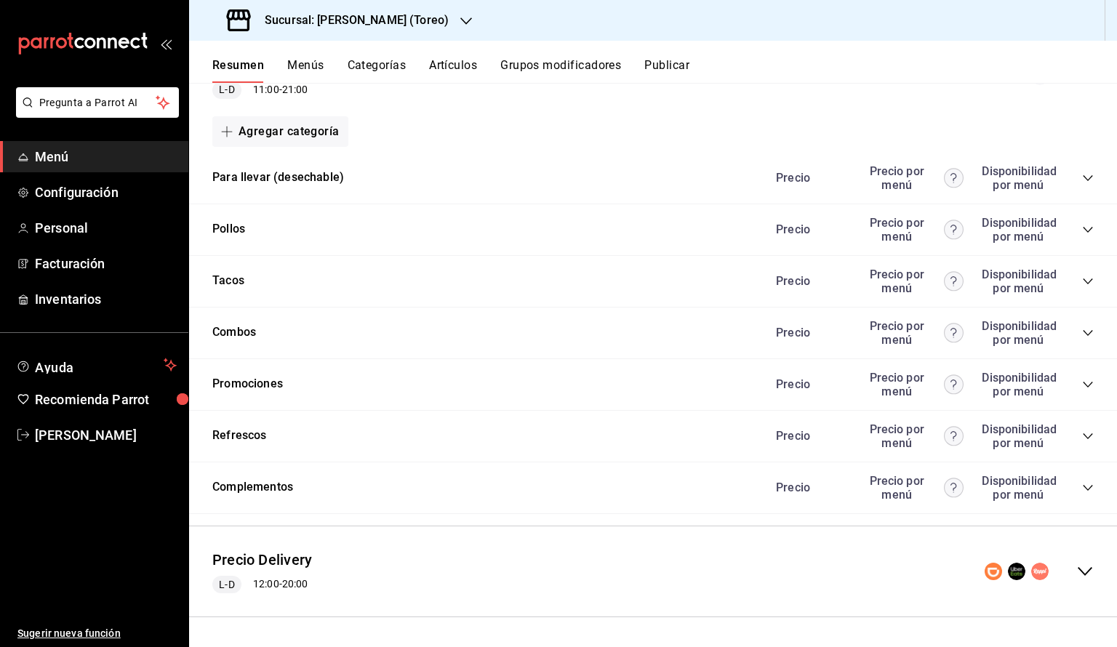
scroll to position [178, 0]
click at [1093, 334] on div "Combos Precio Precio por menú Disponibilidad por menú" at bounding box center [653, 334] width 928 height 52
click at [1090, 333] on icon "collapse-category-row" at bounding box center [1088, 333] width 12 height 12
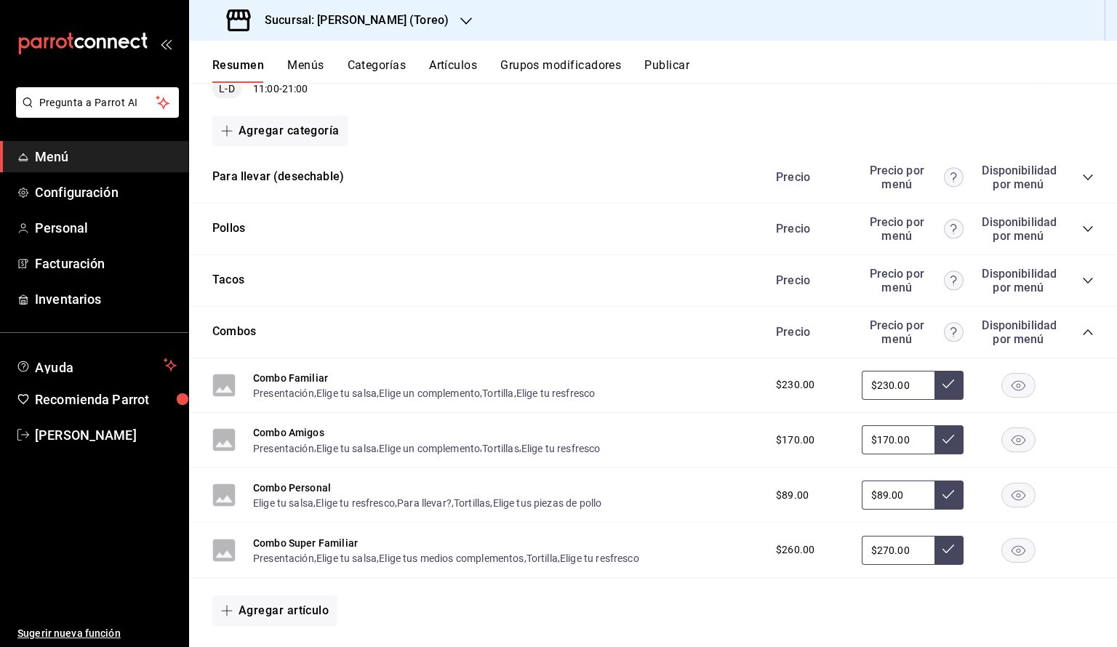
click at [903, 549] on input "$270.00" at bounding box center [898, 550] width 73 height 29
type input "$260.00"
click at [944, 553] on button at bounding box center [948, 550] width 29 height 29
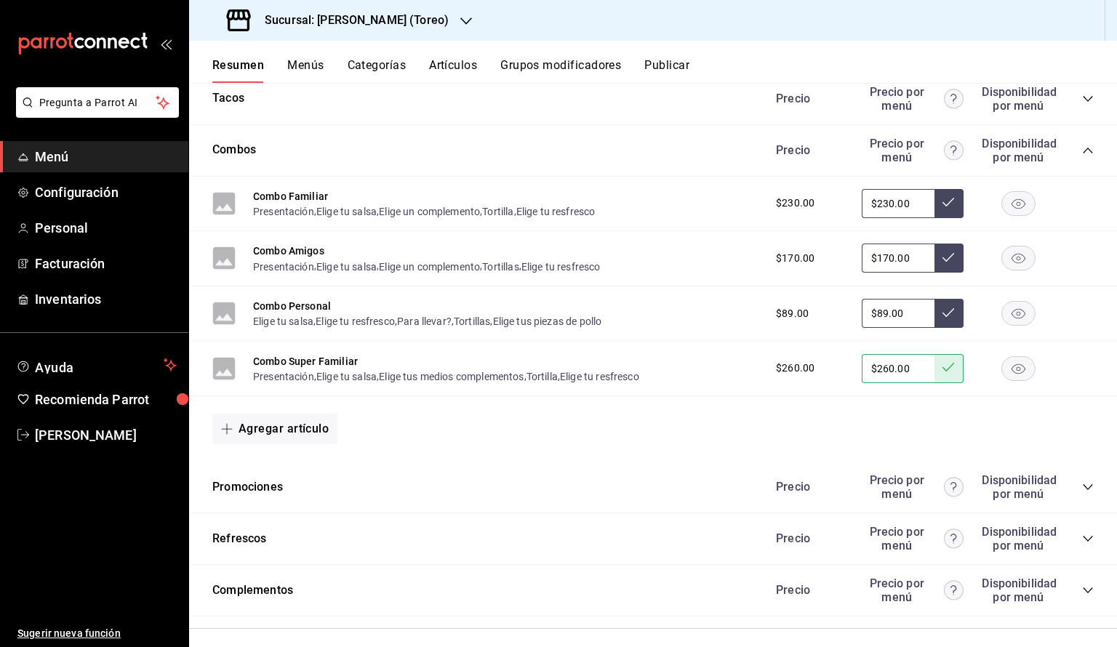
scroll to position [461, 0]
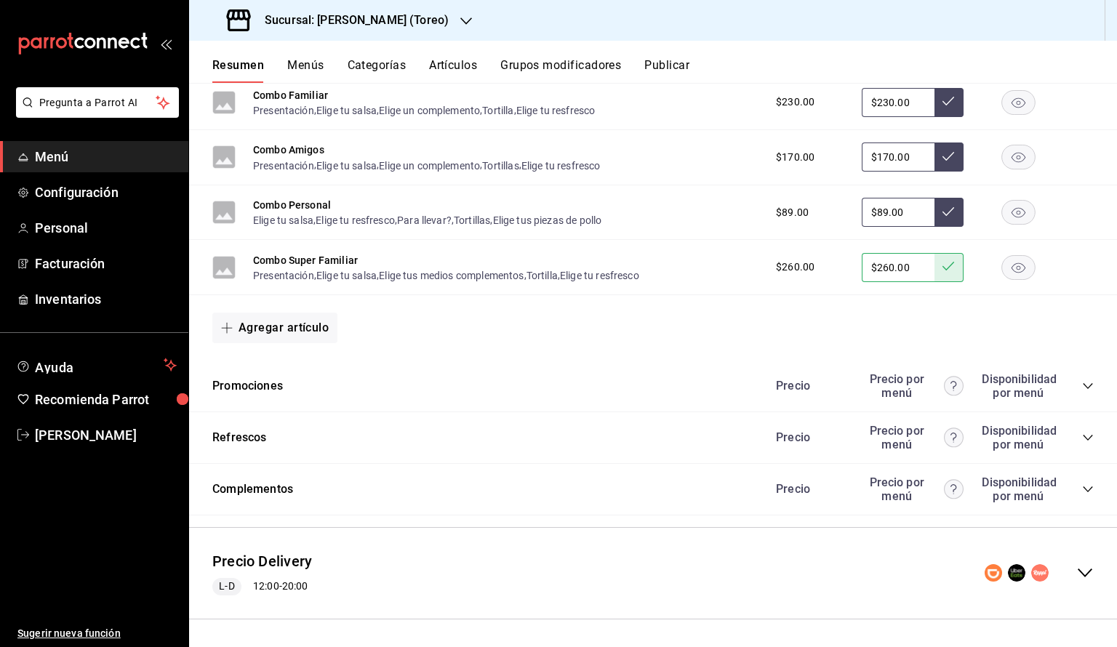
click at [1085, 440] on icon "collapse-category-row" at bounding box center [1088, 438] width 12 height 12
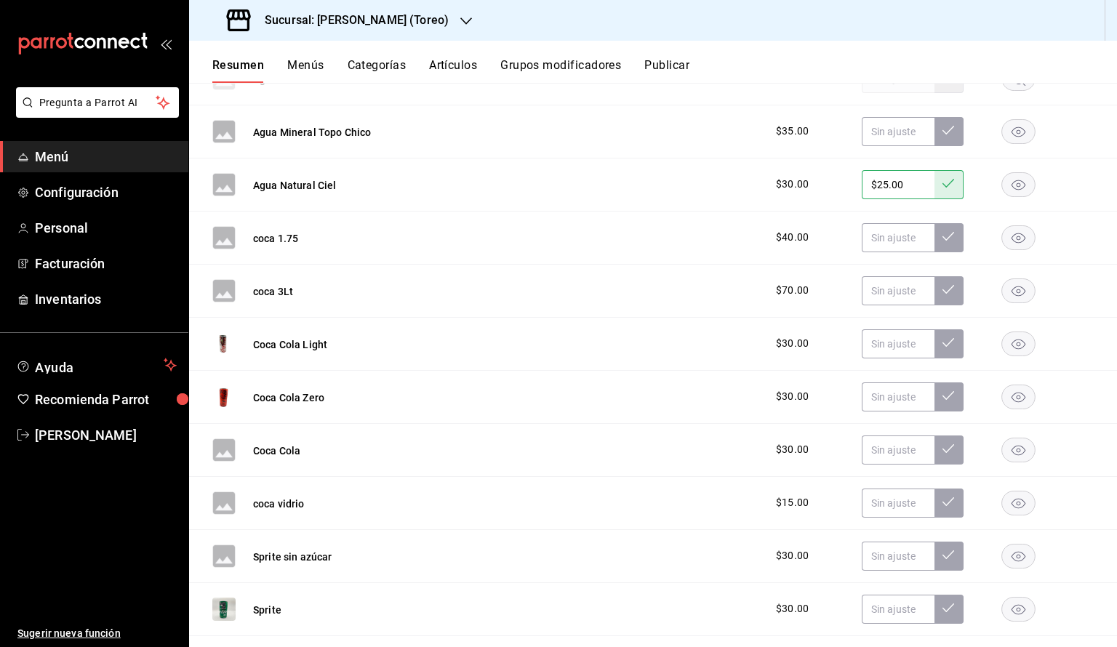
scroll to position [895, 0]
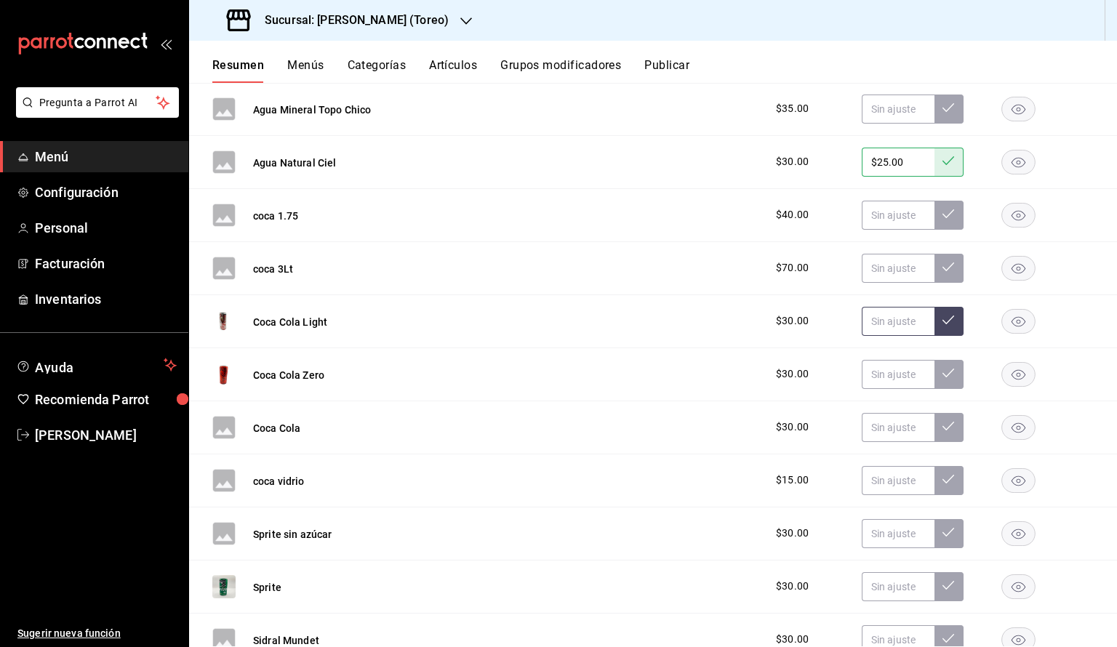
click at [895, 323] on input "text" at bounding box center [898, 321] width 73 height 29
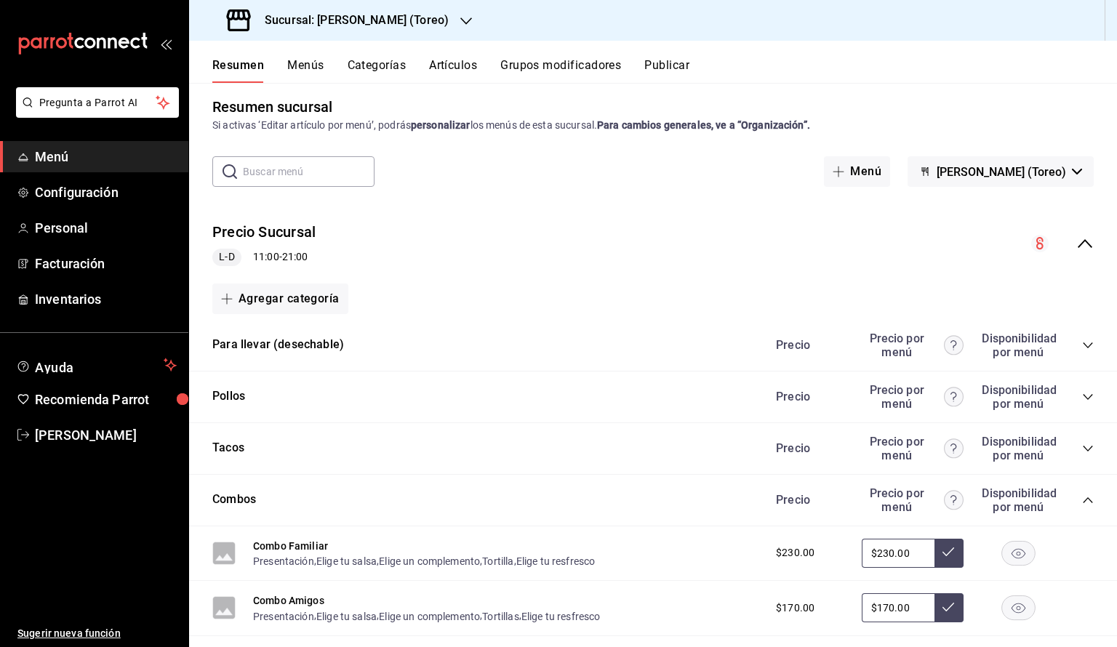
scroll to position [0, 0]
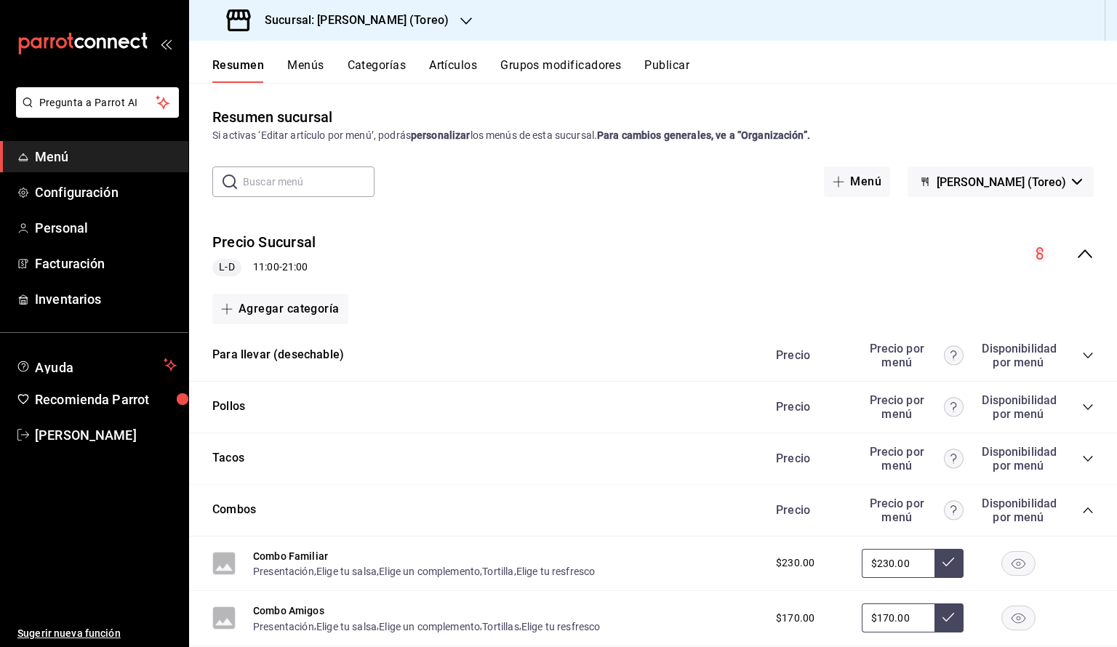
click at [673, 71] on button "Publicar" at bounding box center [666, 70] width 45 height 25
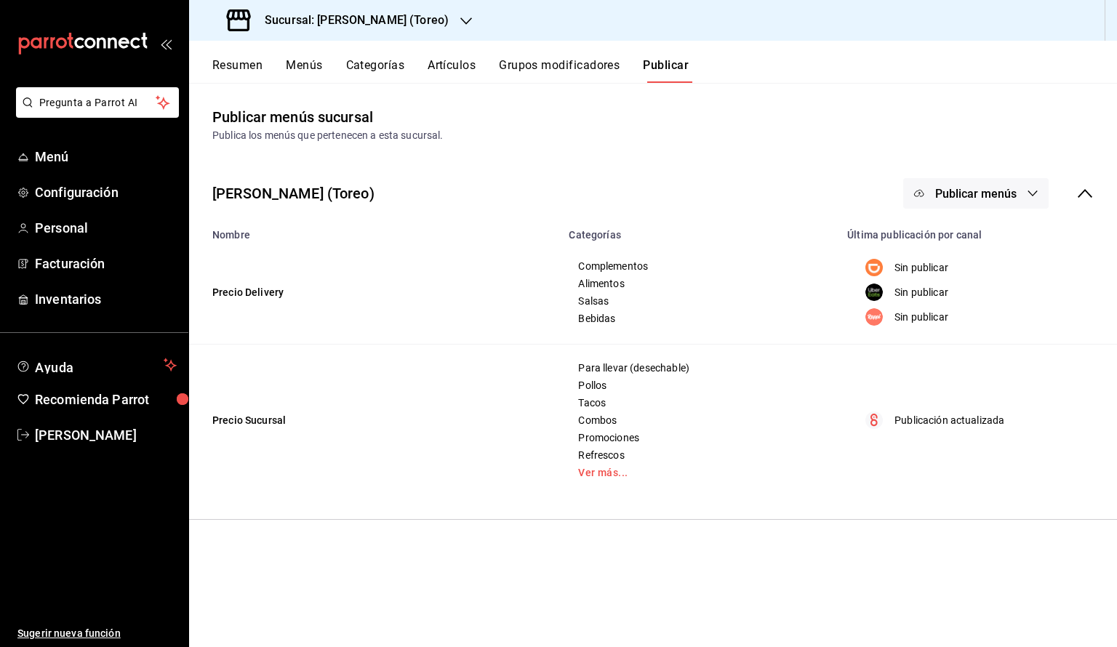
click at [1036, 192] on icon "button" at bounding box center [1033, 194] width 12 height 12
click at [960, 364] on div at bounding box center [941, 362] width 41 height 23
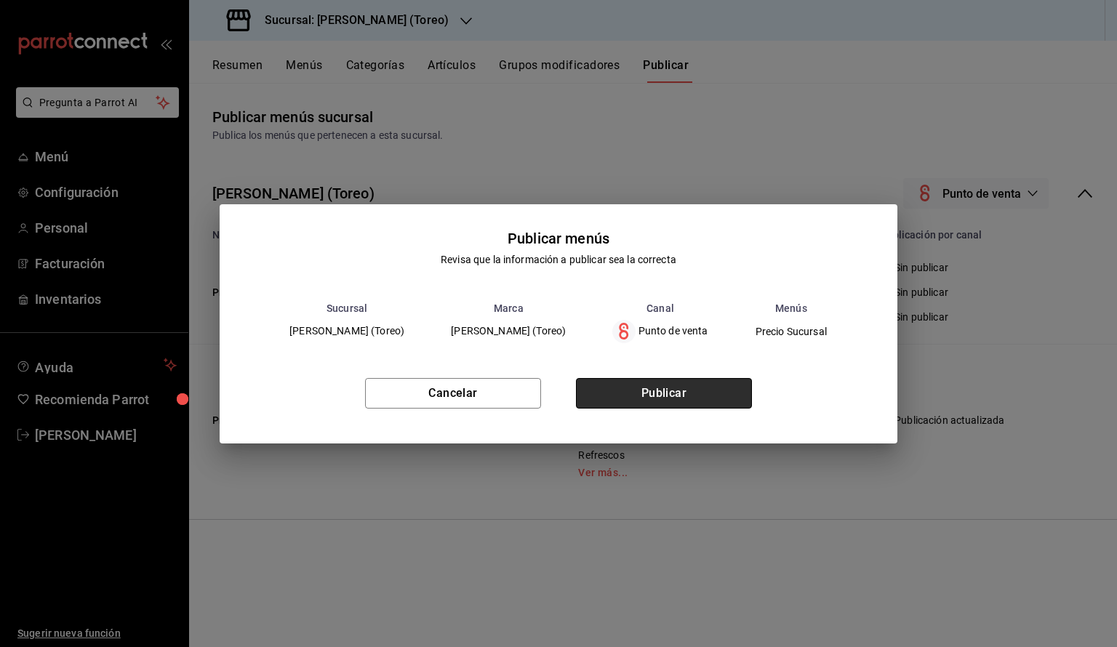
click at [726, 387] on button "Publicar" at bounding box center [664, 393] width 176 height 31
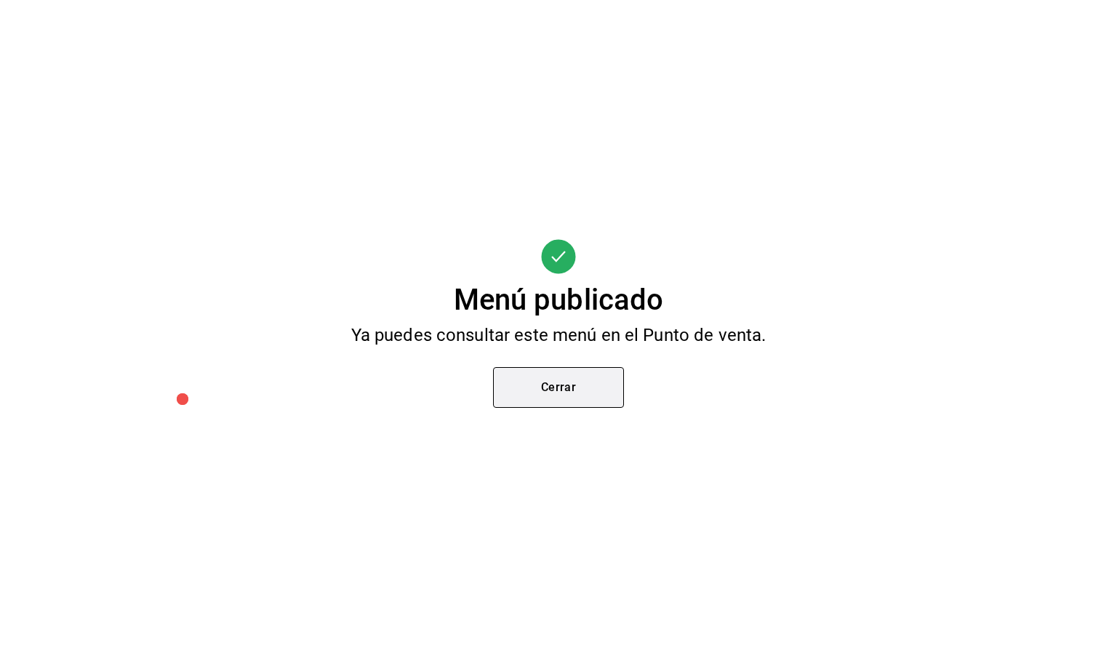
click at [578, 388] on button "Cerrar" at bounding box center [558, 387] width 131 height 41
